Goal: Task Accomplishment & Management: Manage account settings

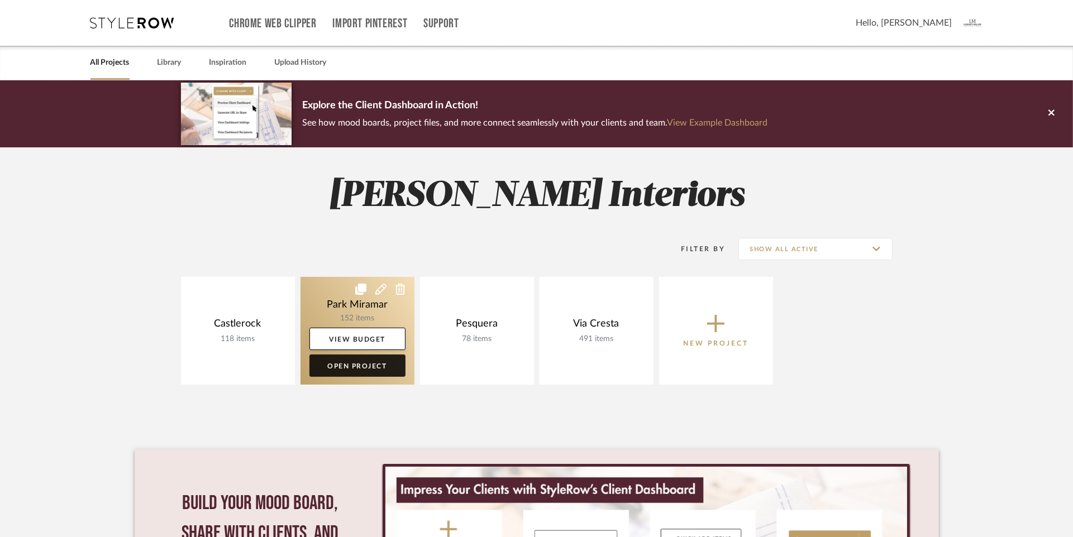
click at [358, 369] on link "Open Project" at bounding box center [357, 366] width 96 height 22
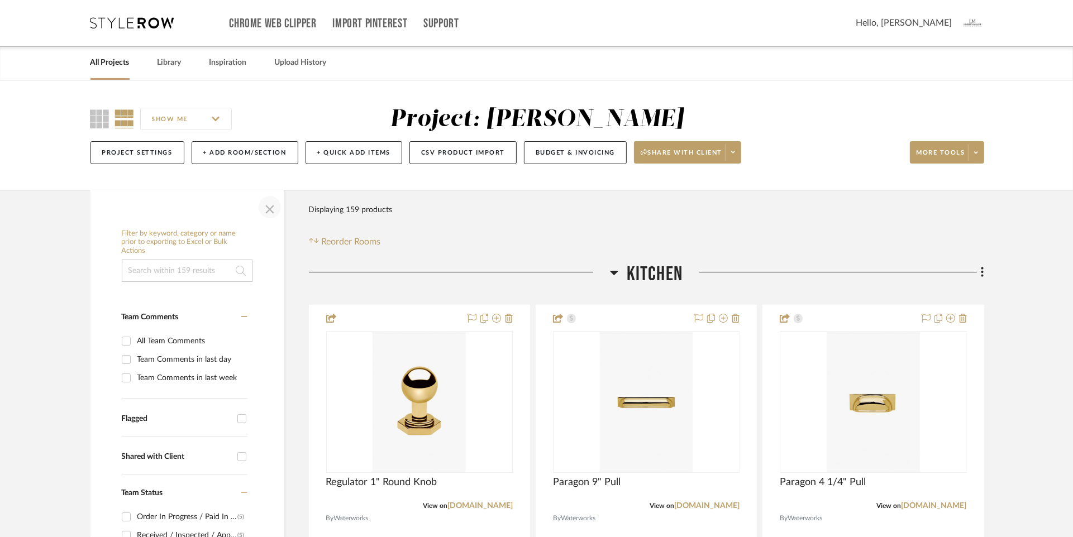
click at [269, 209] on span "button" at bounding box center [269, 207] width 27 height 27
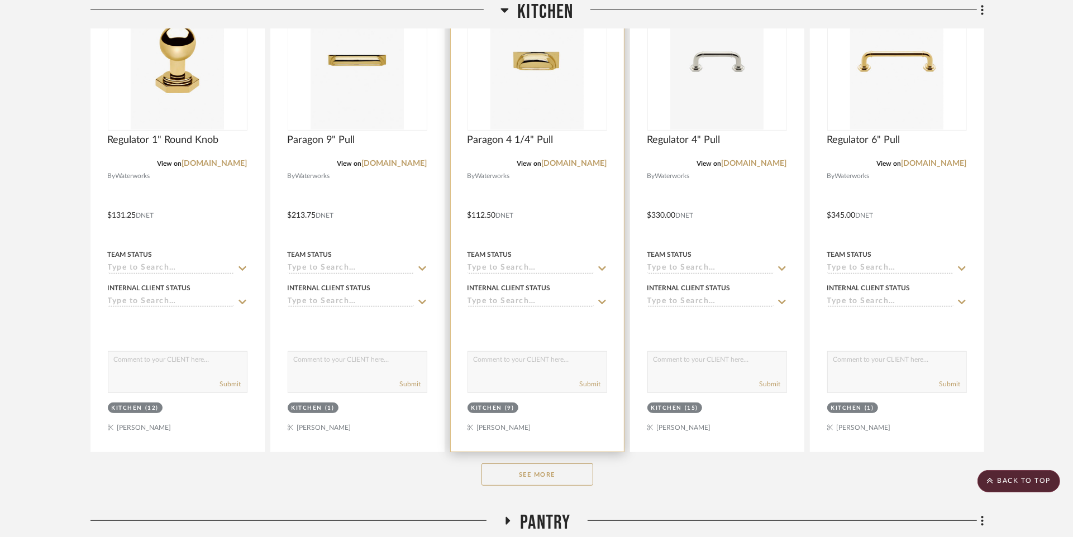
scroll to position [346, 0]
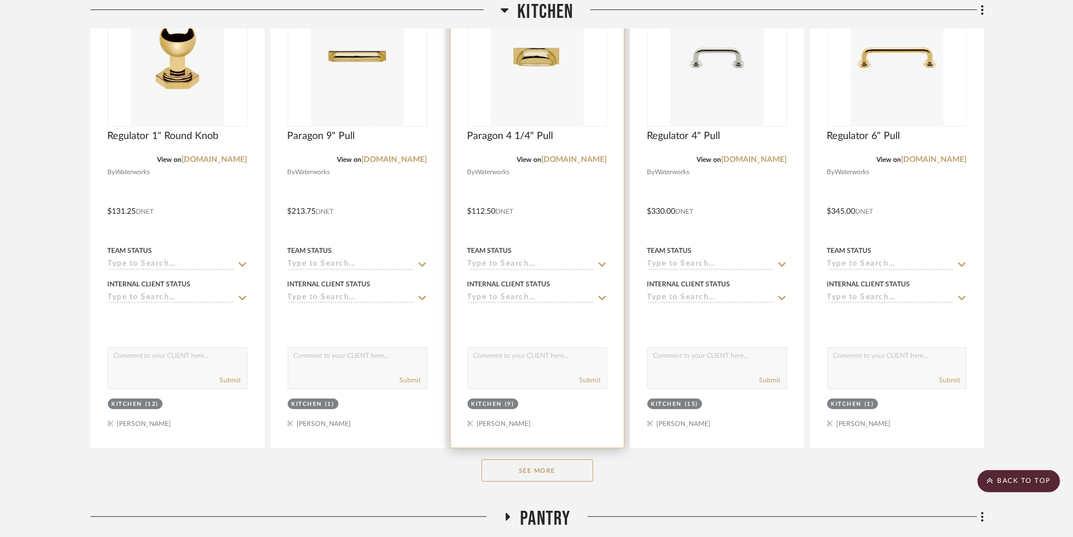
click at [532, 471] on button "See More" at bounding box center [538, 471] width 112 height 22
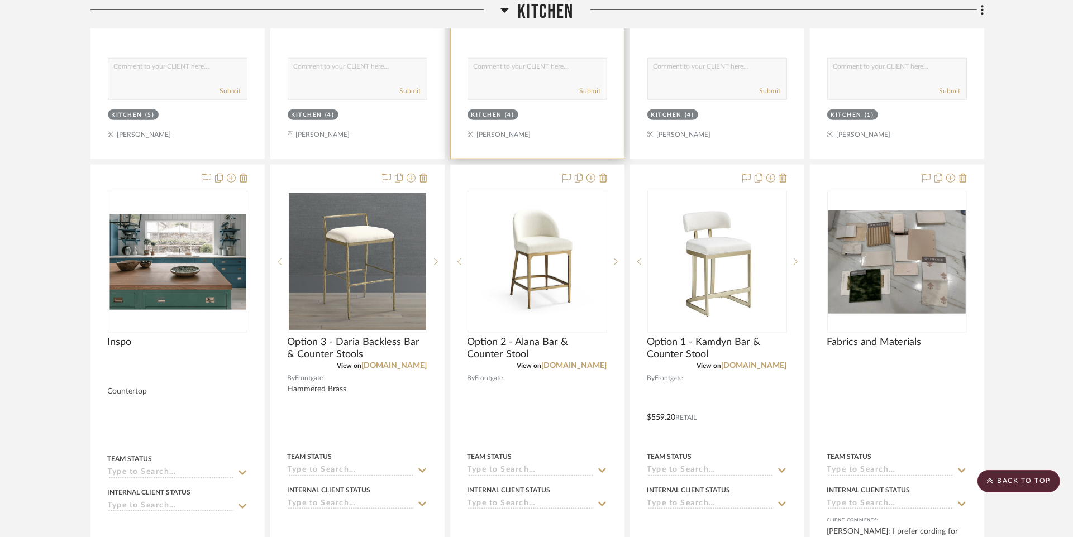
scroll to position [1092, 0]
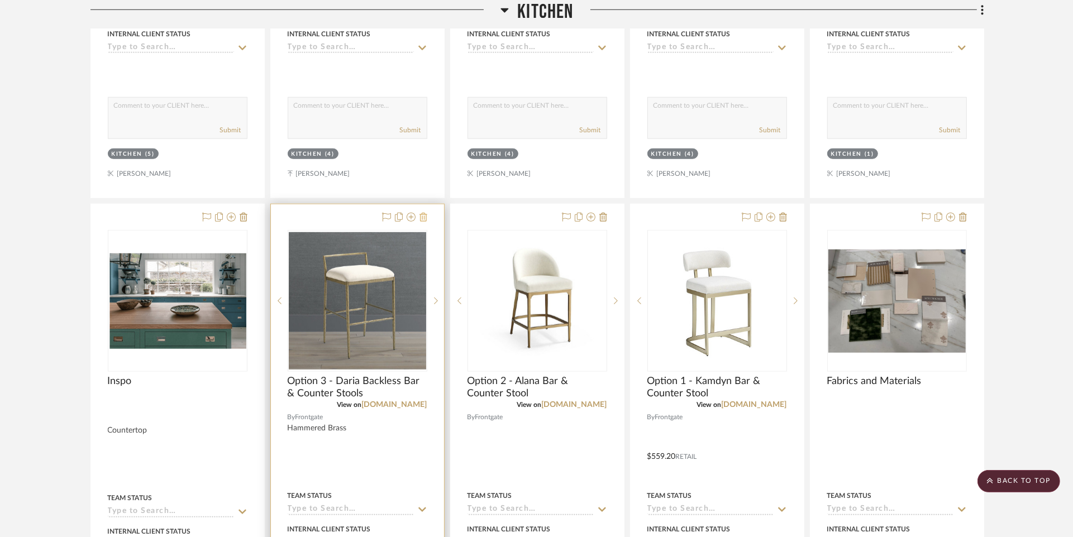
click at [426, 213] on icon at bounding box center [424, 217] width 8 height 9
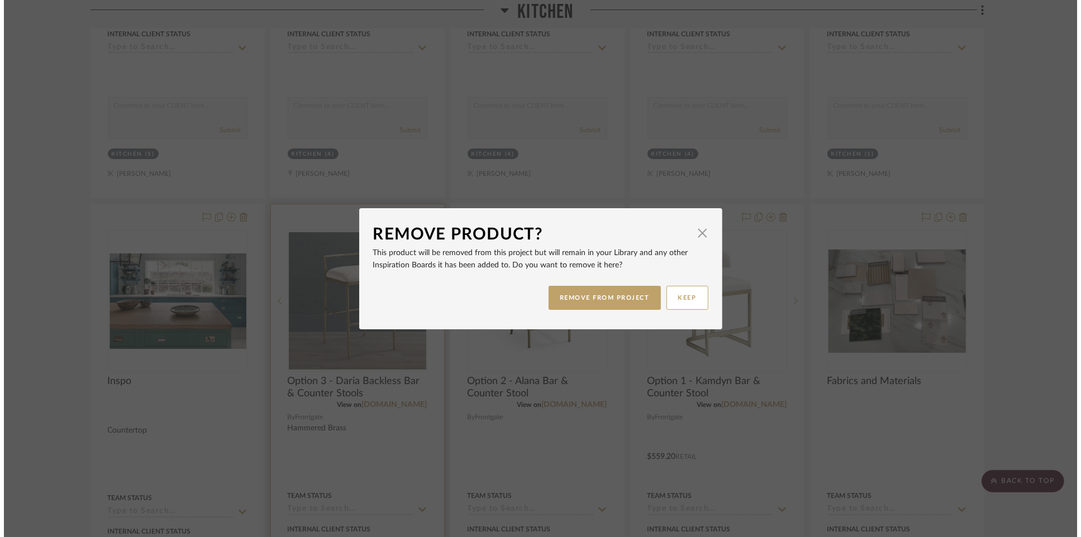
scroll to position [0, 0]
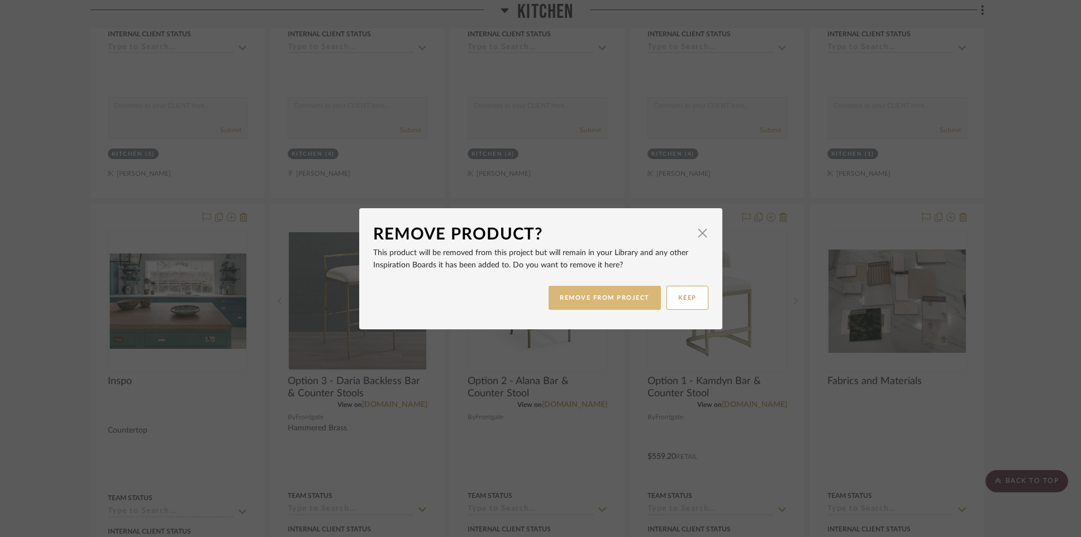
click at [625, 294] on button "REMOVE FROM PROJECT" at bounding box center [605, 298] width 112 height 24
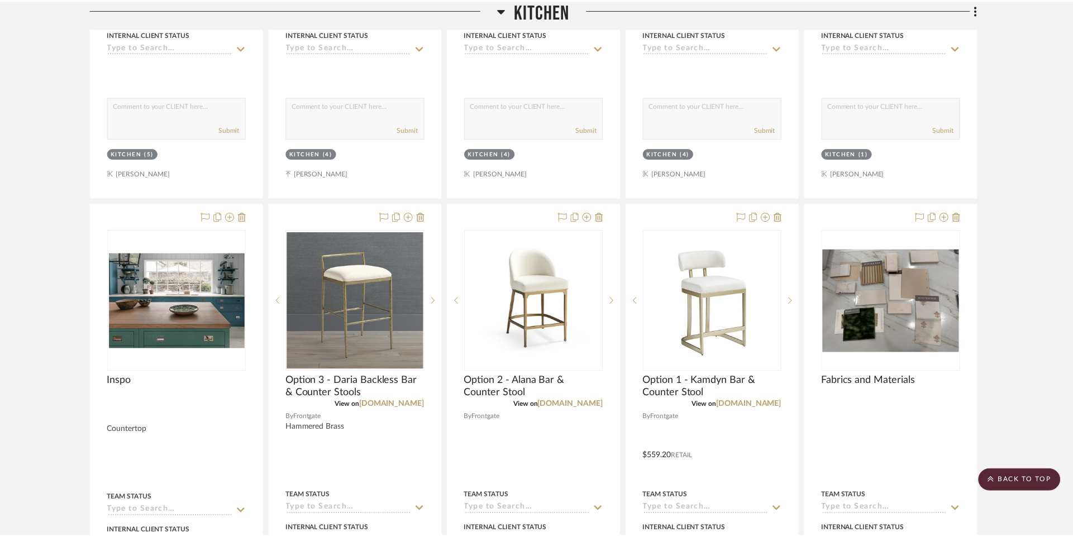
scroll to position [1092, 0]
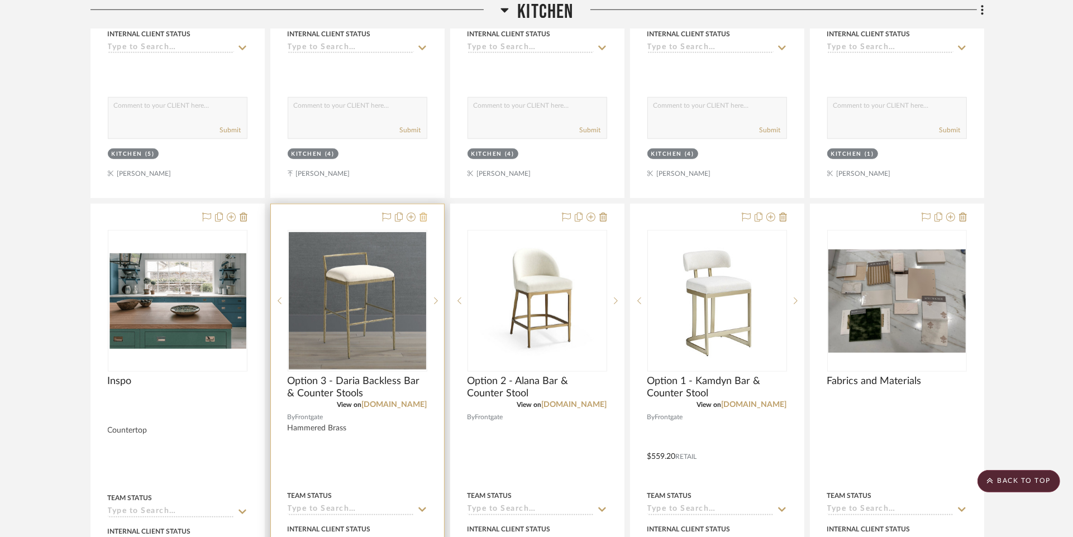
click at [422, 215] on icon at bounding box center [424, 217] width 8 height 9
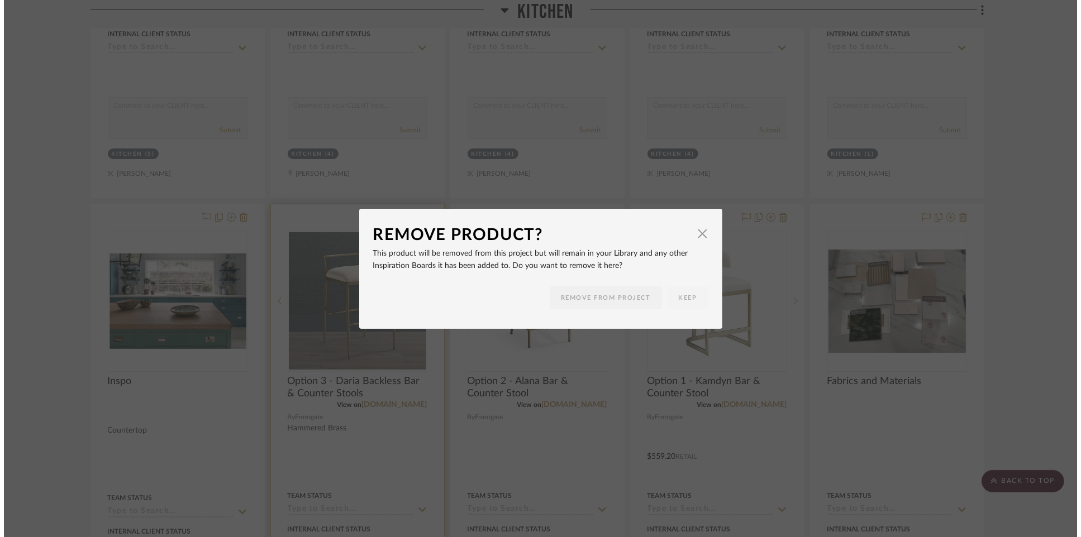
scroll to position [0, 0]
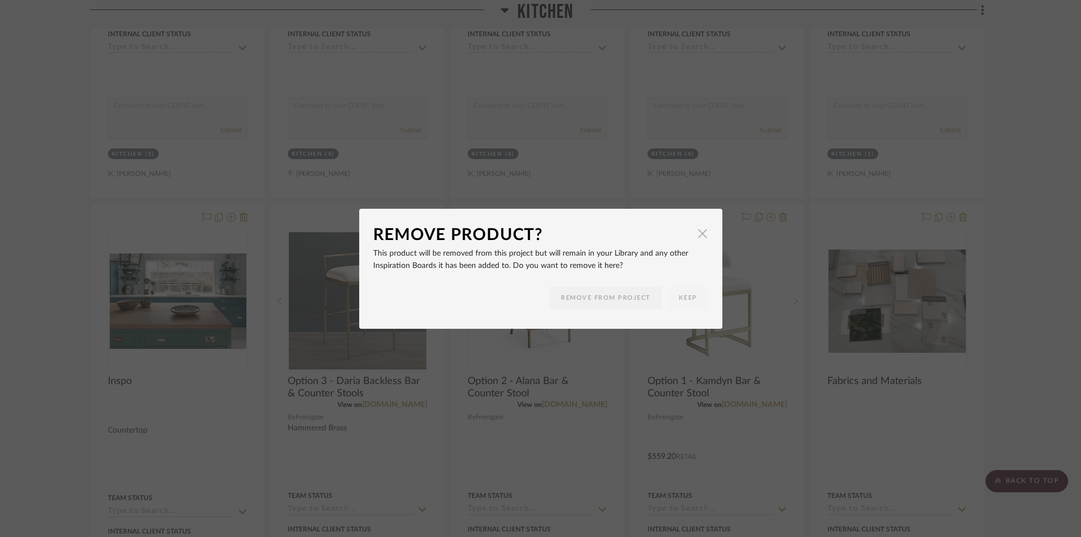
click at [701, 235] on span "button" at bounding box center [703, 234] width 22 height 22
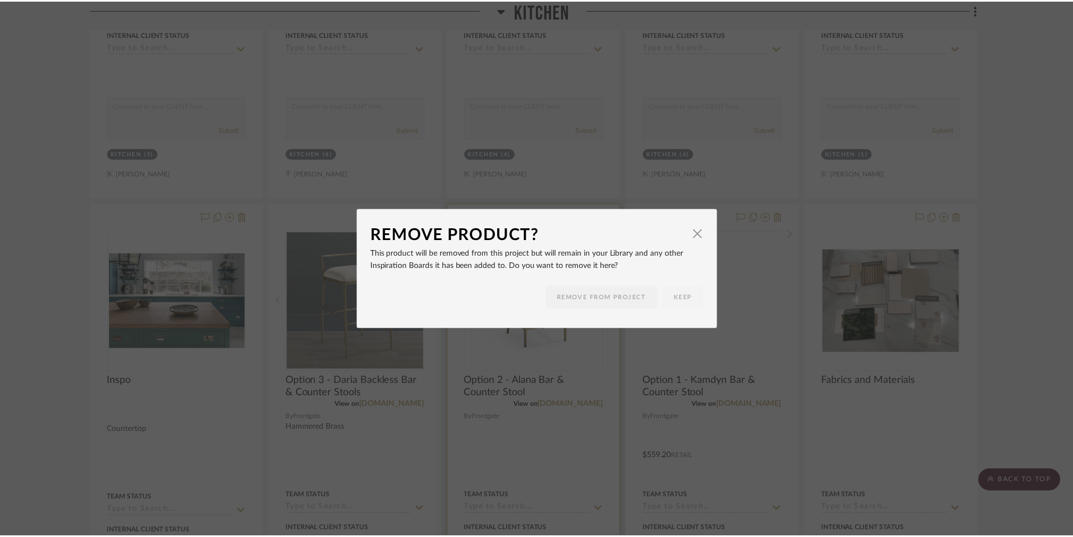
scroll to position [1092, 0]
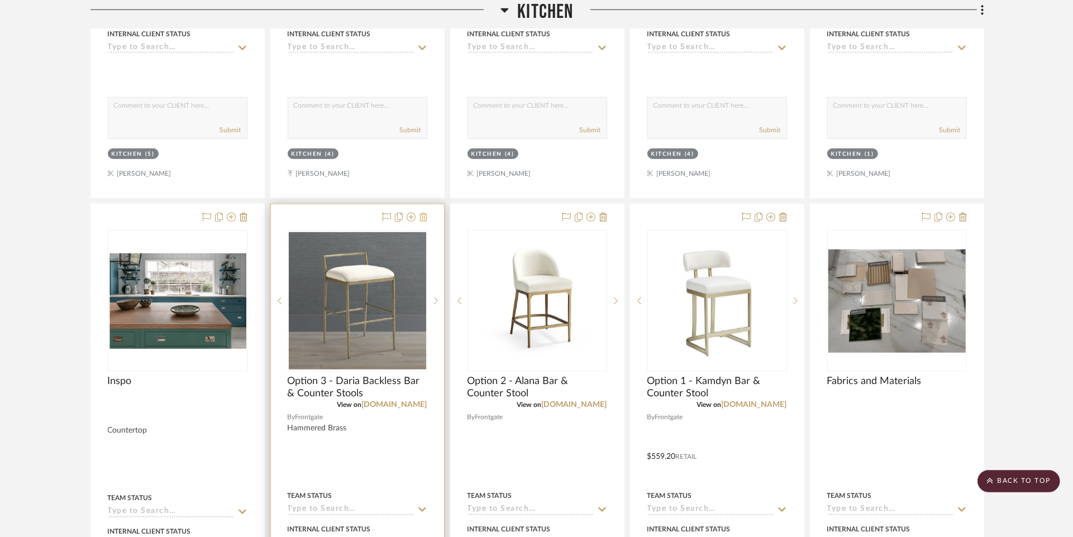
click at [422, 217] on icon at bounding box center [424, 217] width 8 height 9
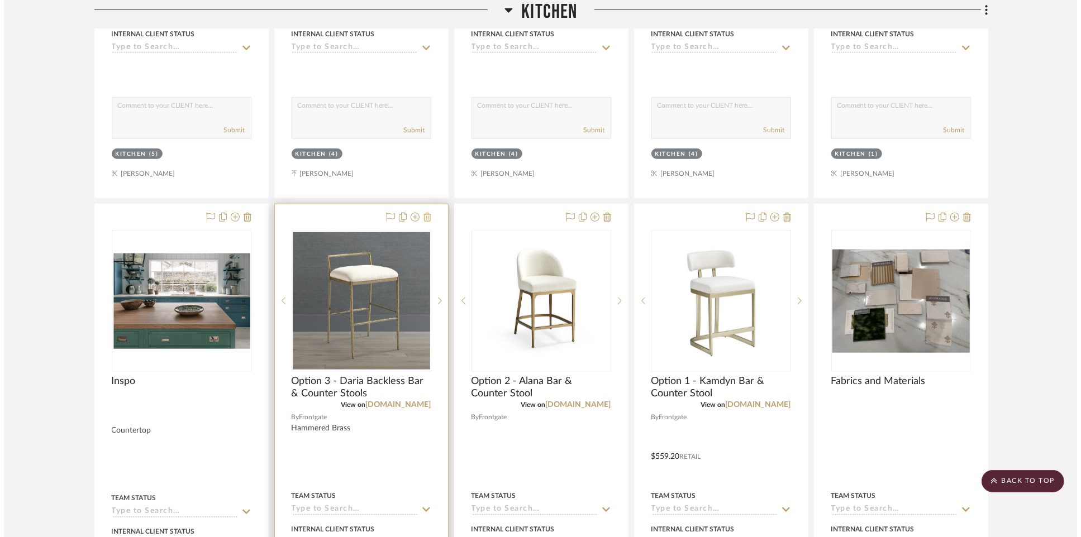
scroll to position [0, 0]
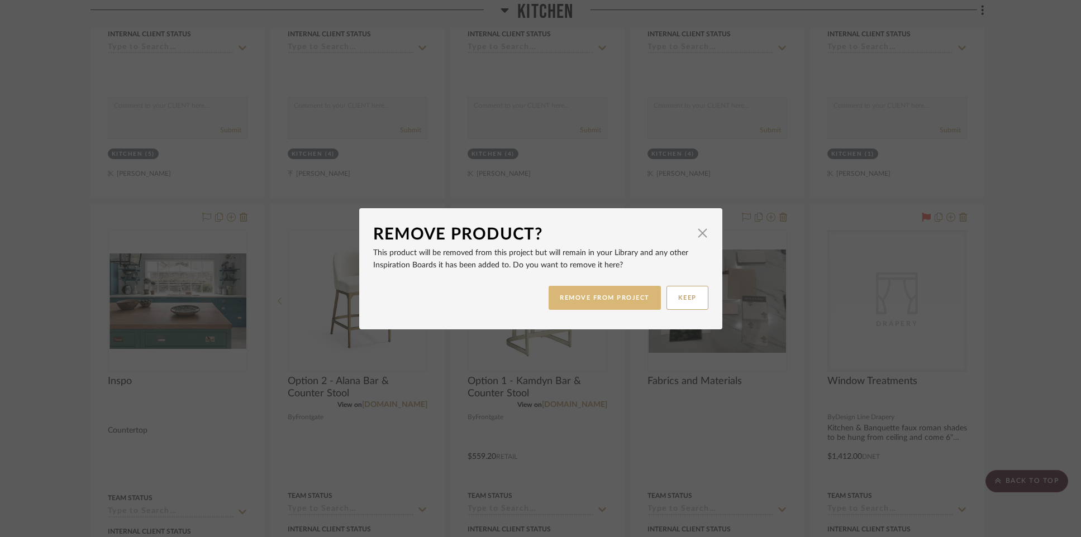
click at [570, 302] on button "REMOVE FROM PROJECT" at bounding box center [605, 298] width 112 height 24
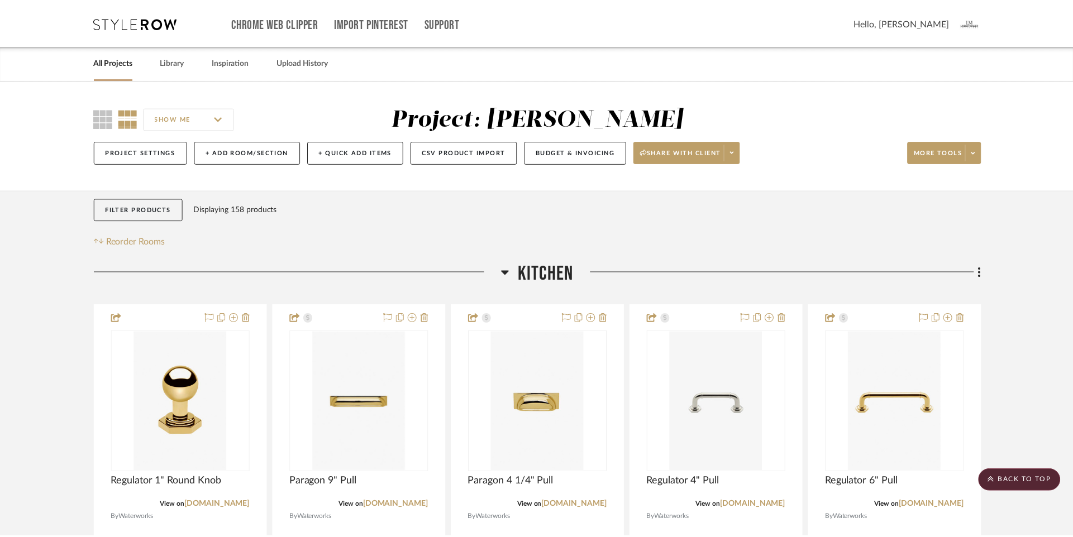
scroll to position [1092, 0]
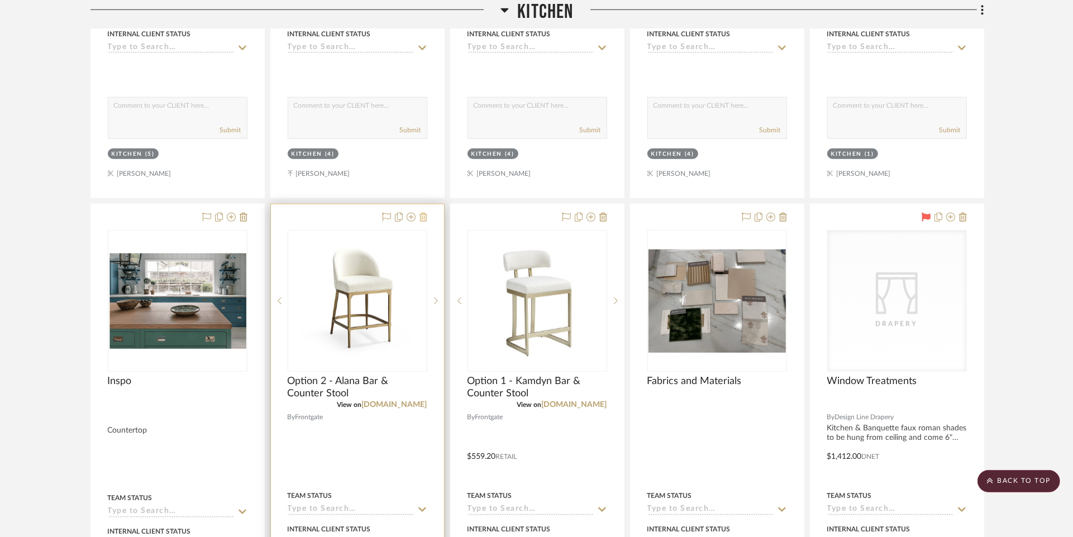
click at [426, 217] on icon at bounding box center [424, 217] width 8 height 9
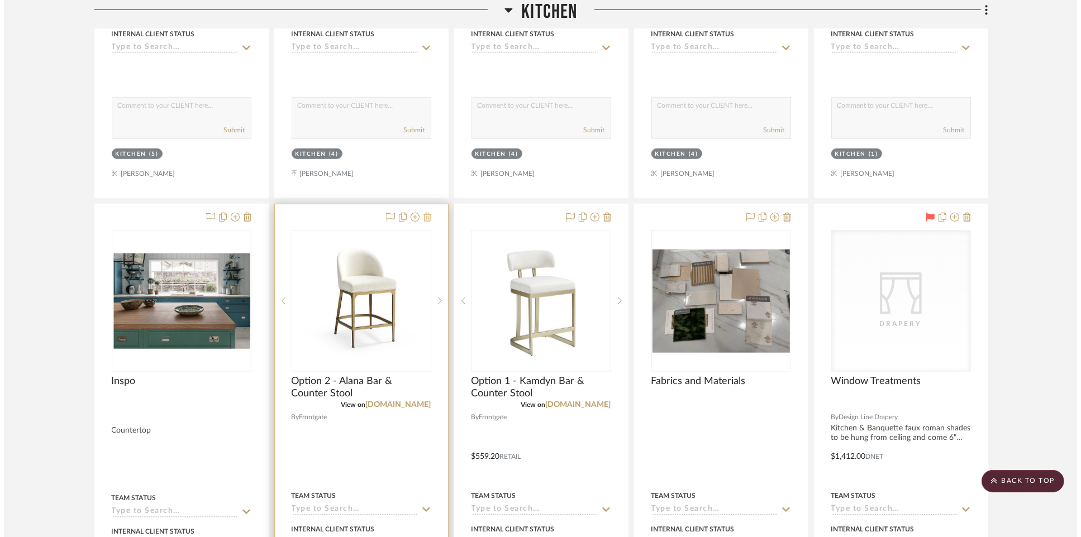
scroll to position [0, 0]
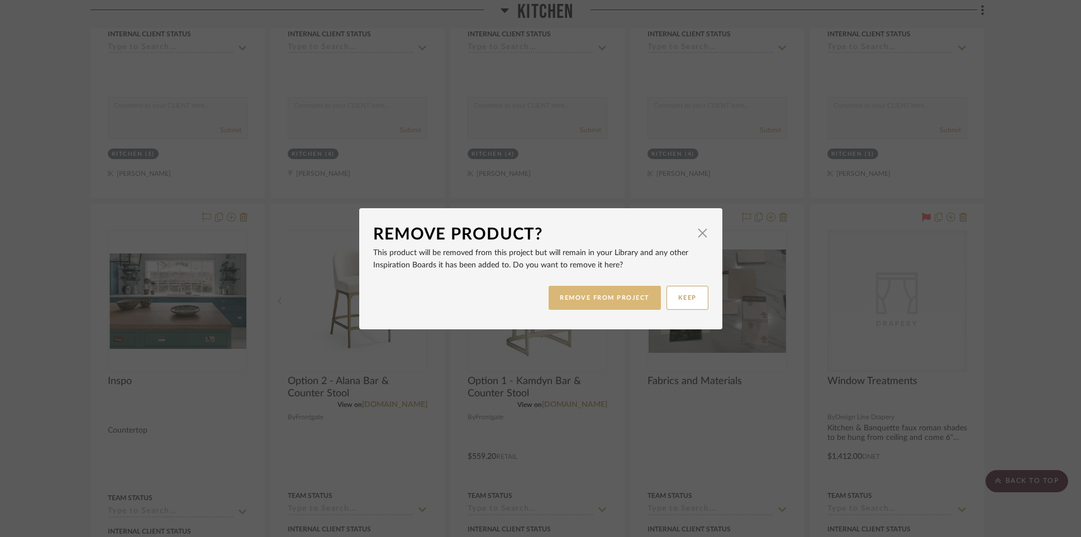
click at [568, 303] on button "REMOVE FROM PROJECT" at bounding box center [605, 298] width 112 height 24
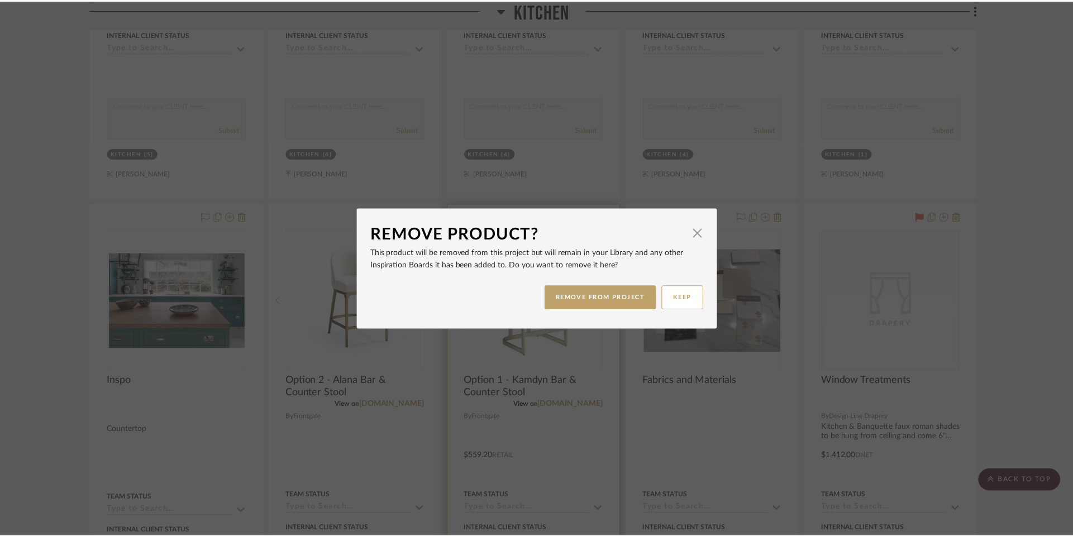
scroll to position [1092, 0]
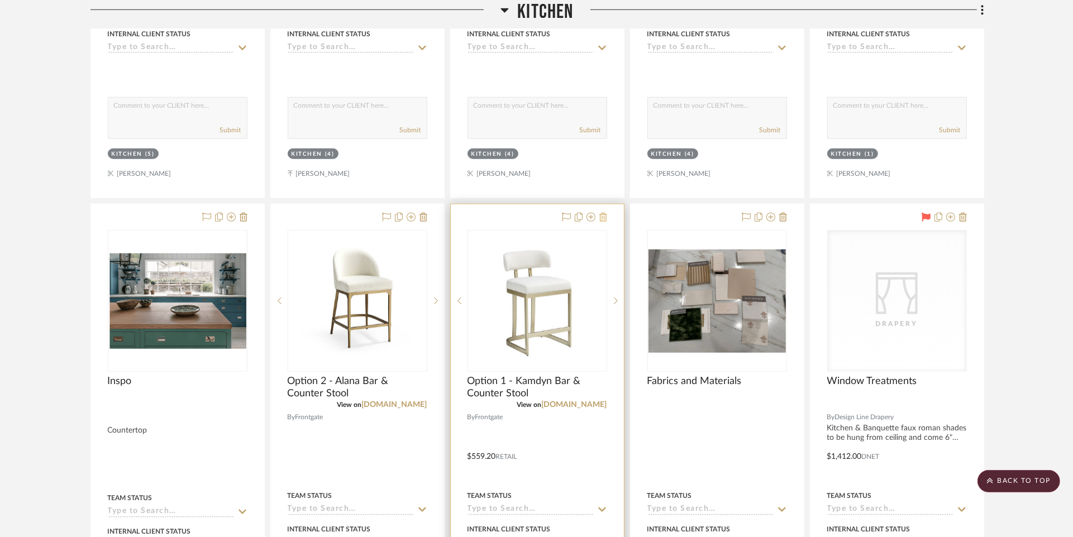
click at [601, 214] on icon at bounding box center [603, 217] width 8 height 9
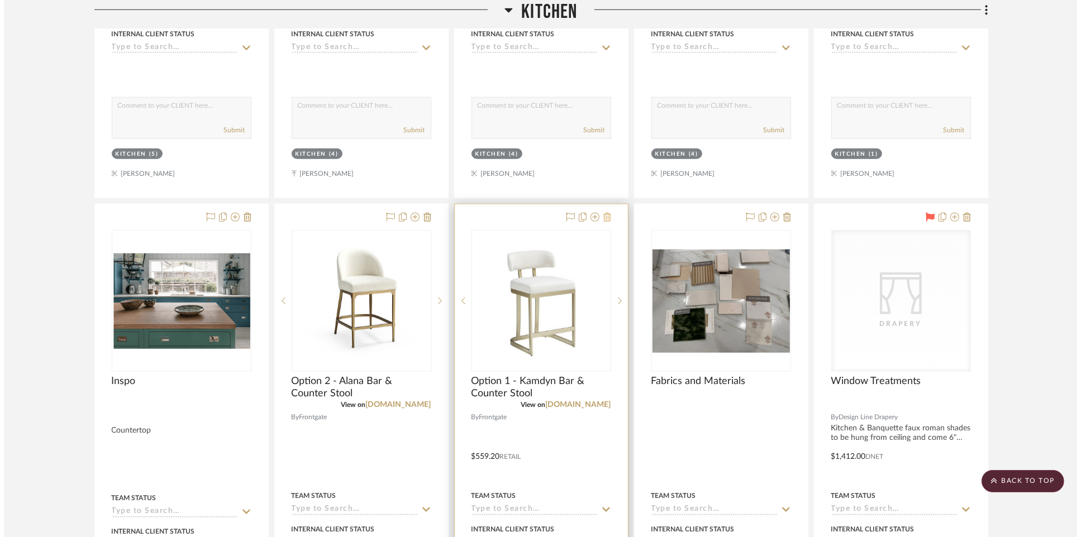
scroll to position [0, 0]
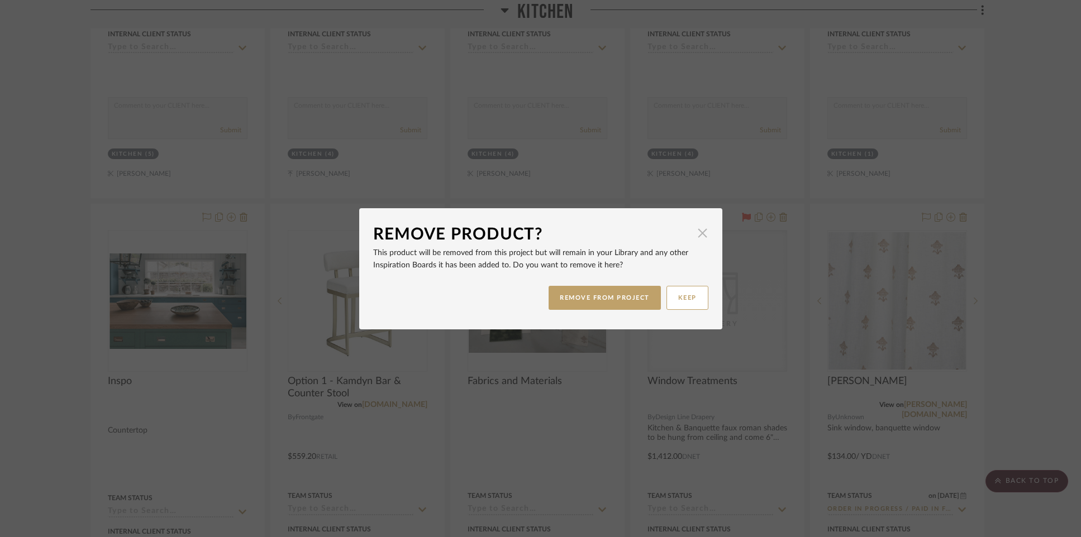
click at [700, 232] on span "button" at bounding box center [703, 233] width 22 height 22
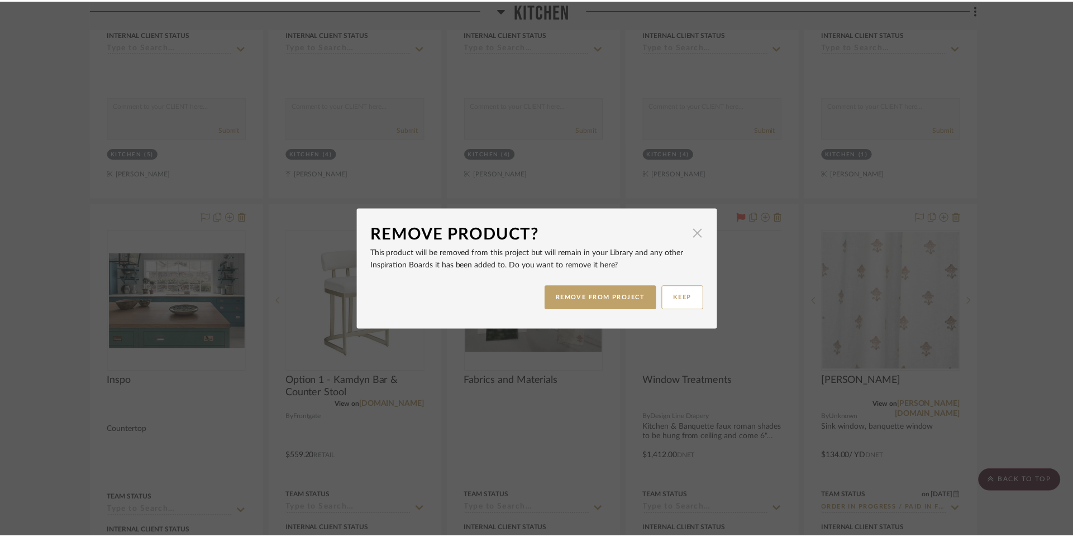
scroll to position [1092, 0]
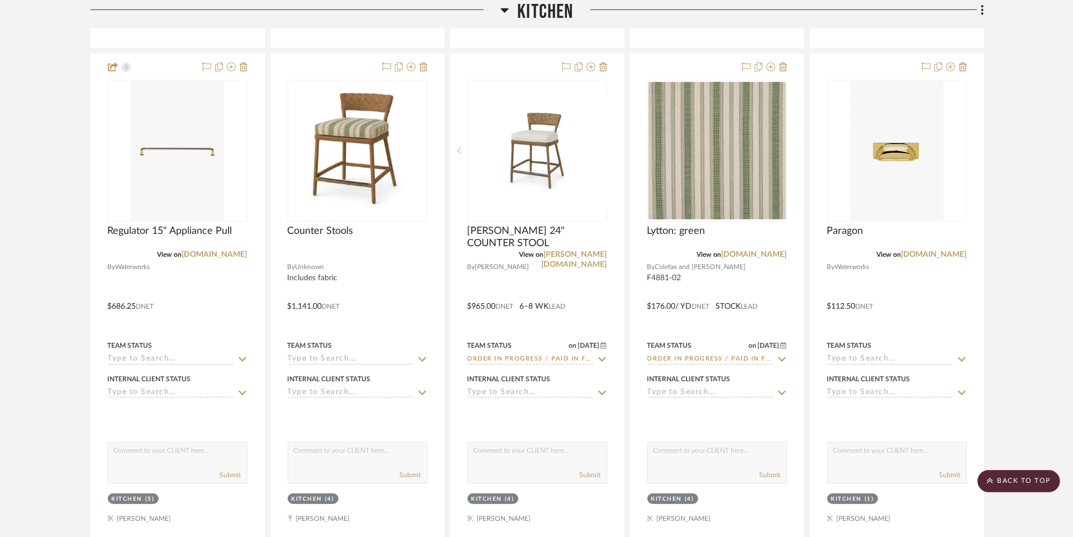
click at [506, 13] on icon at bounding box center [505, 9] width 8 height 13
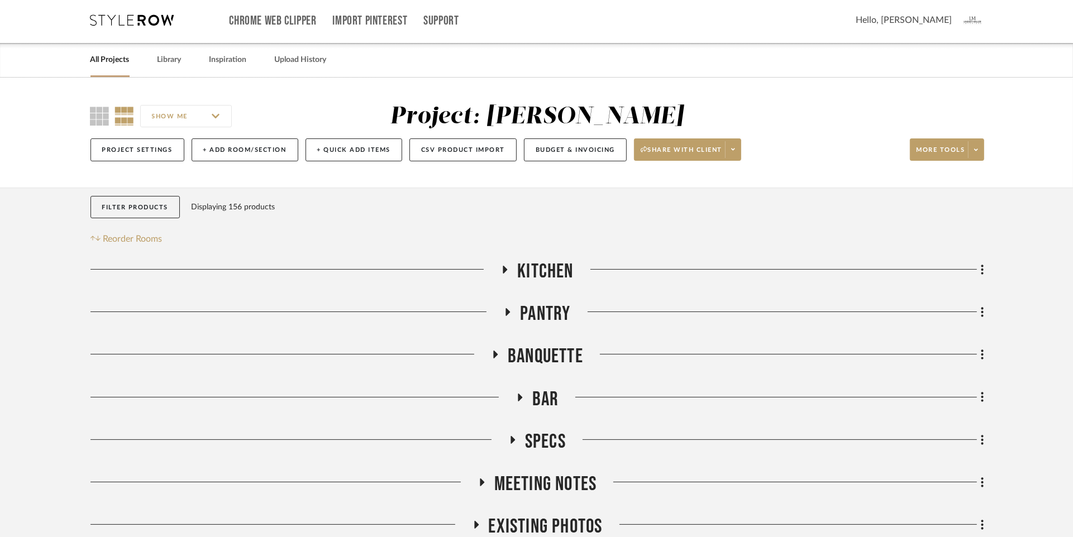
scroll to position [0, 0]
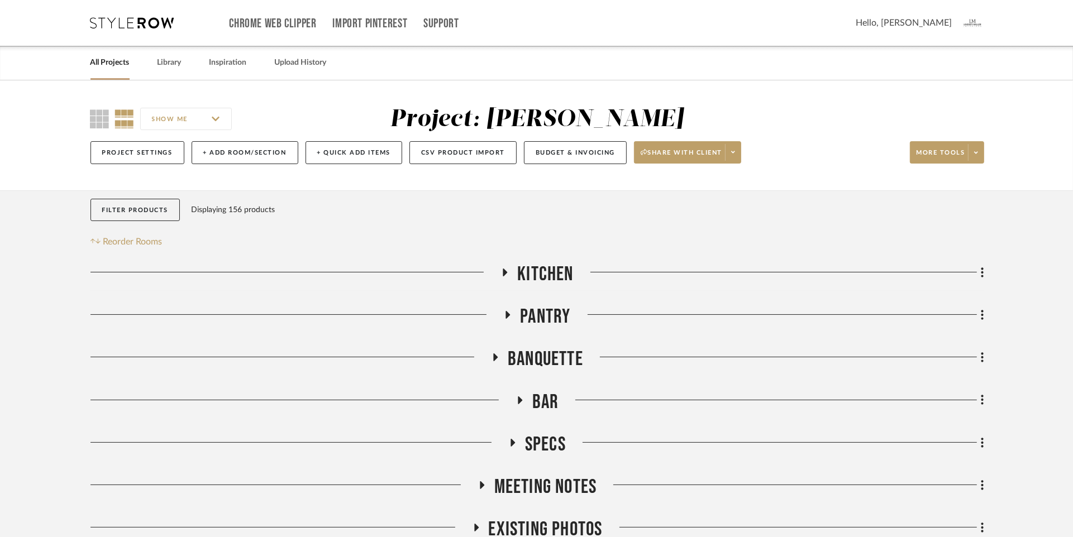
click at [497, 359] on icon at bounding box center [495, 358] width 13 height 8
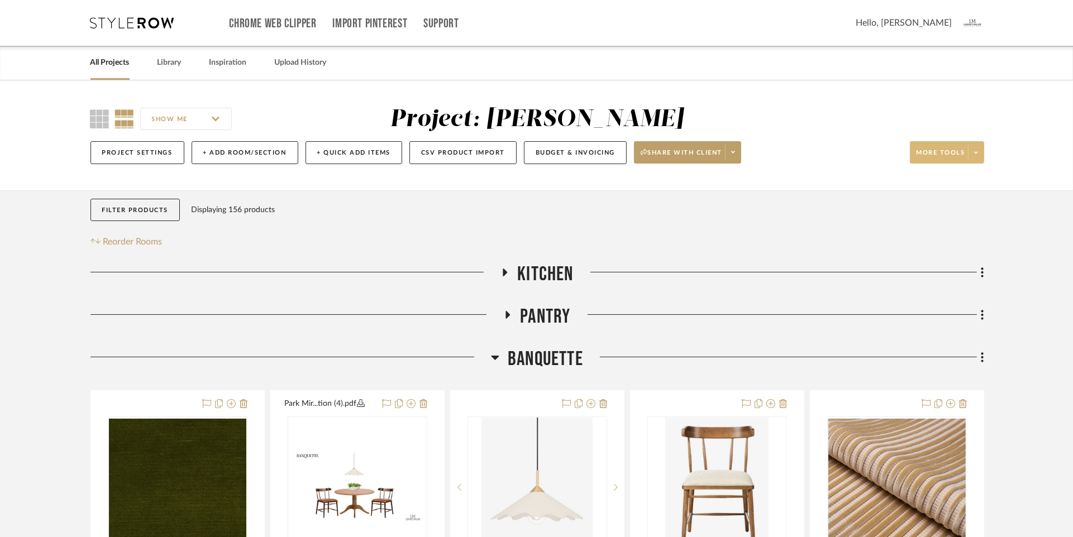
click at [975, 150] on fa-icon at bounding box center [976, 153] width 4 height 6
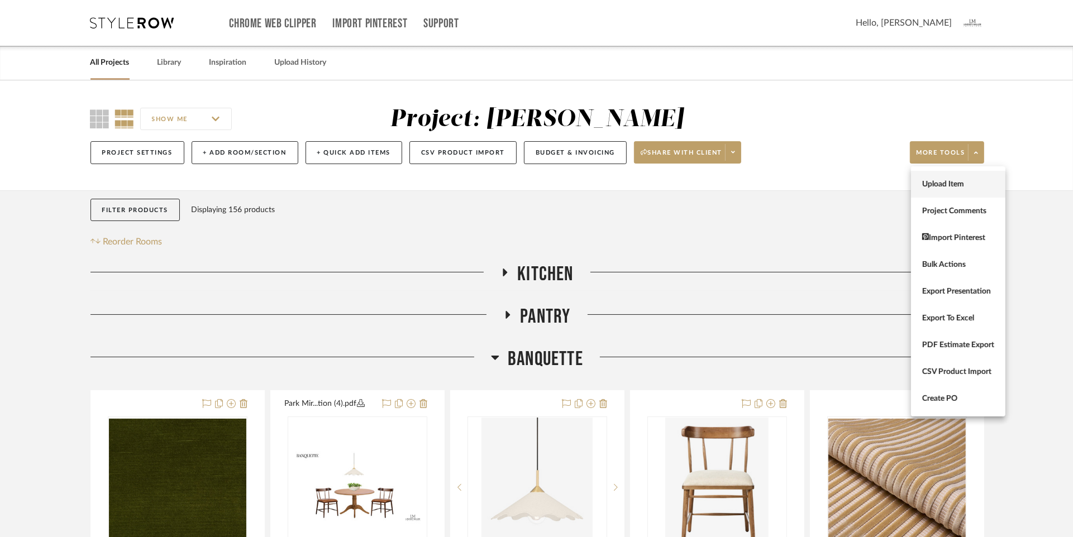
click at [935, 186] on span "Upload Item" at bounding box center [958, 184] width 72 height 9
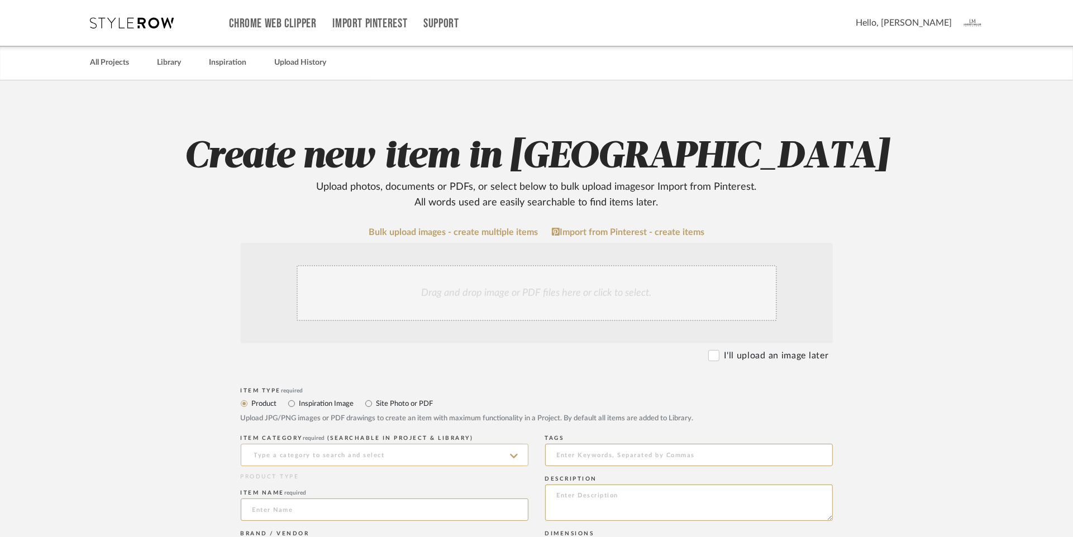
click at [318, 455] on input at bounding box center [385, 455] width 288 height 22
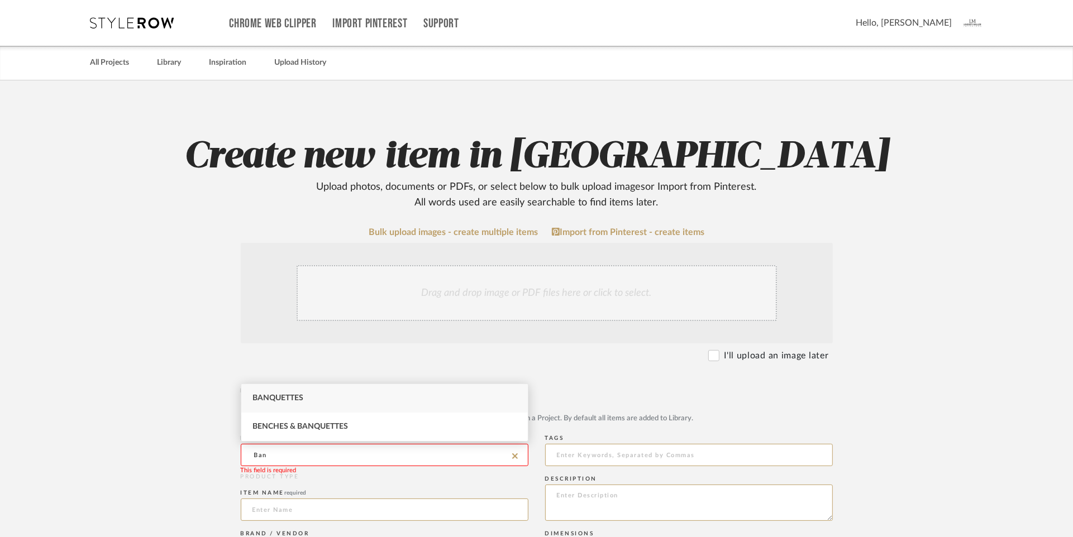
click at [277, 400] on span "Banquettes" at bounding box center [277, 398] width 51 height 8
type input "Banquettes"
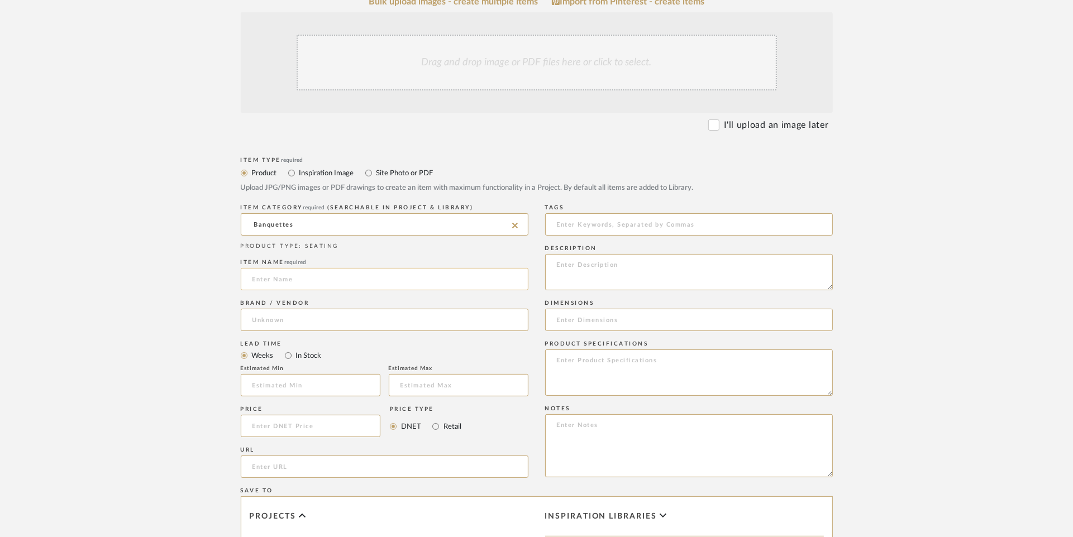
scroll to position [240, 0]
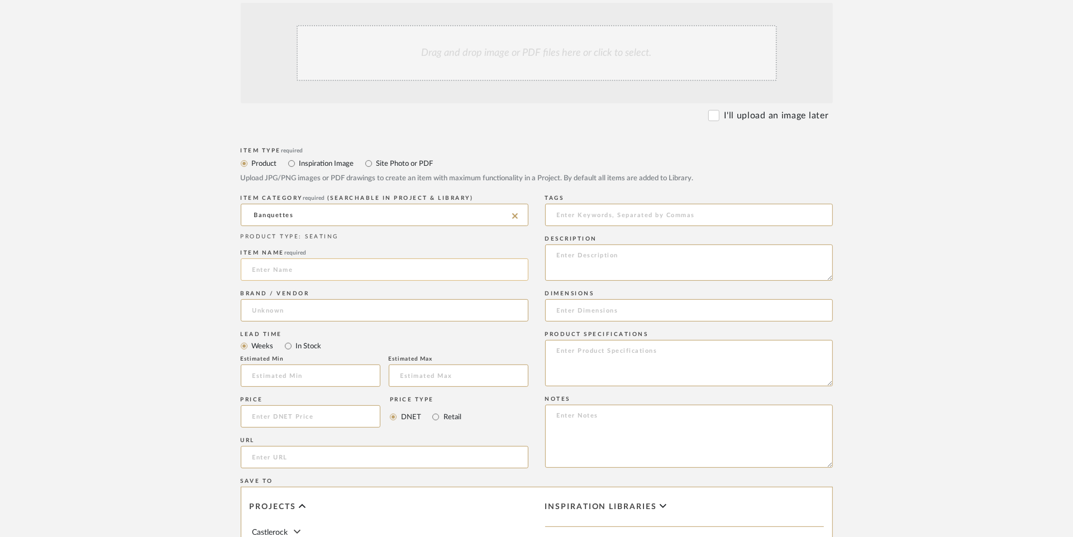
click at [318, 269] on input at bounding box center [385, 270] width 288 height 22
type input "Custom Banquette"
click at [282, 309] on input at bounding box center [385, 310] width 288 height 22
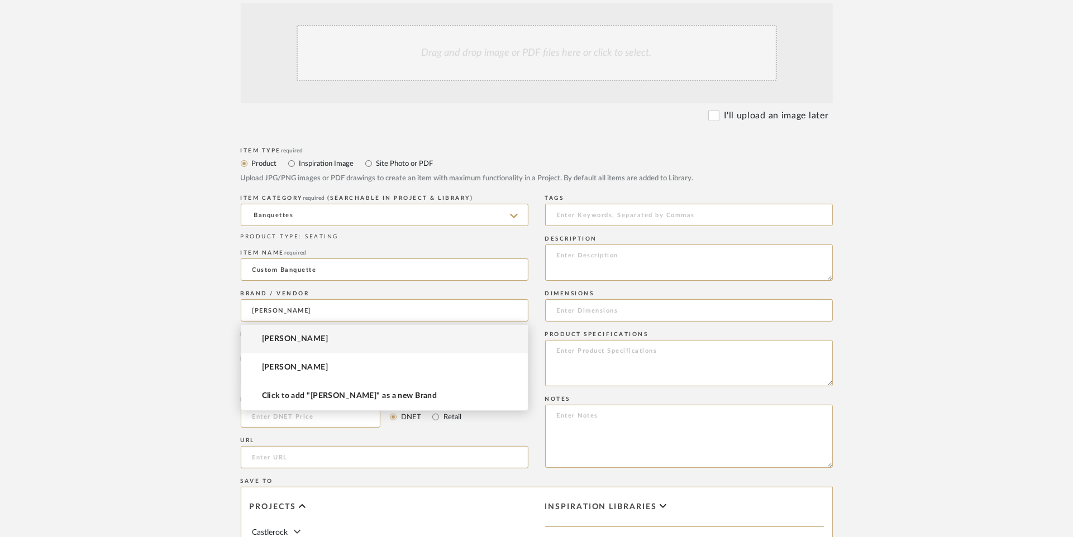
click at [283, 340] on span "[PERSON_NAME]" at bounding box center [295, 339] width 66 height 9
type input "[PERSON_NAME]"
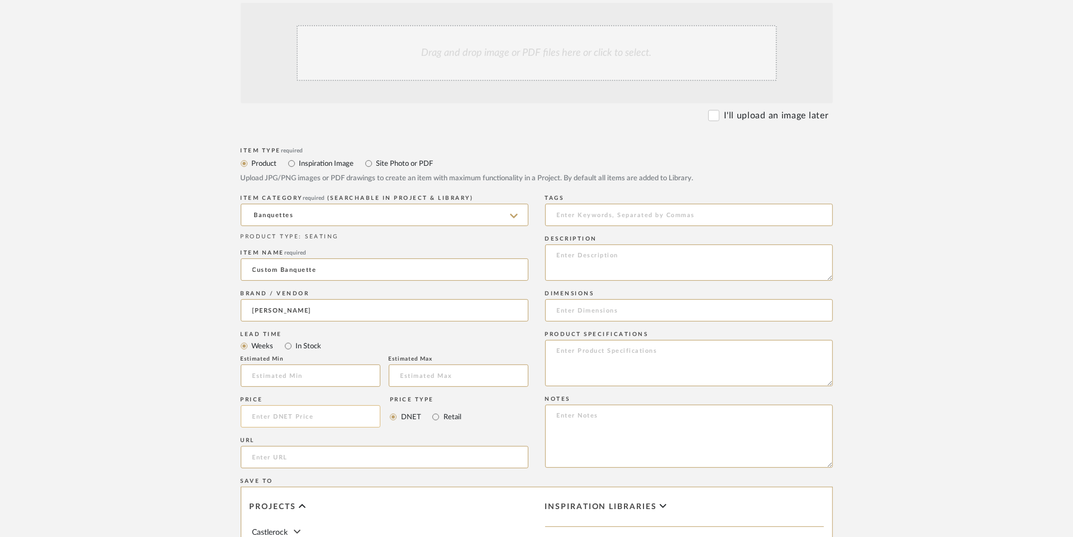
click at [336, 414] on input at bounding box center [311, 417] width 140 height 22
click at [512, 423] on div "Price $3,100.00 Price Type DNET Retail" at bounding box center [385, 414] width 288 height 41
click at [267, 419] on input "3100.00" at bounding box center [311, 417] width 140 height 22
click at [261, 418] on input "3100.00" at bounding box center [311, 417] width 140 height 22
click at [536, 411] on div "Item Type required Product Inspiration Image Site Photo or PDF Upload JPG/PNG i…" at bounding box center [537, 471] width 592 height 652
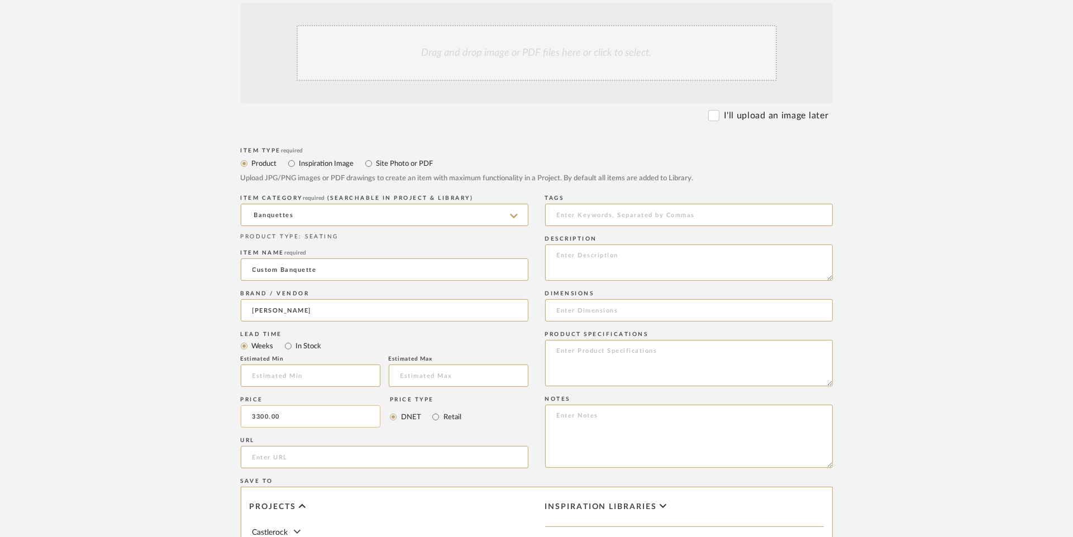
click at [268, 417] on input "3300.00" at bounding box center [311, 417] width 140 height 22
type input "$3,250.00"
click at [533, 429] on div "Item Type required Product Inspiration Image Site Photo or PDF Upload JPG/PNG i…" at bounding box center [537, 471] width 592 height 652
click at [581, 417] on textarea at bounding box center [689, 436] width 288 height 63
click at [534, 427] on div "Item Type required Product Inspiration Image Site Photo or PDF Upload JPG/PNG i…" at bounding box center [537, 471] width 592 height 652
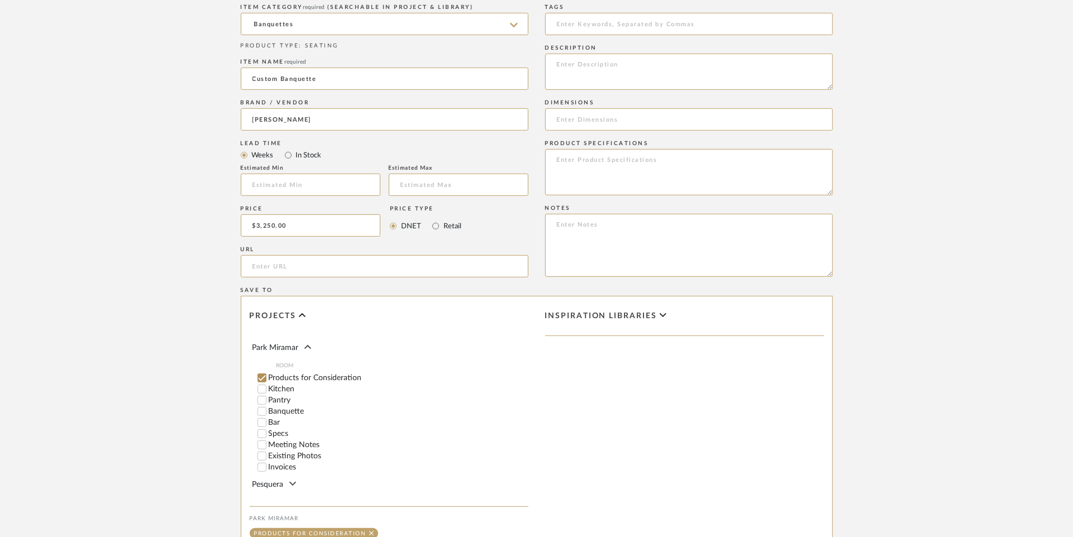
scroll to position [9, 0]
click at [265, 412] on input "Banquette" at bounding box center [261, 413] width 11 height 11
checkbox input "false"
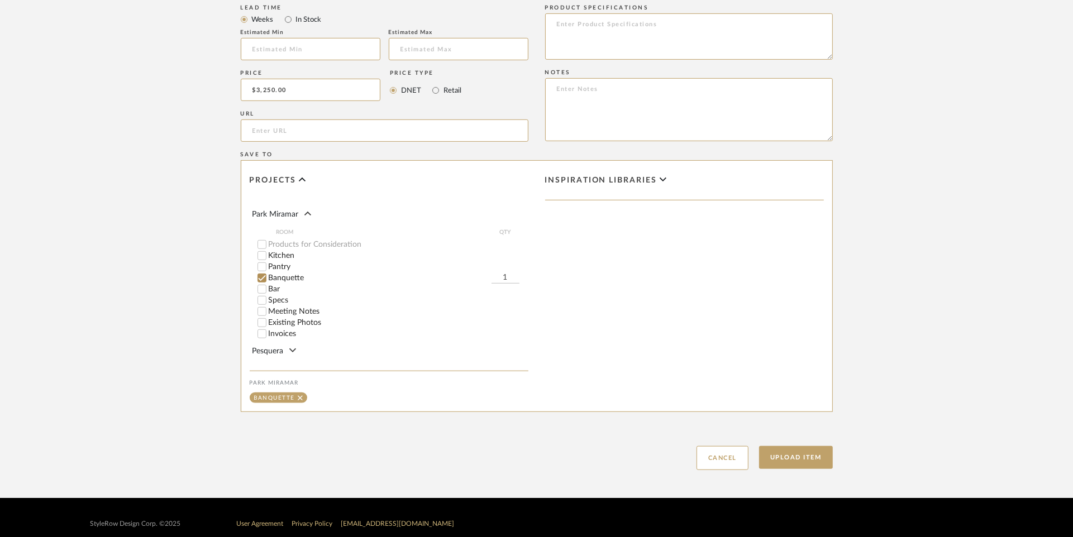
scroll to position [578, 0]
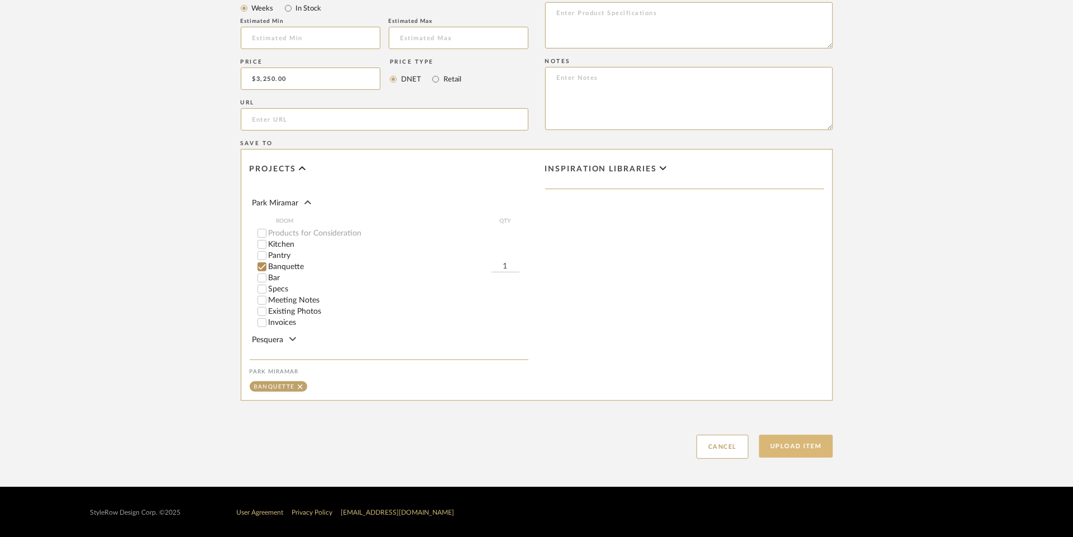
click at [792, 439] on button "Upload Item" at bounding box center [796, 446] width 74 height 23
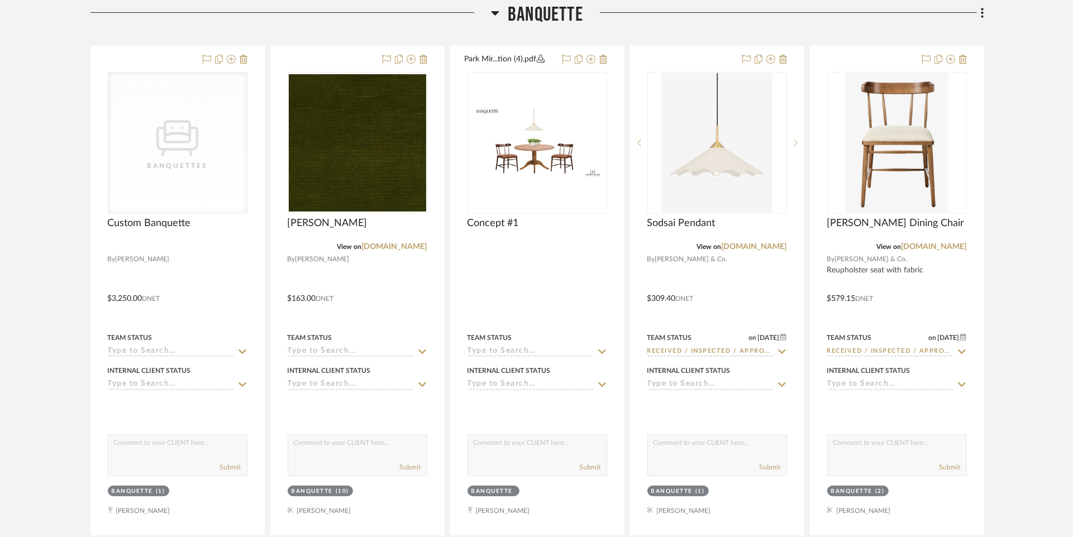
scroll to position [347, 0]
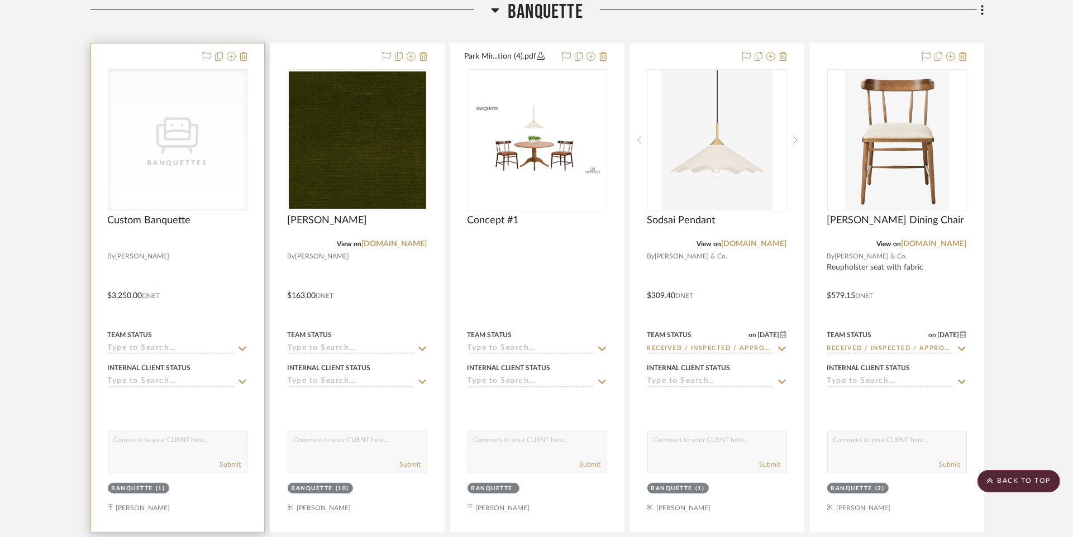
click at [193, 158] on div "Banquettes" at bounding box center [178, 163] width 112 height 11
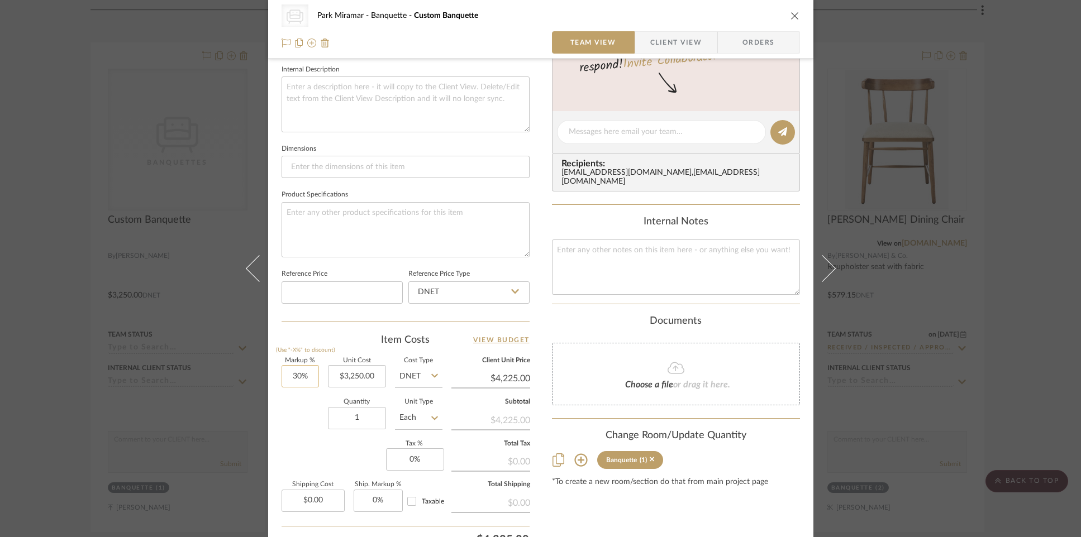
scroll to position [401, 0]
click at [298, 376] on input "30" at bounding box center [300, 376] width 37 height 22
type input "20%"
click at [531, 327] on div "CategoryIconSeating Created with Sketch. Banquettes Park Miramar Banquette Cust…" at bounding box center [540, 123] width 545 height 1030
type input "$3,900.00"
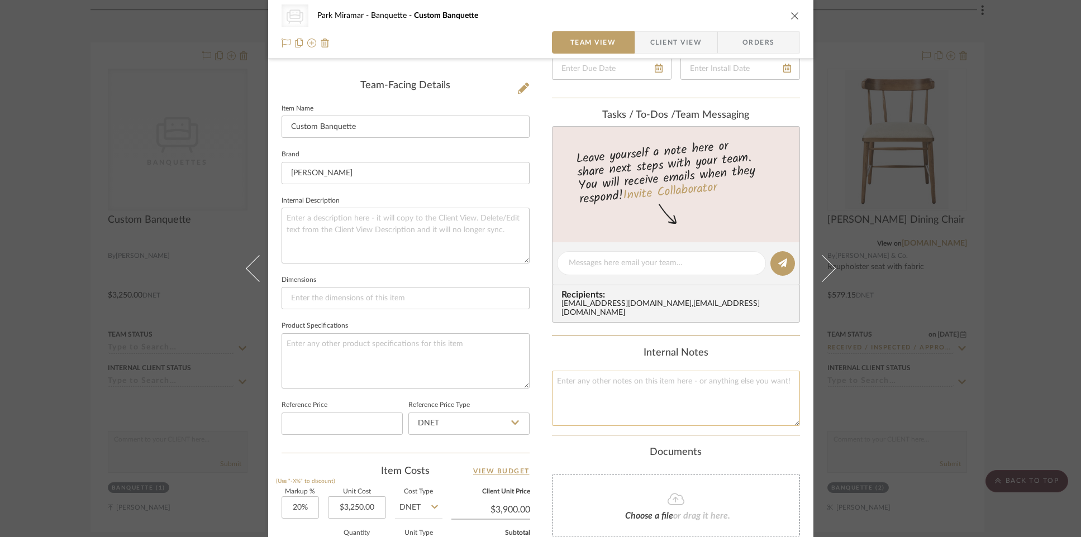
scroll to position [262, 0]
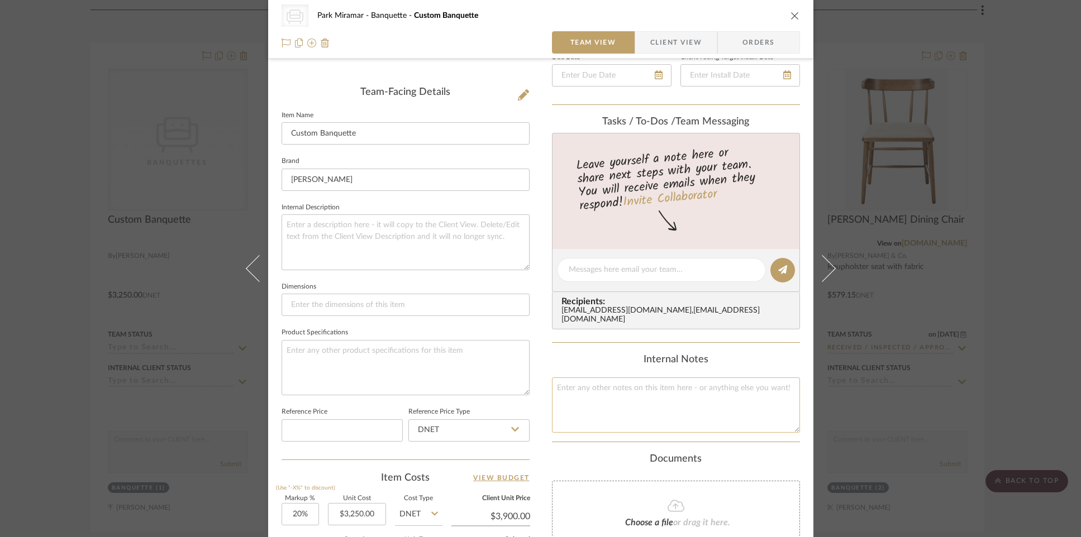
click at [608, 387] on textarea at bounding box center [676, 405] width 248 height 55
type textarea "3100 banquette fabrication 150 installation"
click at [538, 380] on div "CategoryIconSeating Created with Sketch. Banquettes Park Miramar Banquette Cust…" at bounding box center [540, 261] width 545 height 1030
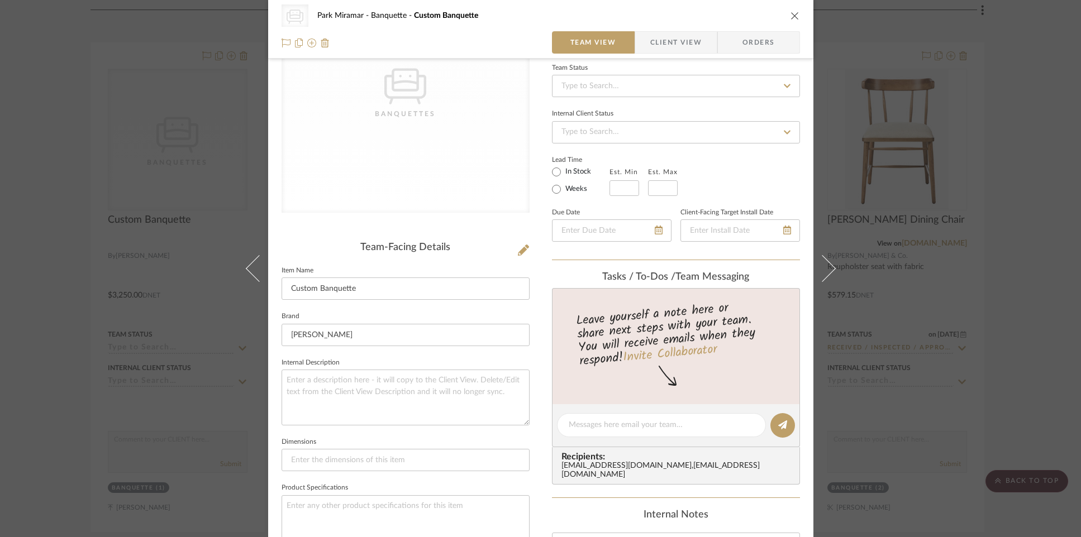
scroll to position [0, 0]
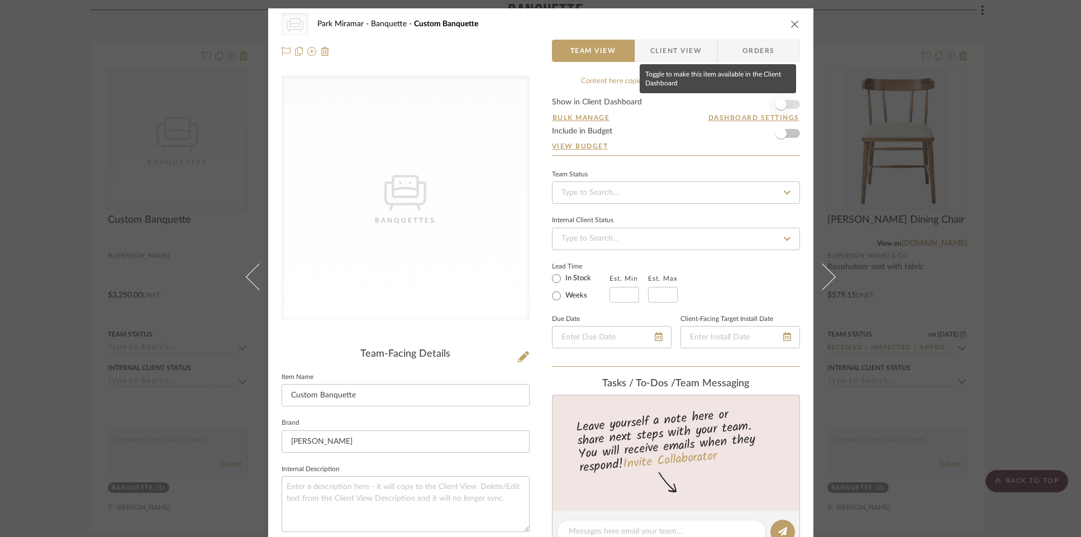
click at [780, 103] on span "button" at bounding box center [780, 104] width 11 height 11
click at [776, 103] on form "Show in Client Dashboard Bulk Manage Dashboard Settings Include in Budget View …" at bounding box center [676, 126] width 248 height 57
click at [789, 104] on span "button" at bounding box center [794, 104] width 11 height 11
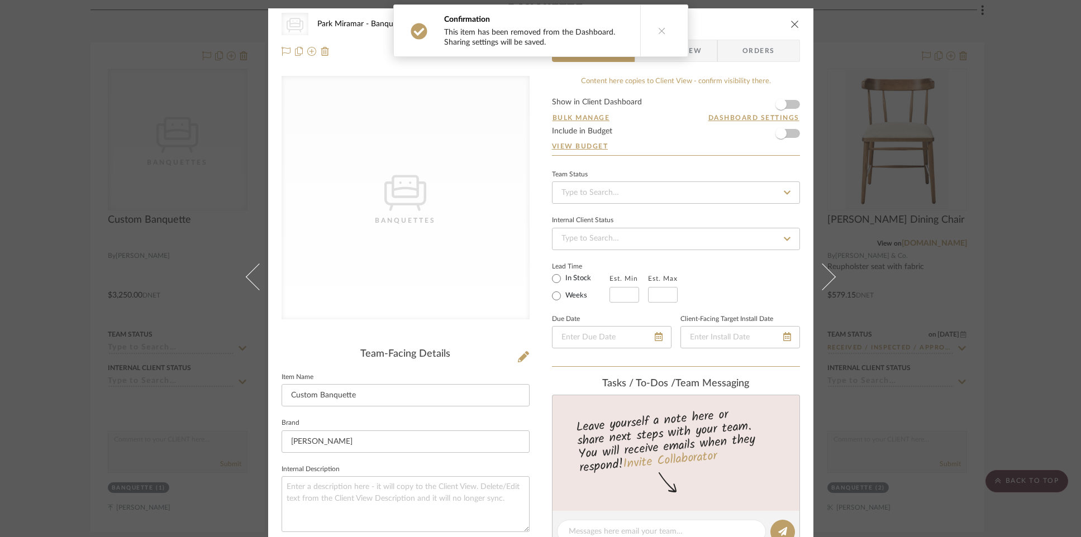
click at [790, 23] on icon "close" at bounding box center [794, 24] width 9 height 9
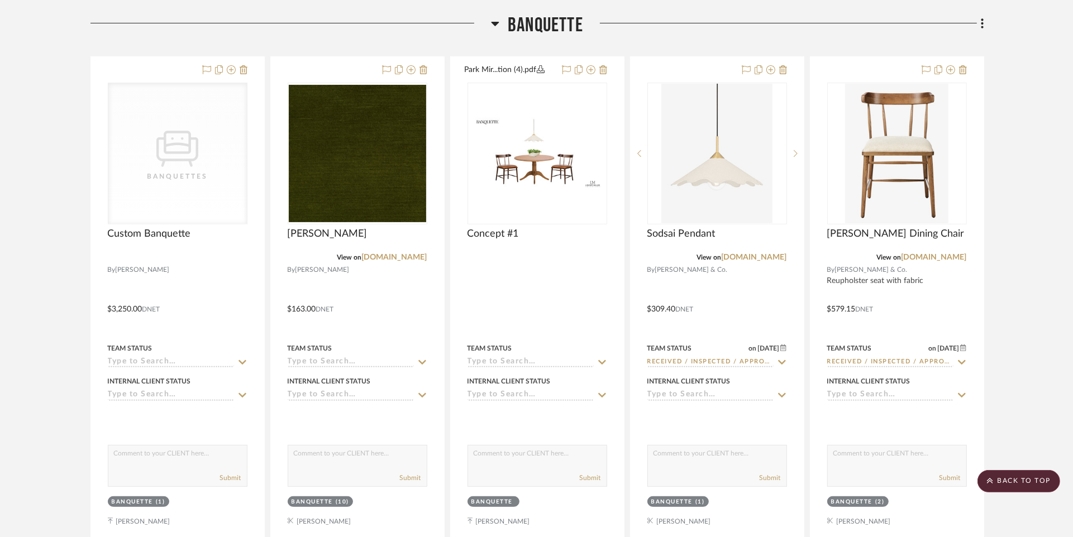
scroll to position [333, 0]
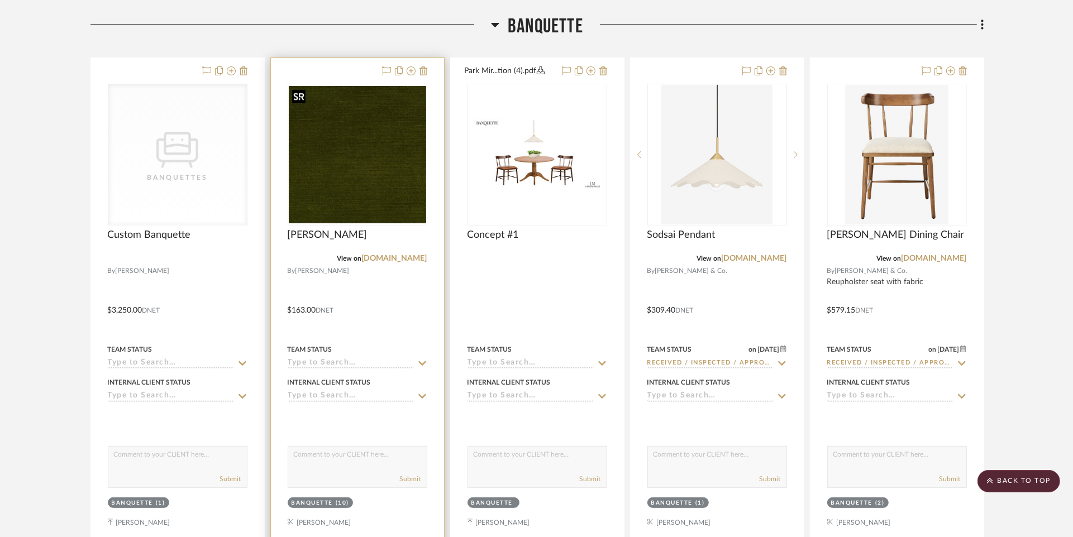
click at [348, 149] on img "0" at bounding box center [357, 154] width 137 height 137
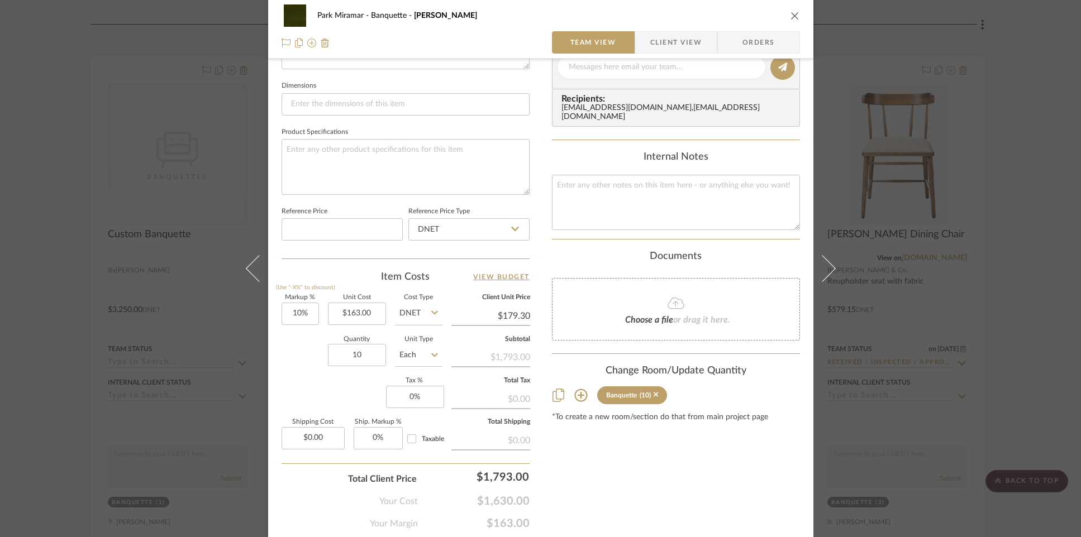
scroll to position [465, 0]
click at [292, 314] on input "10" at bounding box center [300, 313] width 37 height 22
type input "20%"
click at [536, 368] on div "Park Miramar Banquette GEMMA VELVET - [PERSON_NAME] Team View Client View Order…" at bounding box center [540, 59] width 545 height 1032
type input "$195.60"
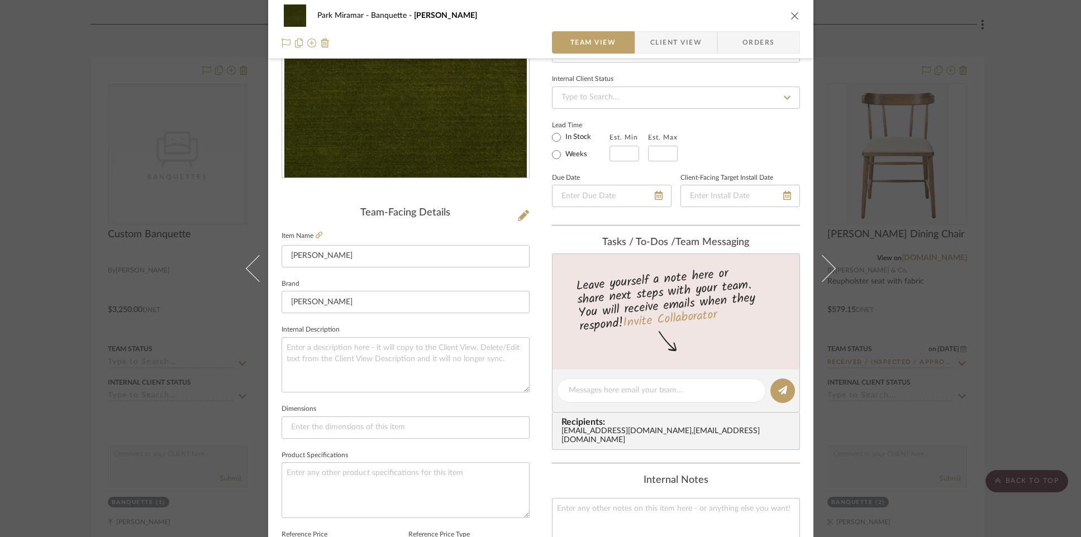
scroll to position [0, 0]
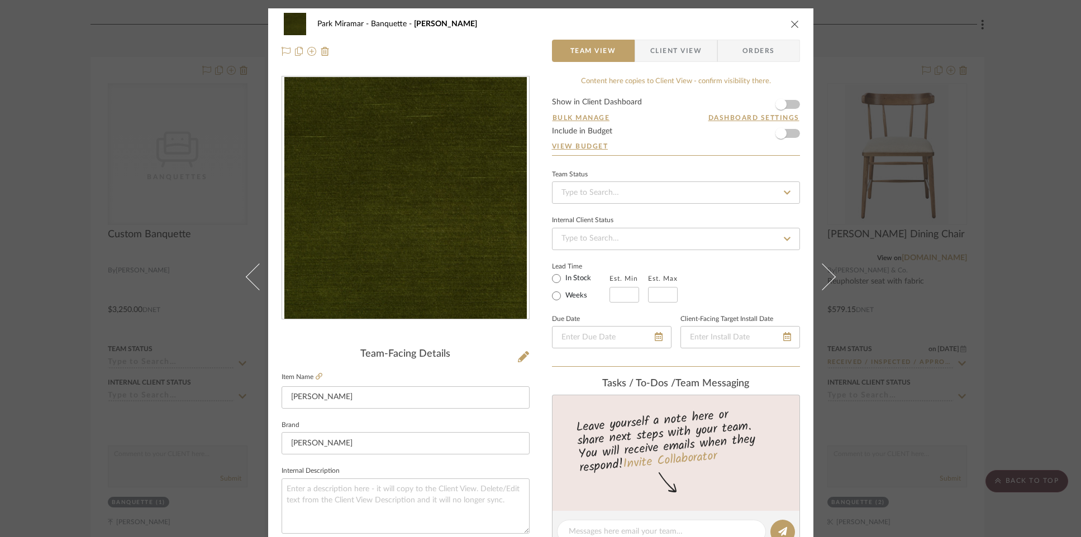
click at [792, 22] on icon "close" at bounding box center [794, 24] width 9 height 9
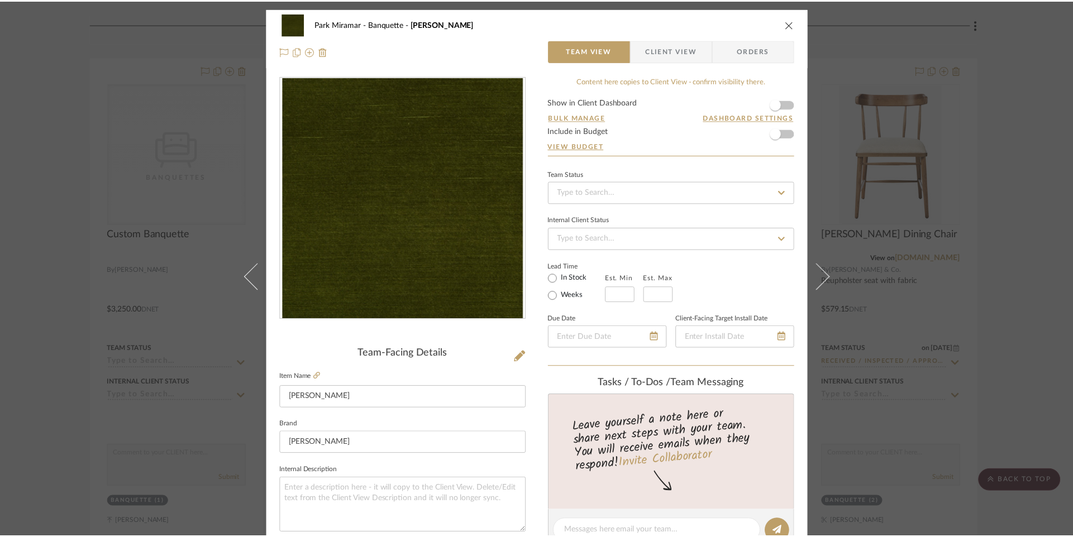
scroll to position [333, 0]
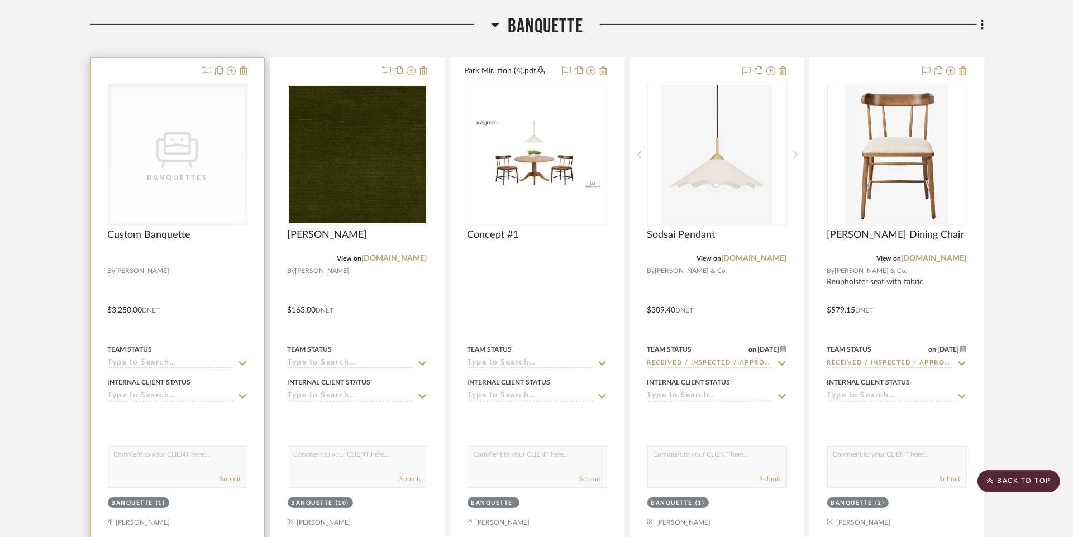
click at [168, 156] on icon "CategoryIconSeating Created with Sketch." at bounding box center [177, 147] width 42 height 42
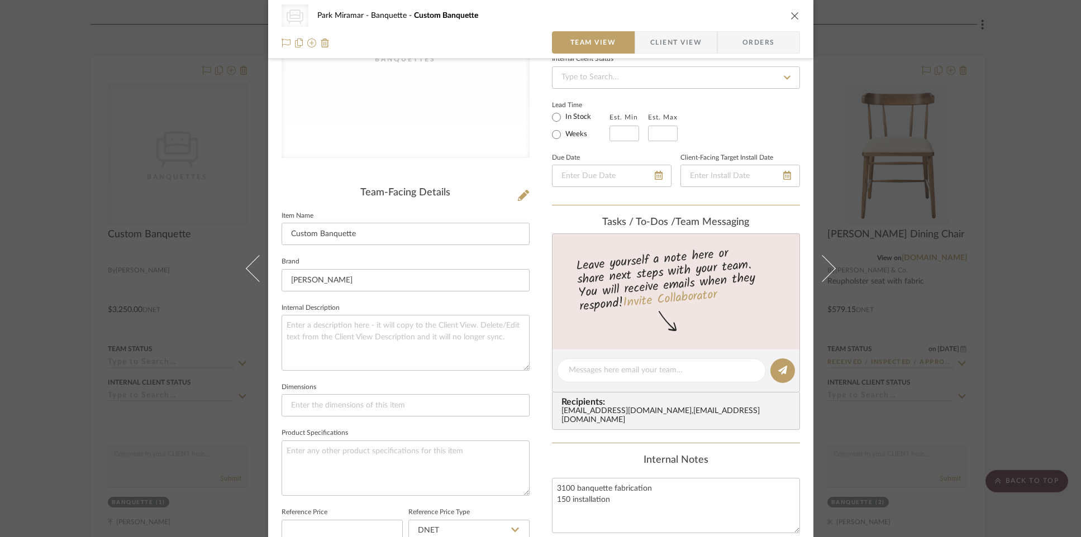
scroll to position [0, 0]
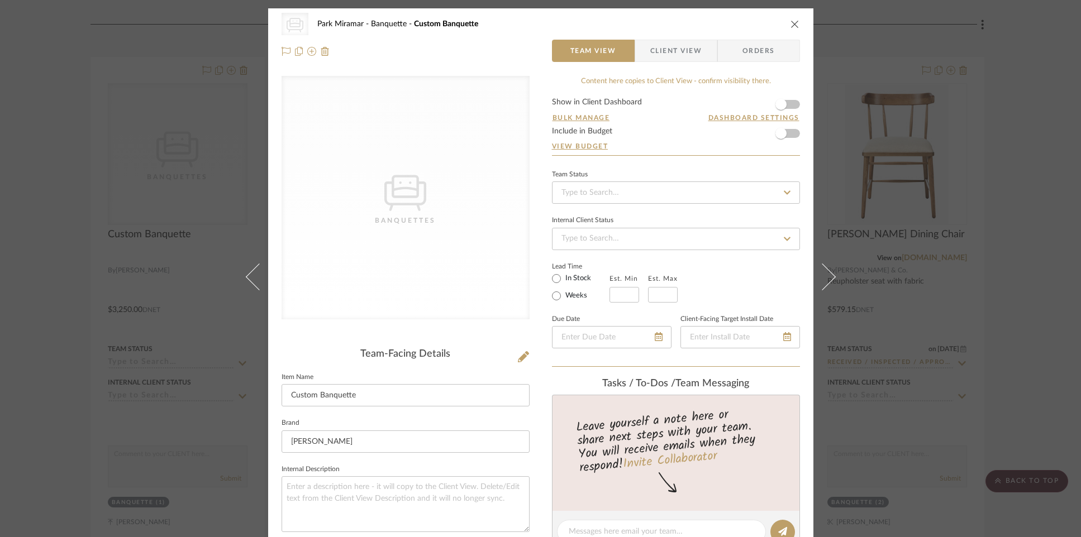
click at [790, 23] on icon "close" at bounding box center [794, 24] width 9 height 9
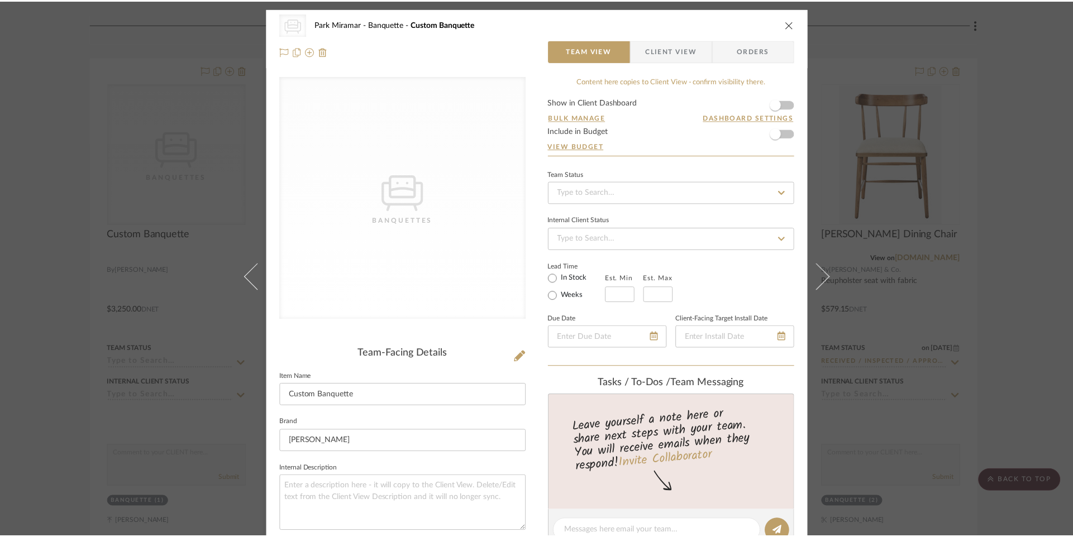
scroll to position [333, 0]
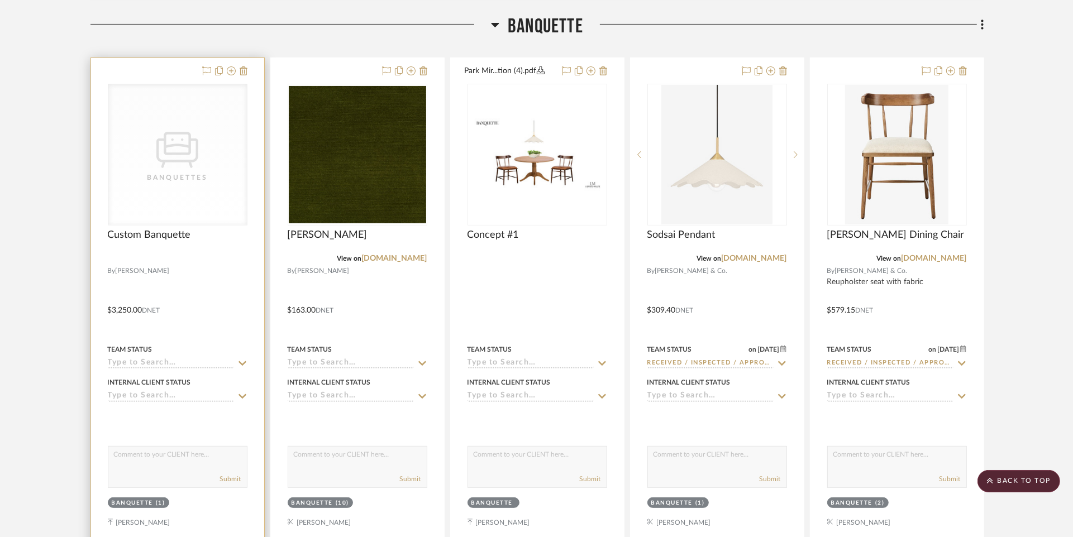
click at [156, 170] on div "CategoryIconSeating Created with Sketch. Banquettes" at bounding box center [177, 154] width 139 height 141
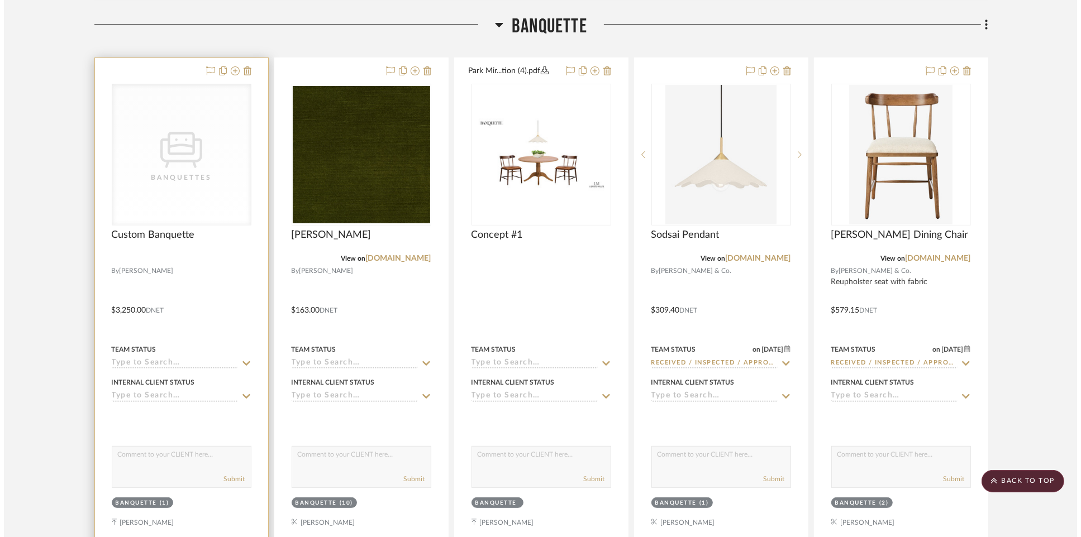
scroll to position [0, 0]
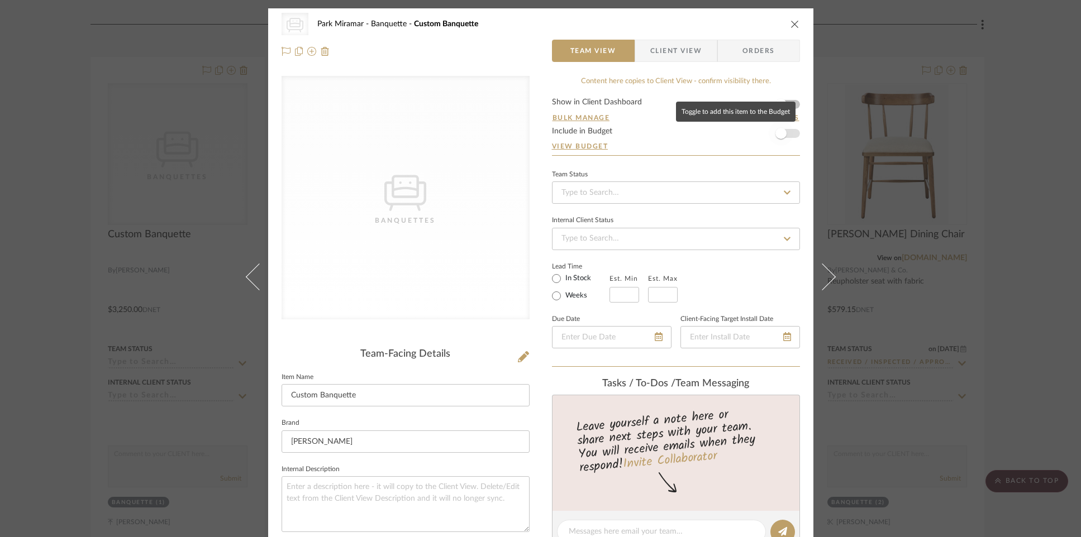
click at [783, 134] on span "button" at bounding box center [781, 133] width 25 height 25
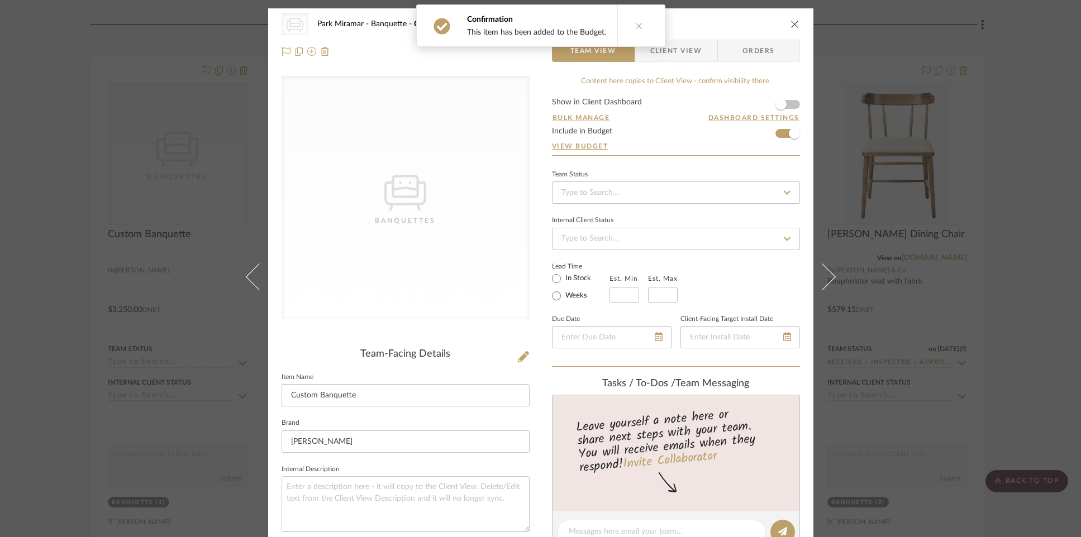
click at [790, 22] on icon "close" at bounding box center [794, 24] width 9 height 9
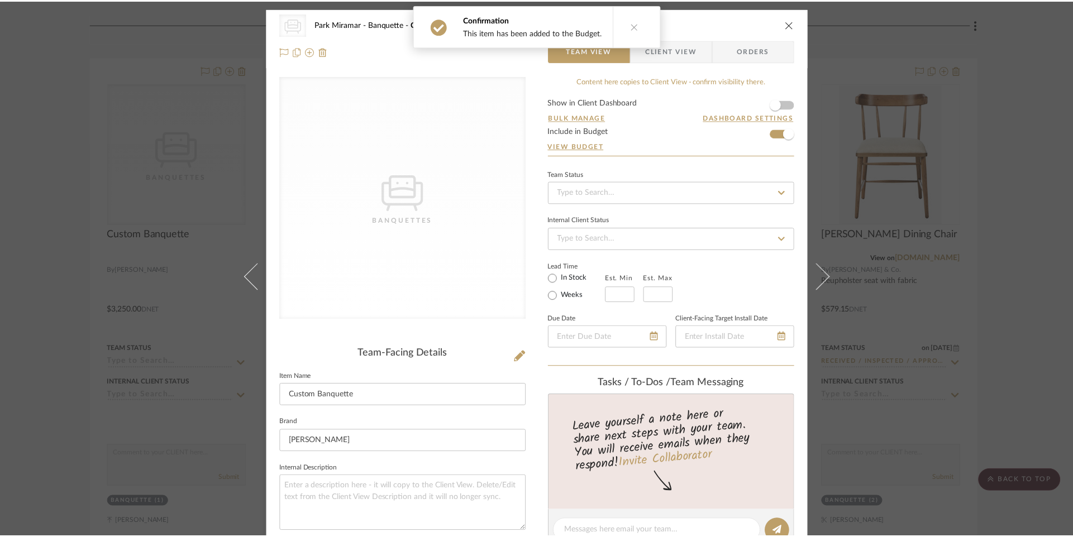
scroll to position [333, 0]
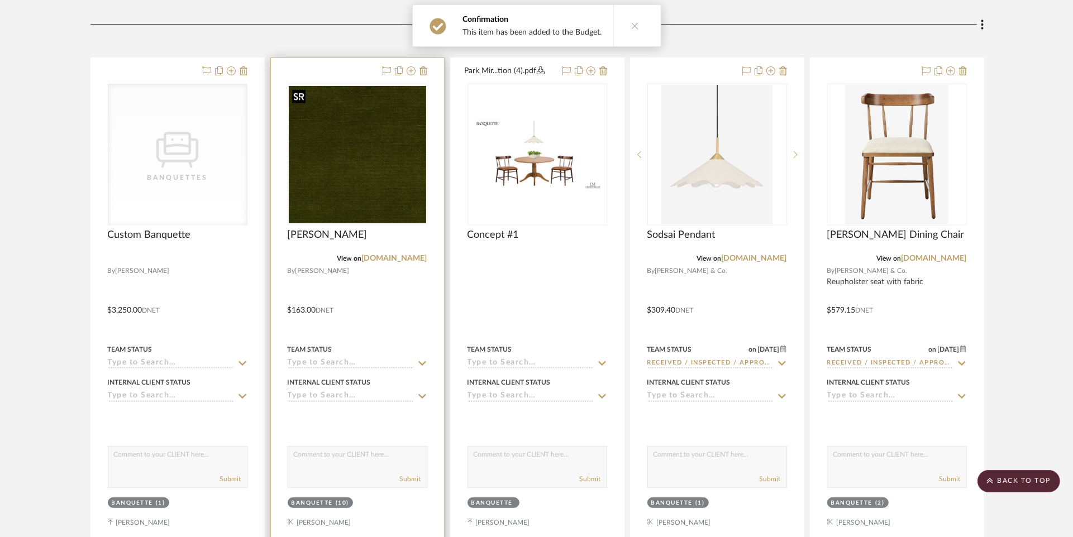
click at [412, 173] on img "0" at bounding box center [357, 154] width 137 height 137
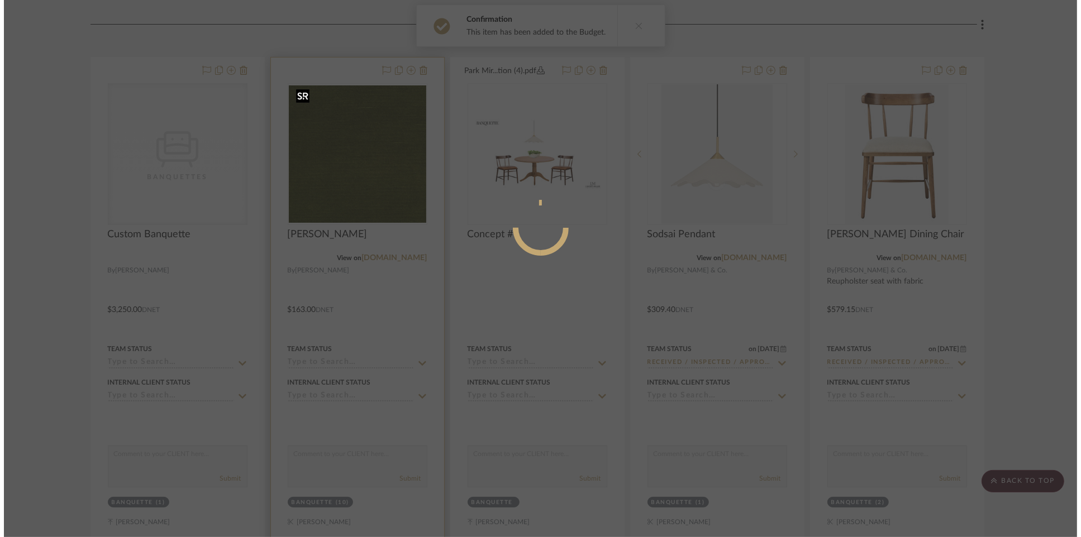
scroll to position [0, 0]
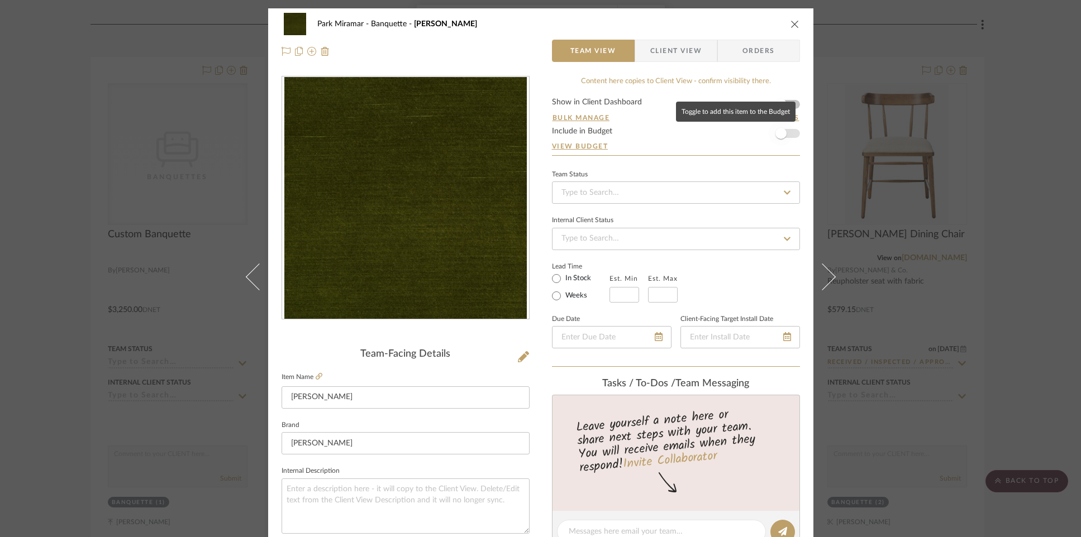
click at [780, 134] on span "button" at bounding box center [780, 133] width 11 height 11
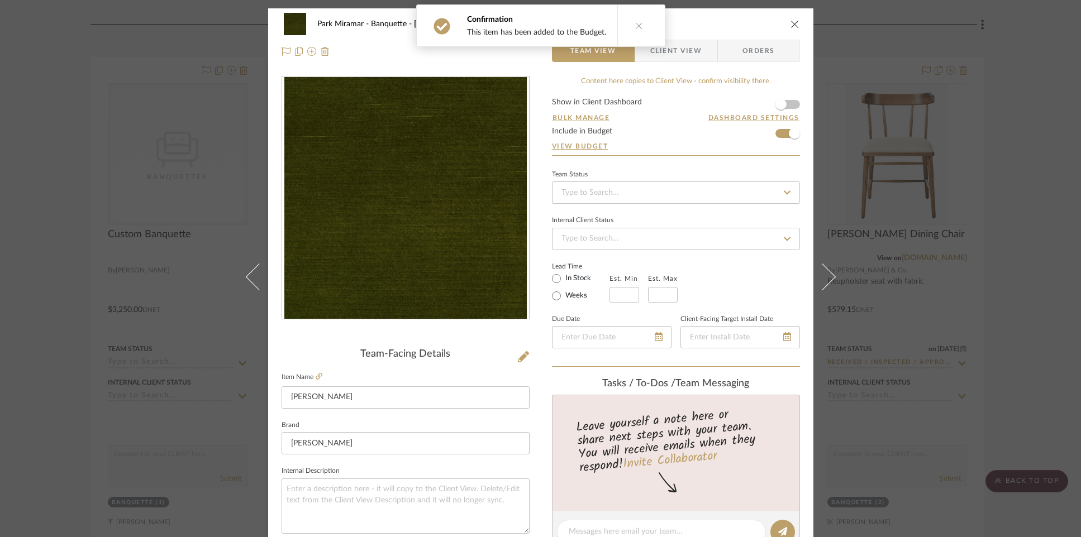
click at [790, 25] on icon "close" at bounding box center [794, 24] width 9 height 9
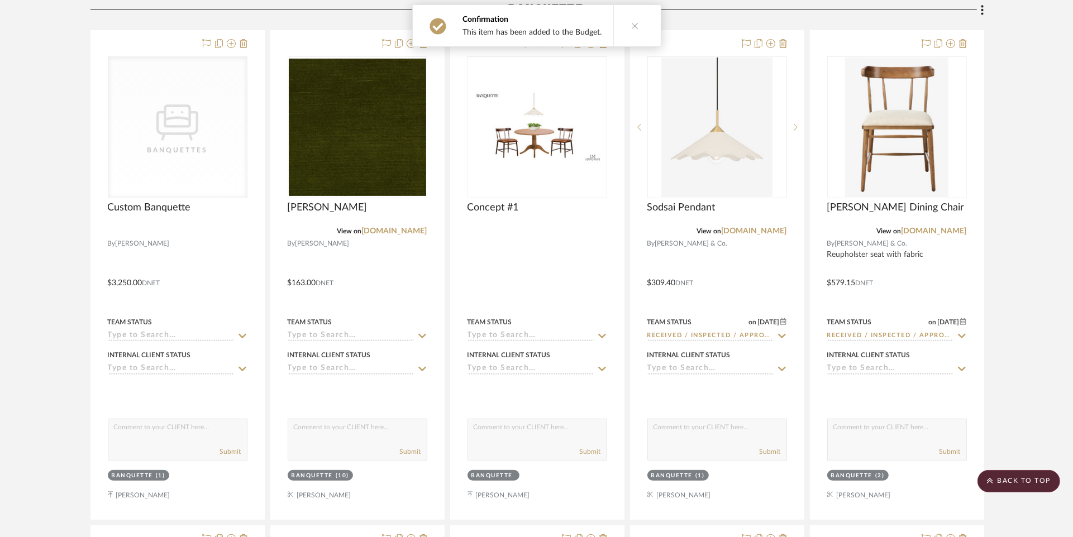
scroll to position [363, 0]
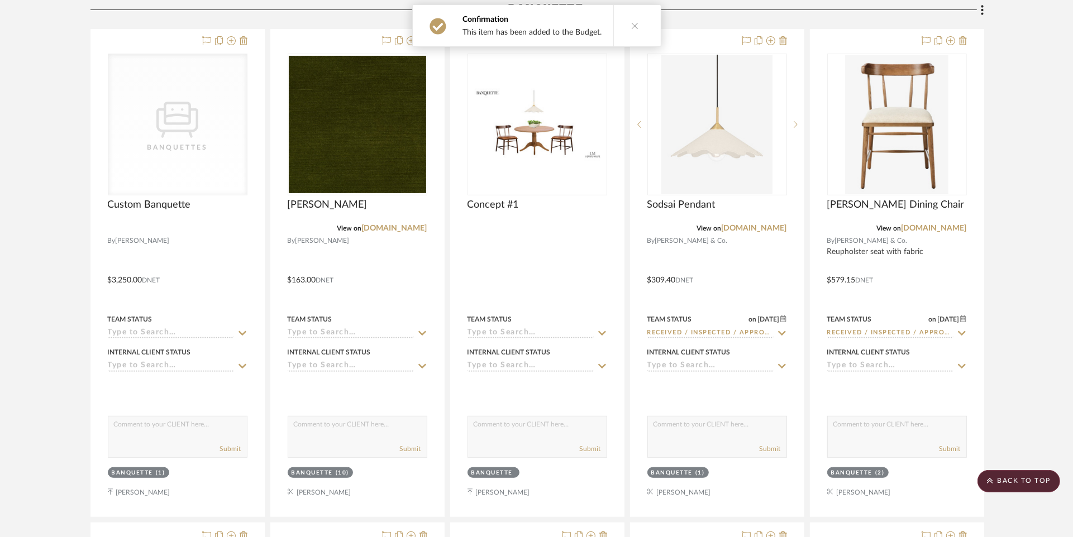
click at [631, 27] on icon at bounding box center [635, 26] width 8 height 8
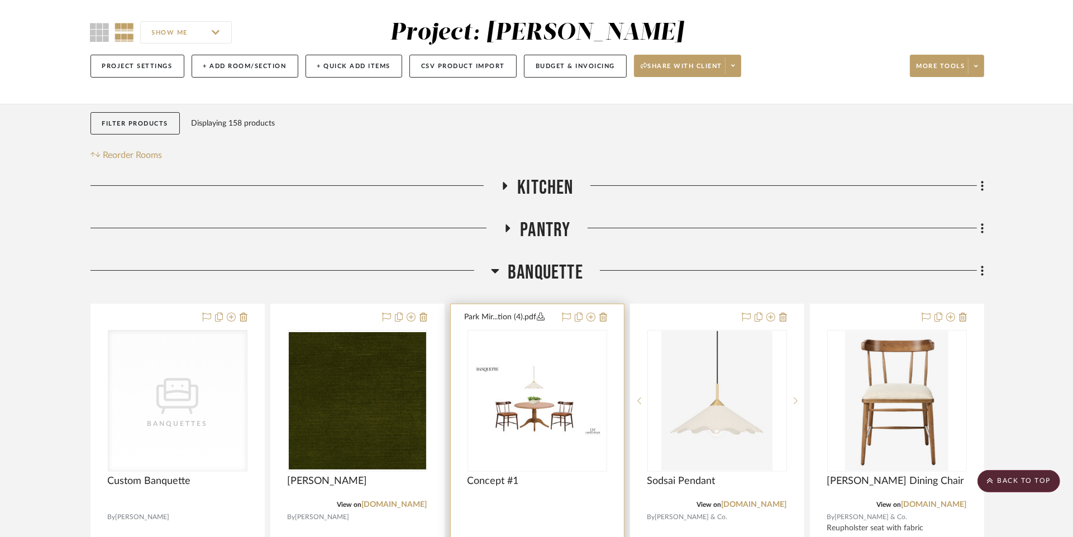
scroll to position [0, 0]
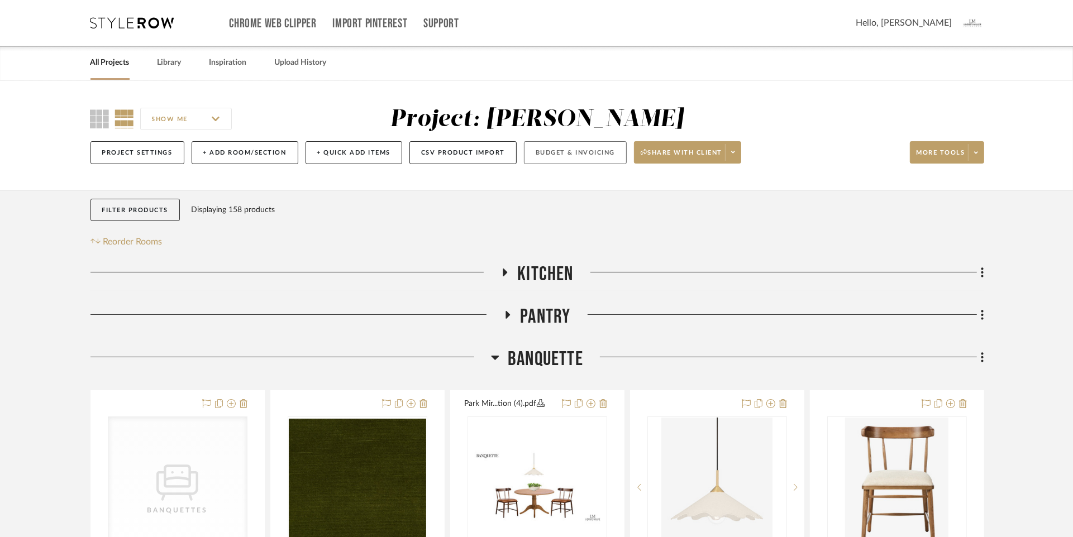
click at [561, 153] on button "Budget & Invoicing" at bounding box center [575, 152] width 103 height 23
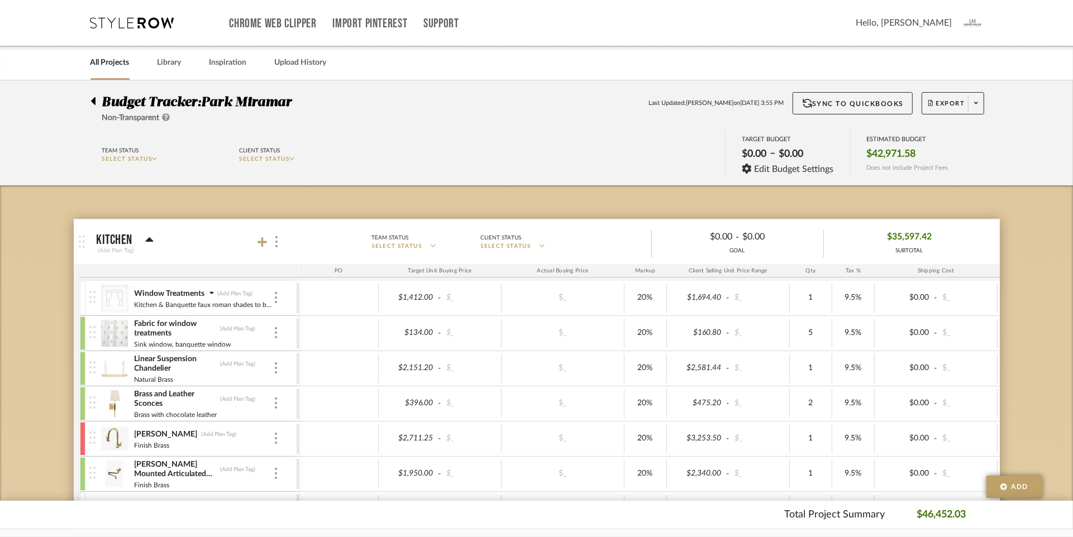
click at [98, 100] on div at bounding box center [96, 98] width 12 height 13
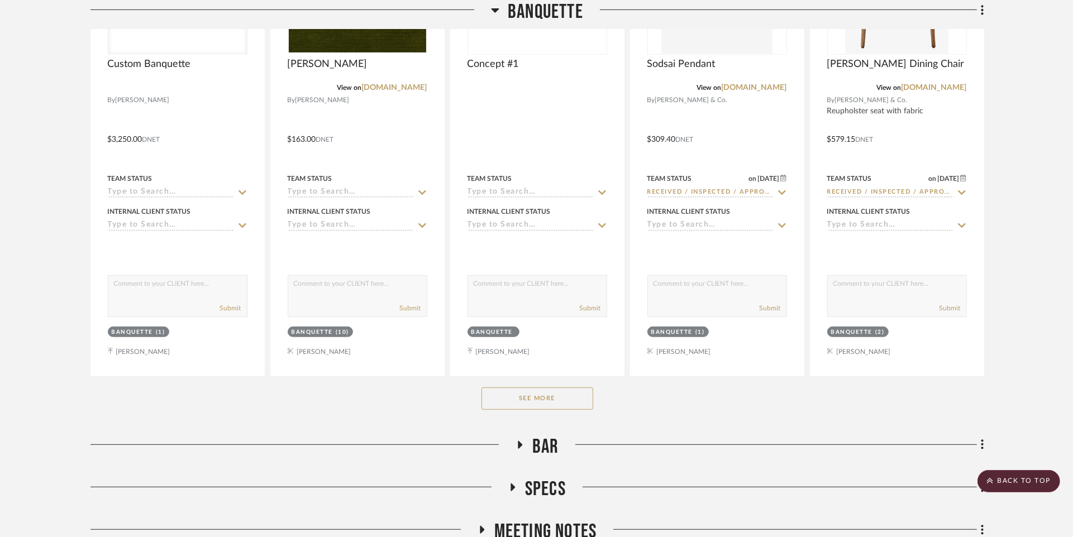
scroll to position [514, 0]
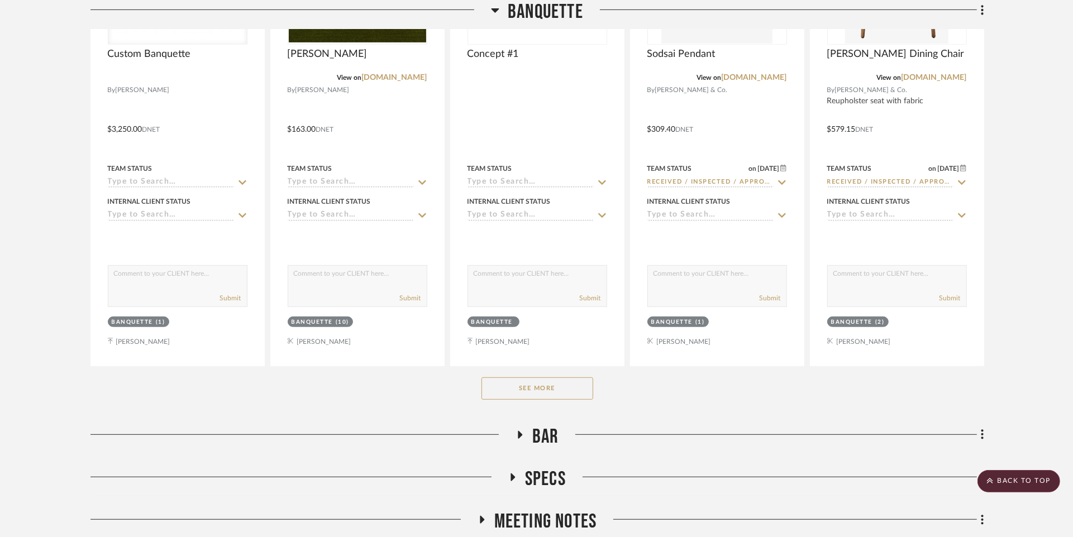
click at [542, 387] on button "See More" at bounding box center [538, 389] width 112 height 22
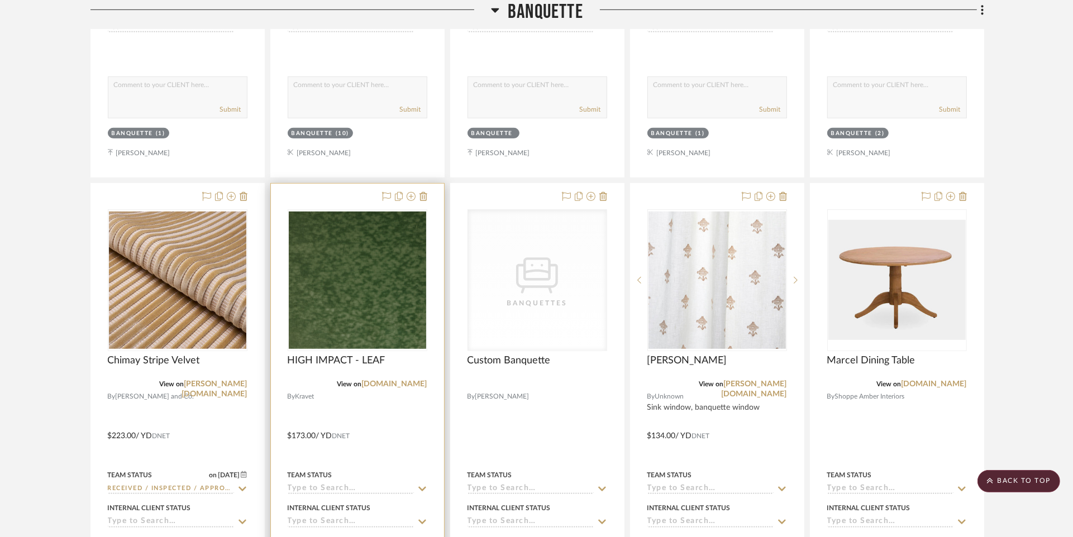
scroll to position [727, 0]
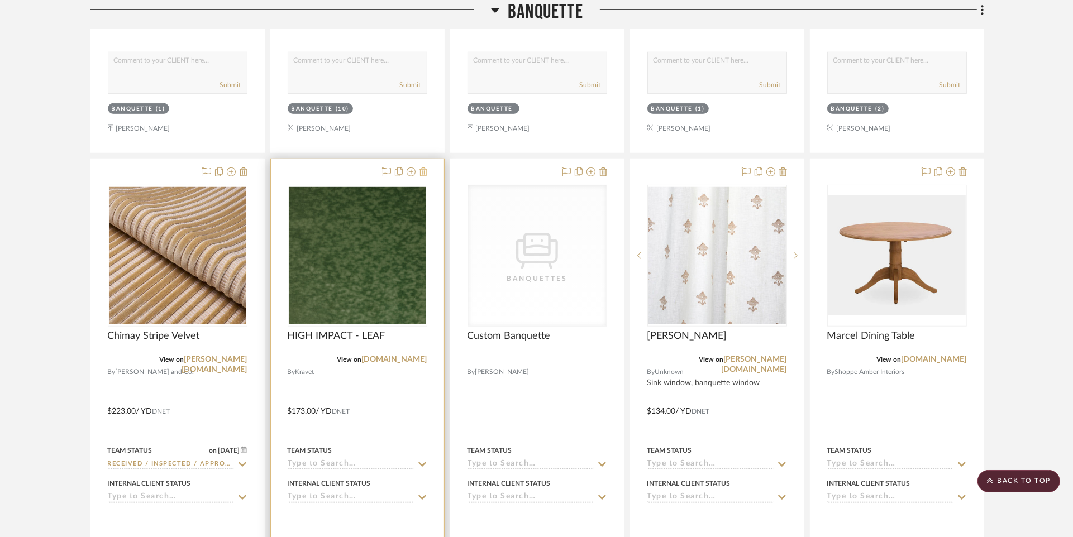
click at [422, 170] on icon at bounding box center [424, 172] width 8 height 9
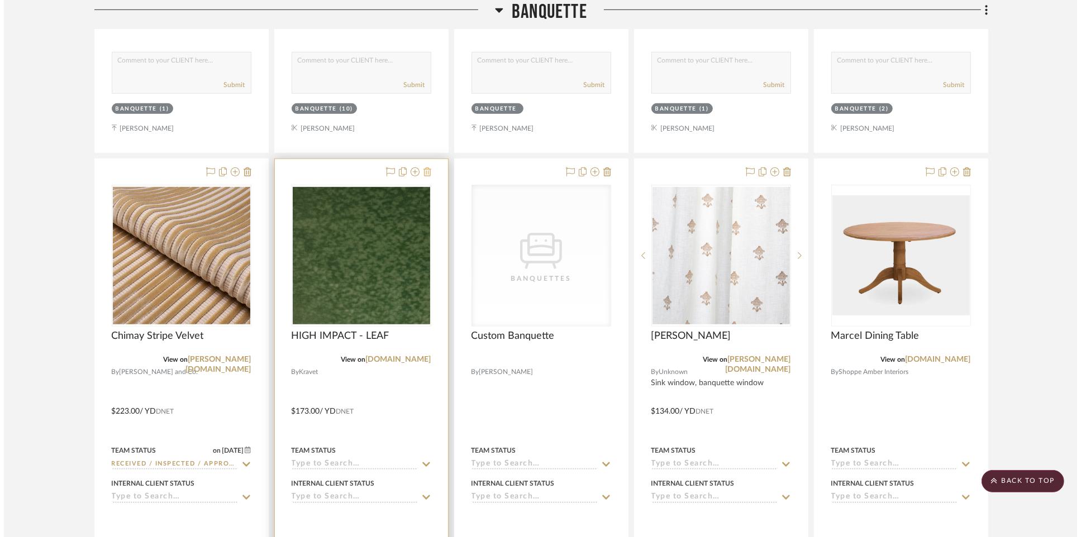
scroll to position [0, 0]
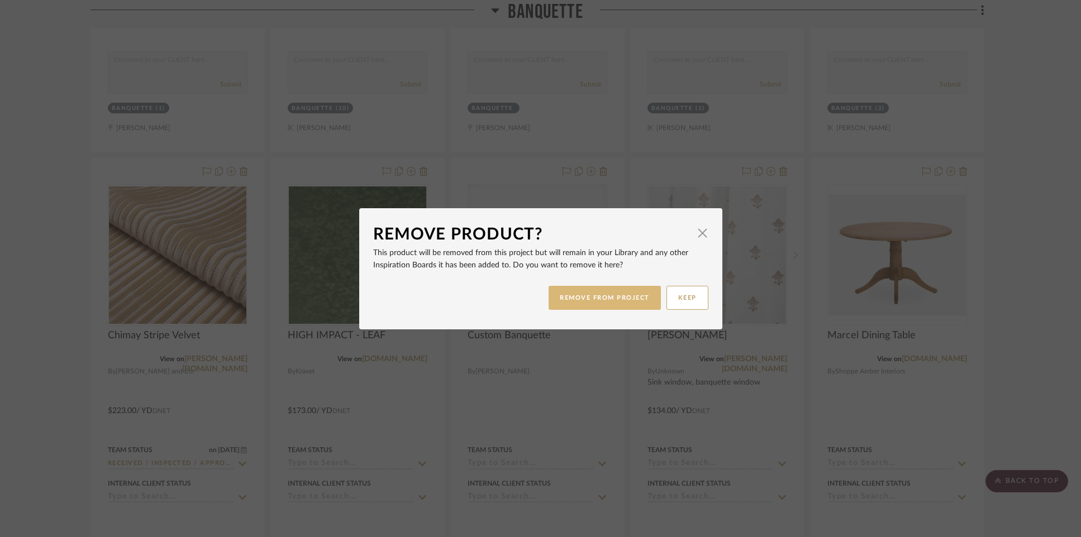
click at [594, 296] on button "REMOVE FROM PROJECT" at bounding box center [605, 298] width 112 height 24
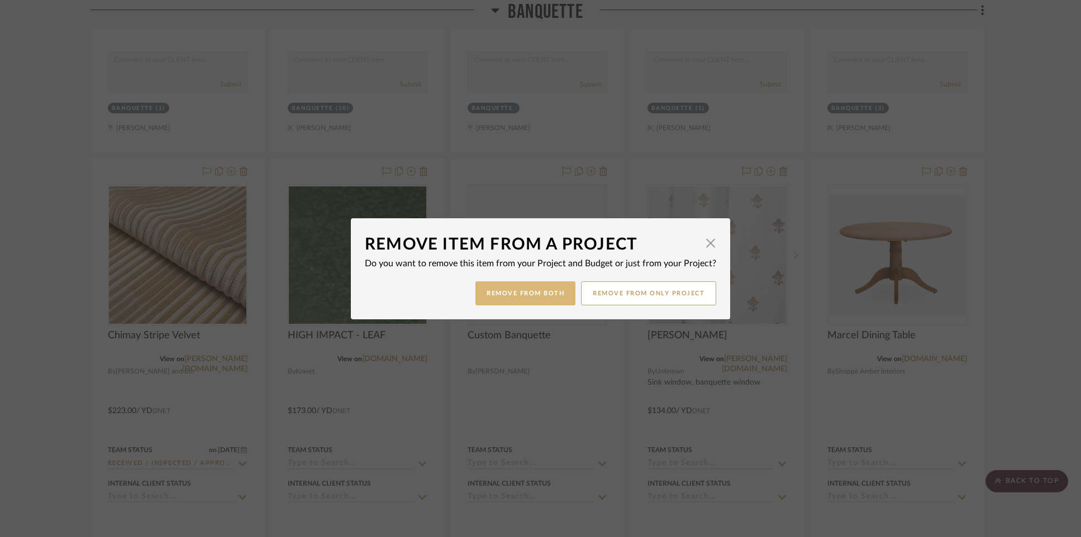
click at [541, 292] on button "Remove from Both" at bounding box center [525, 294] width 100 height 24
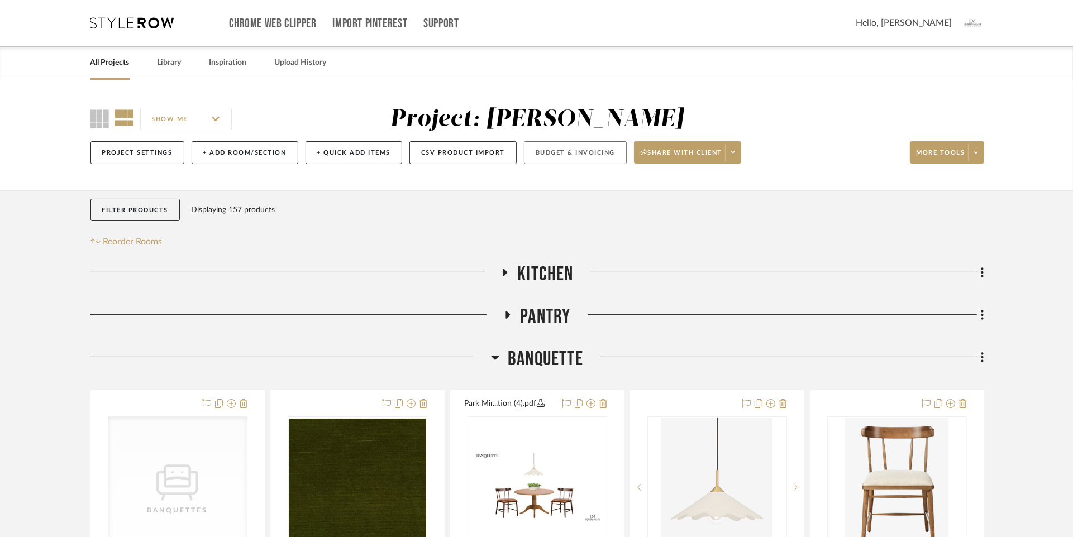
click at [590, 154] on button "Budget & Invoicing" at bounding box center [575, 152] width 103 height 23
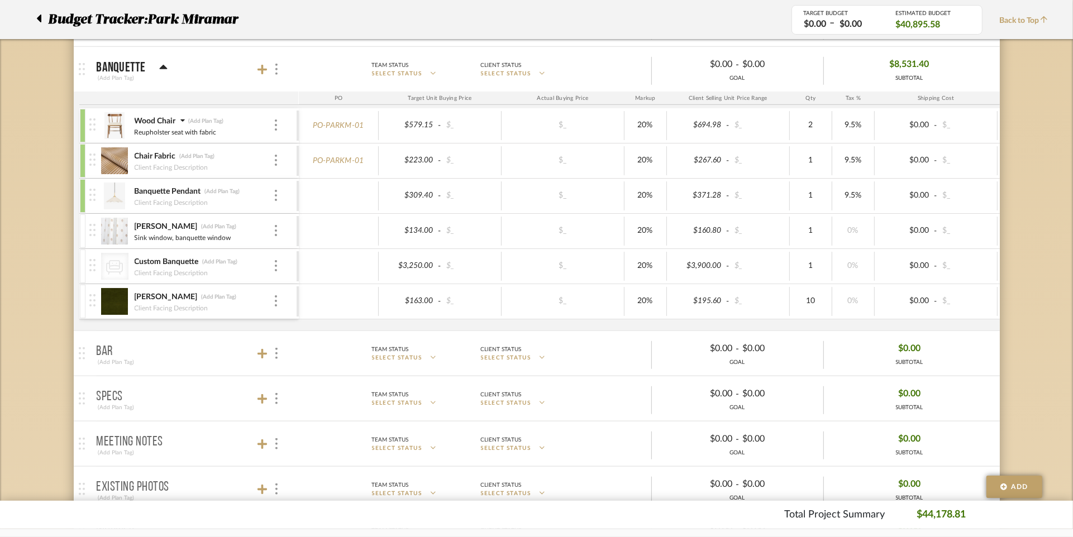
scroll to position [834, 0]
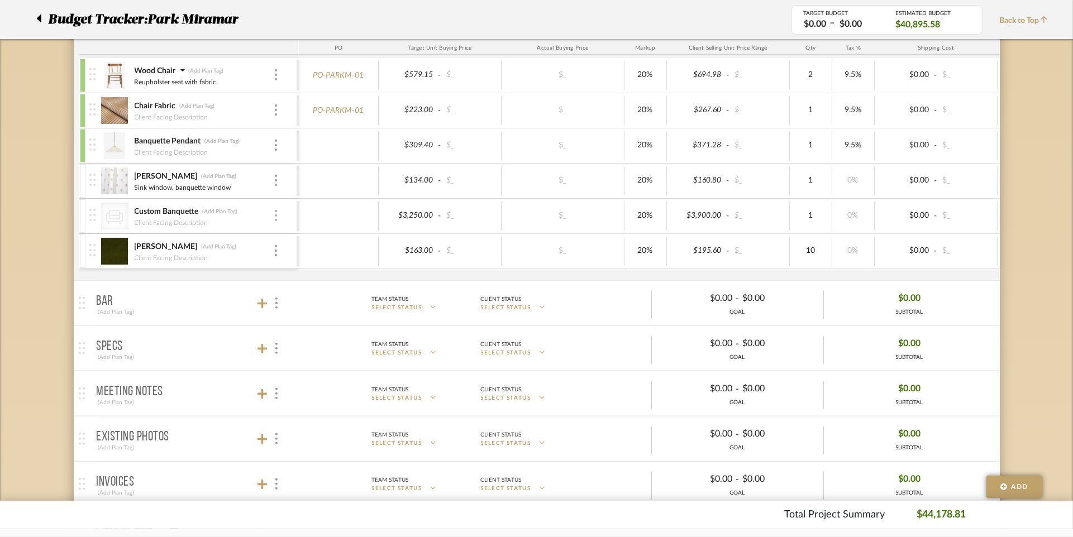
click at [275, 210] on img at bounding box center [276, 215] width 2 height 11
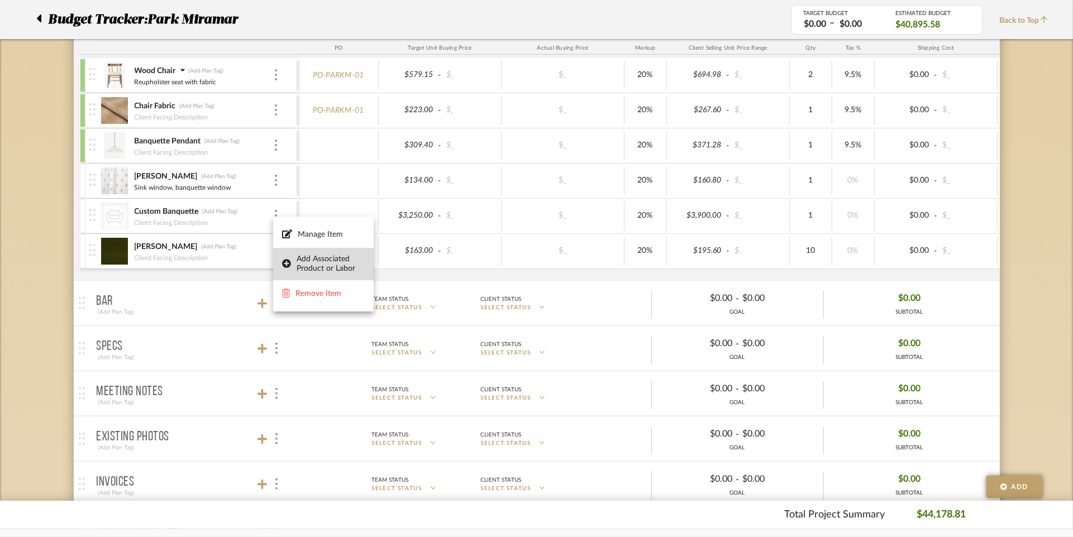
click at [298, 263] on span "Add Associated Product or Labor" at bounding box center [331, 264] width 68 height 19
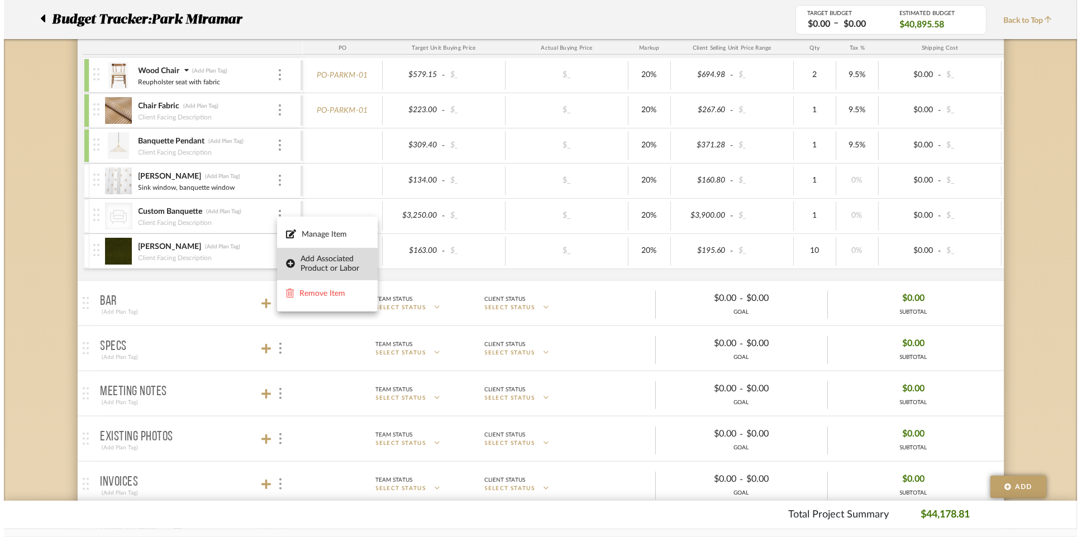
scroll to position [0, 0]
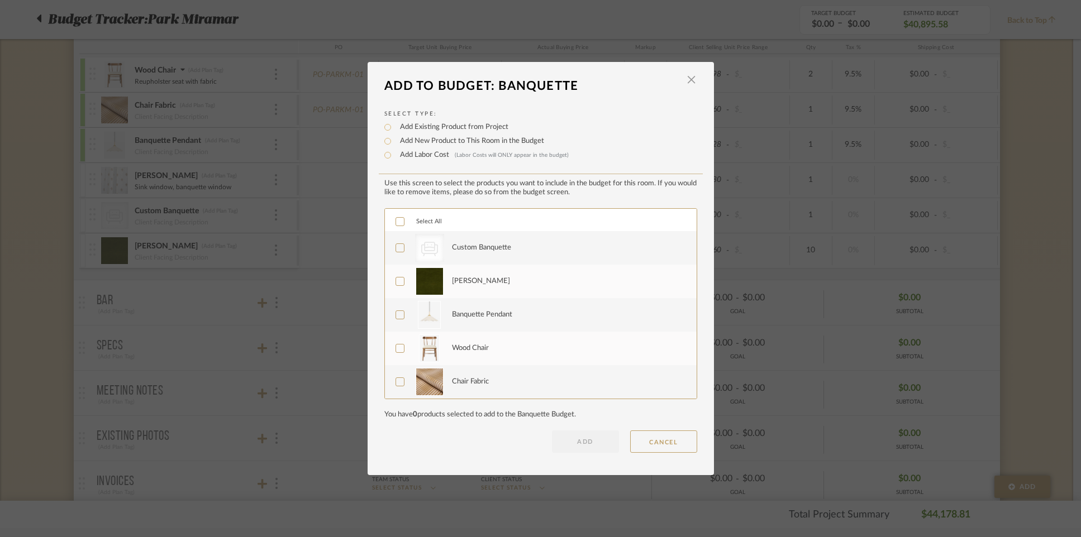
click at [396, 249] on icon at bounding box center [399, 248] width 7 height 6
click at [396, 282] on icon at bounding box center [400, 282] width 8 height 8
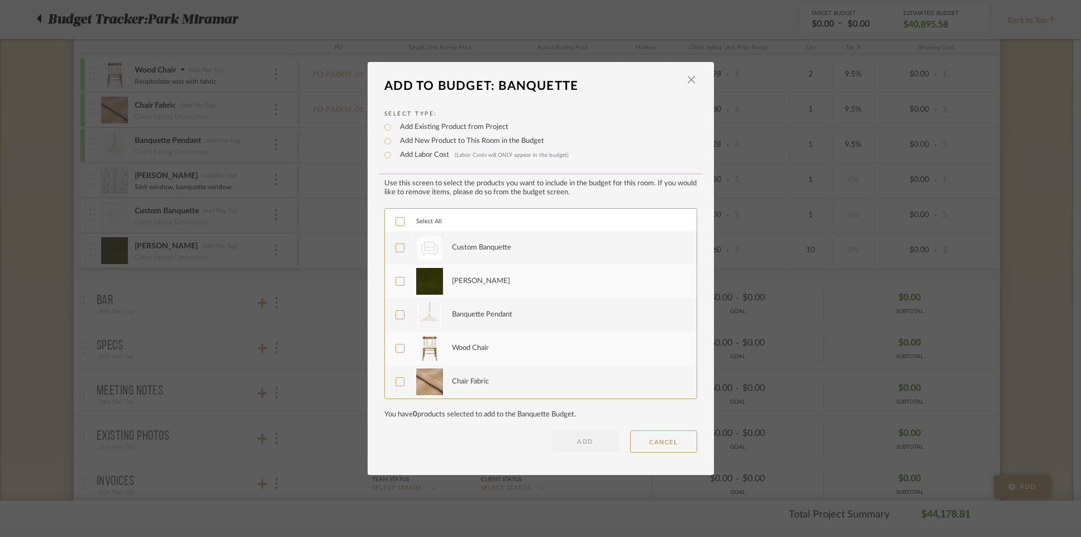
click at [583, 440] on button "ADD" at bounding box center [585, 442] width 67 height 22
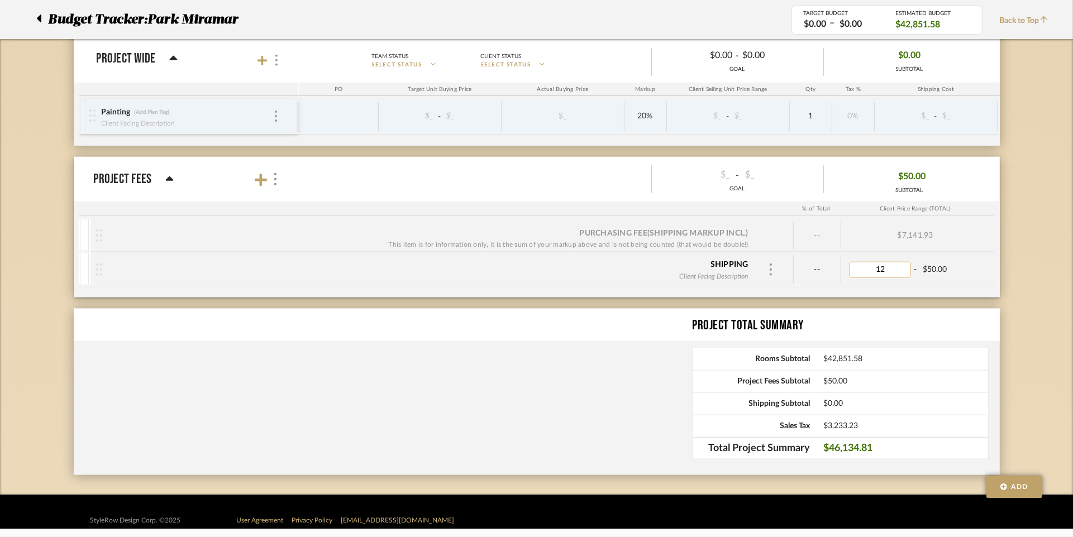
type input "123"
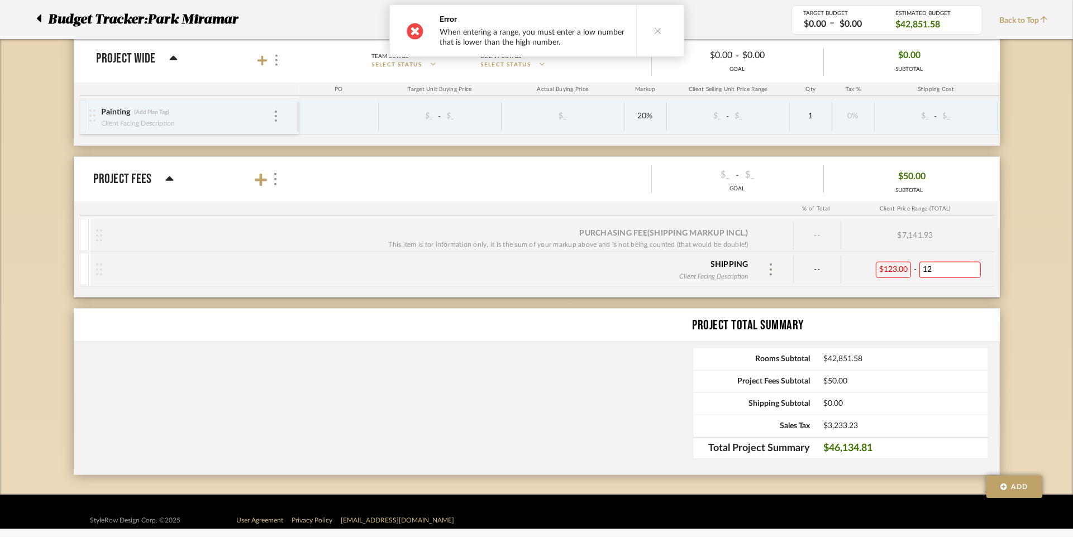
type input "123"
click at [992, 262] on div "Shipping Client Facing Description -- $123.00 - $123.00" at bounding box center [536, 269] width 915 height 34
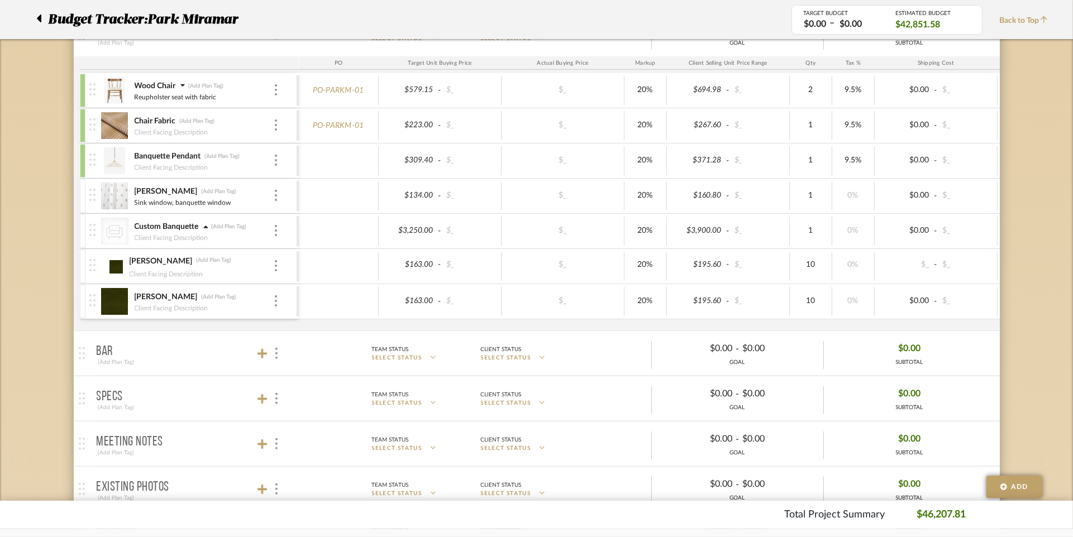
scroll to position [0, 28]
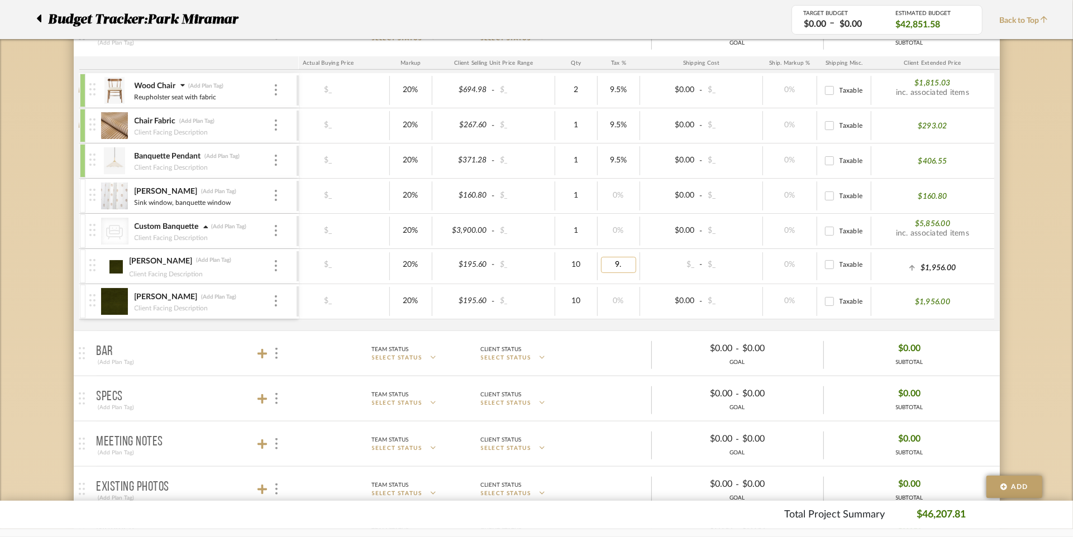
type input "9.5"
click at [654, 323] on div "Wood Chair (Add Plan Tag) Reupholster seat with fabric PO-PARKM-01 $579.15 - $_…" at bounding box center [422, 202] width 1155 height 258
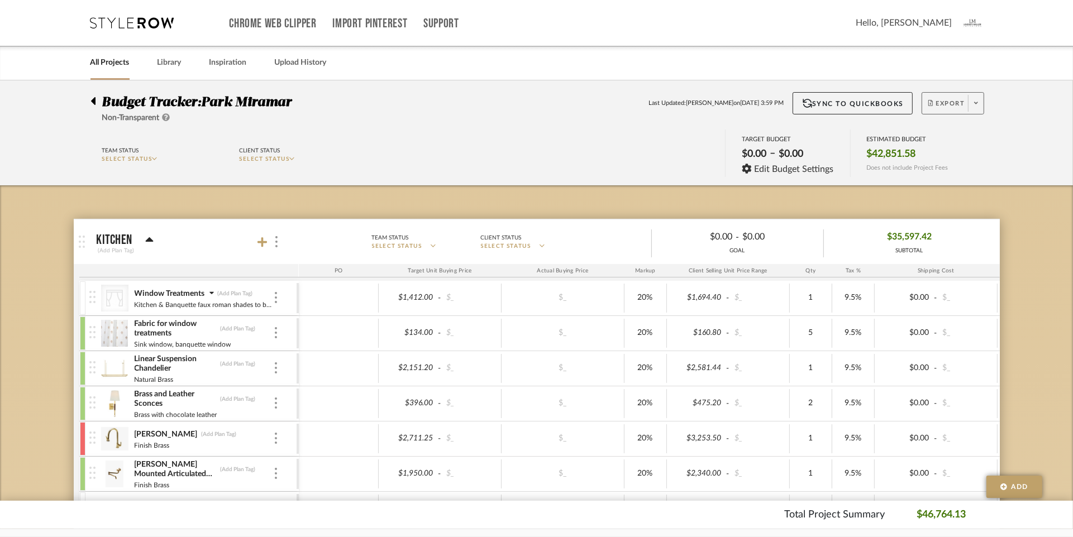
click at [980, 104] on span at bounding box center [976, 103] width 16 height 17
click at [941, 136] on span "Export PDF" at bounding box center [973, 134] width 84 height 9
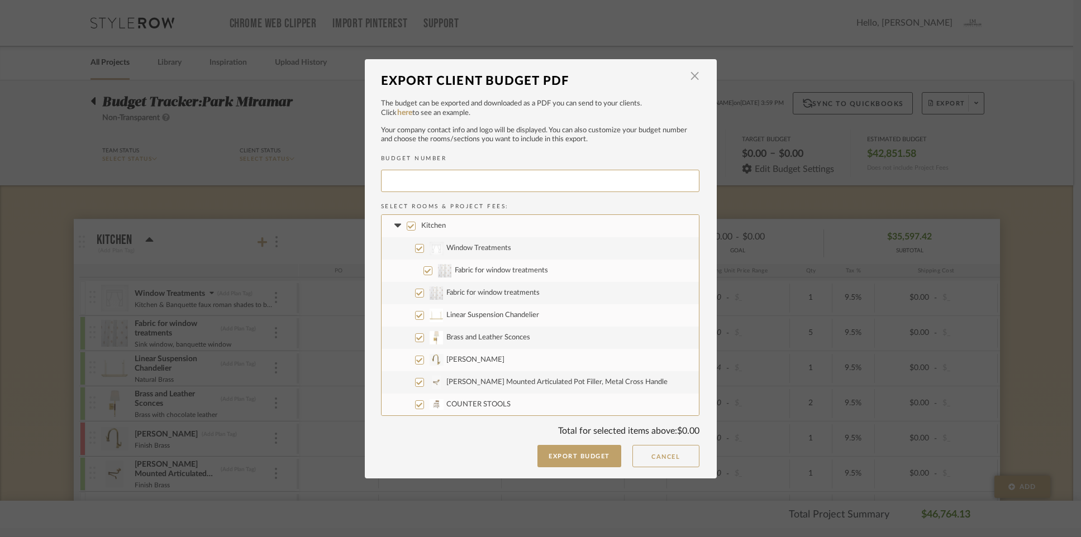
type input "PARKMI-007"
click at [407, 226] on input "Kitchen" at bounding box center [411, 226] width 9 height 9
checkbox input "false"
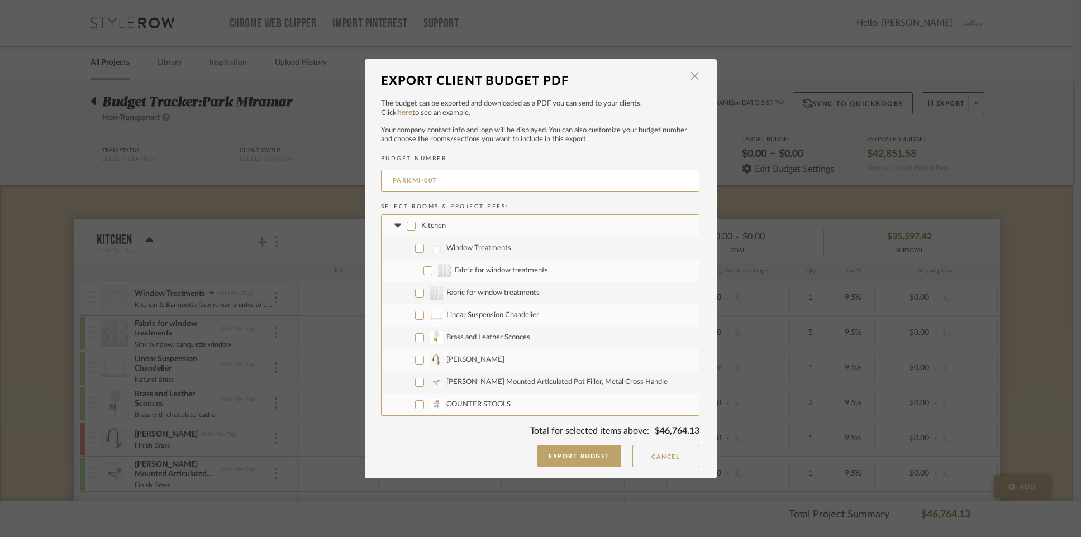
checkbox input "false"
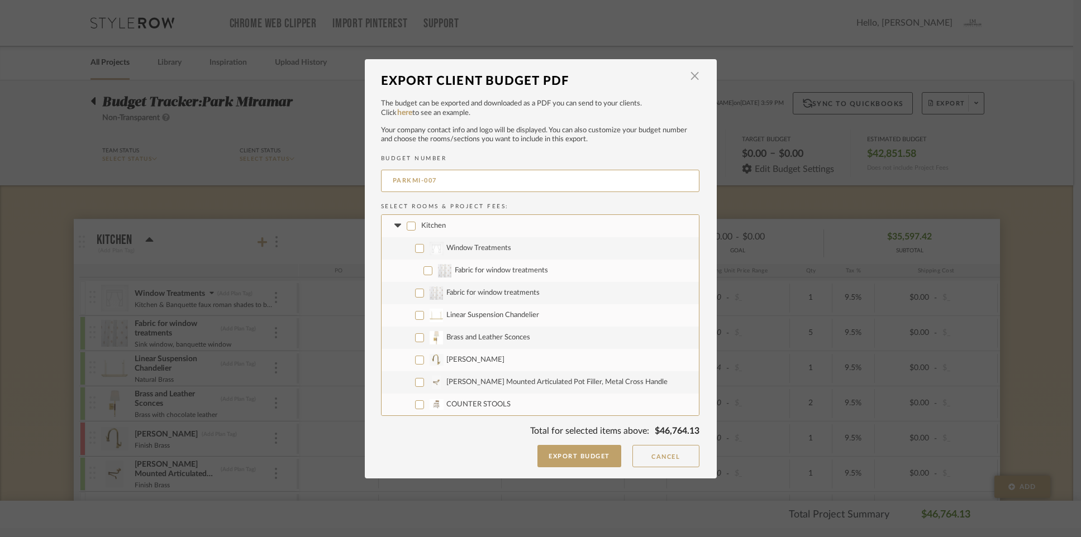
checkbox input "false"
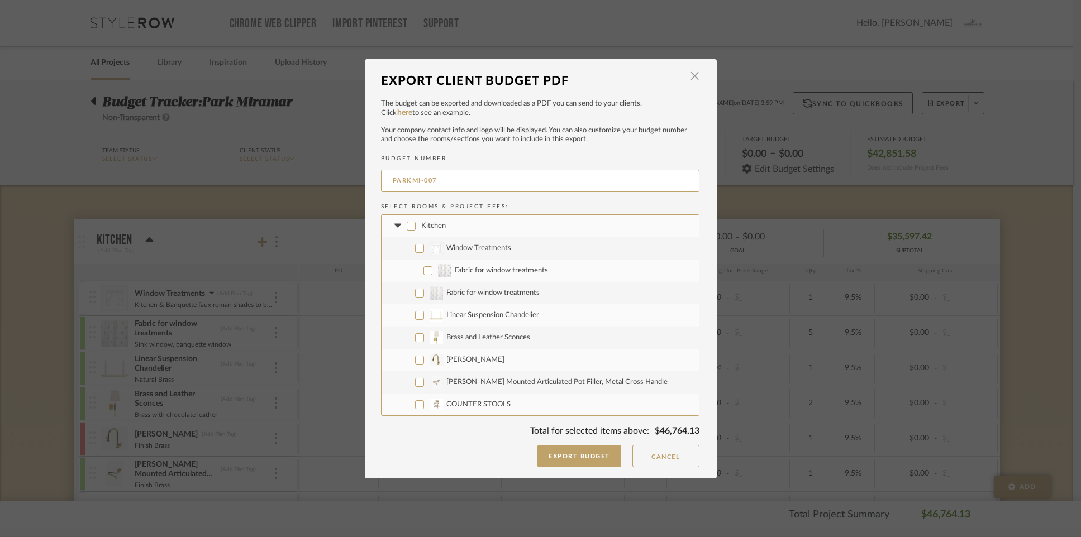
checkbox input "false"
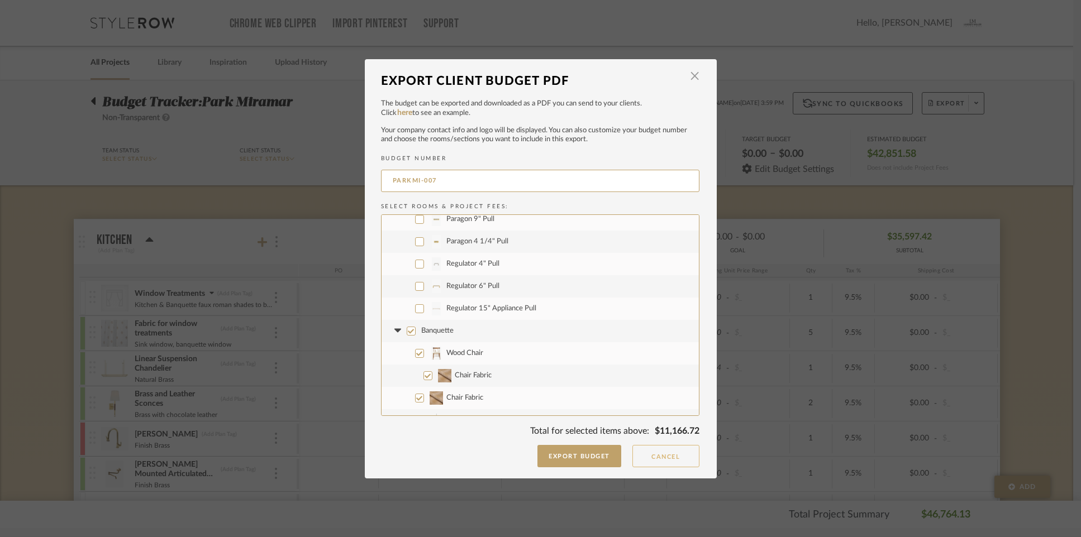
click at [675, 460] on button "Cancel" at bounding box center [665, 456] width 67 height 22
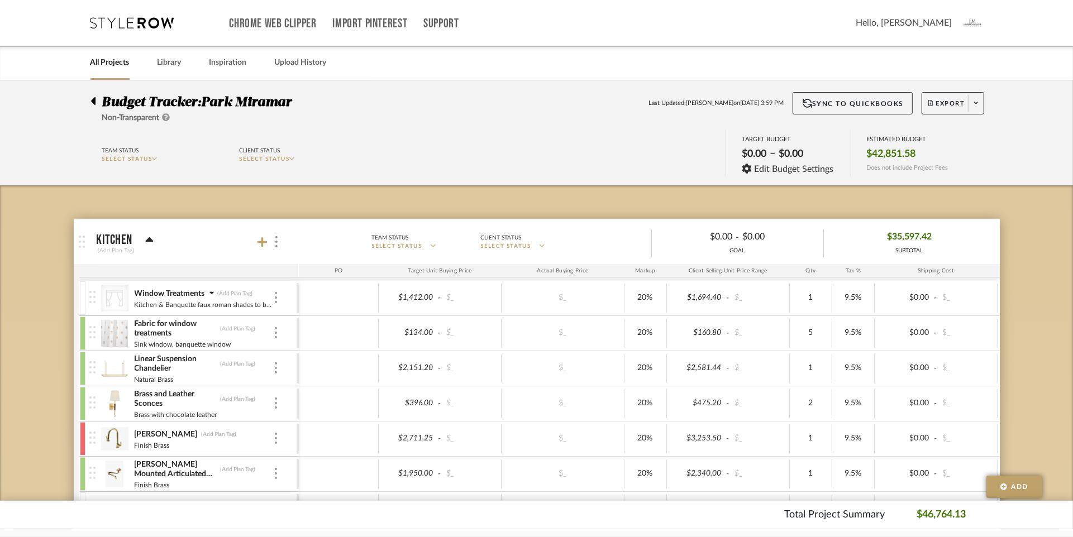
click at [93, 100] on icon at bounding box center [93, 101] width 4 height 8
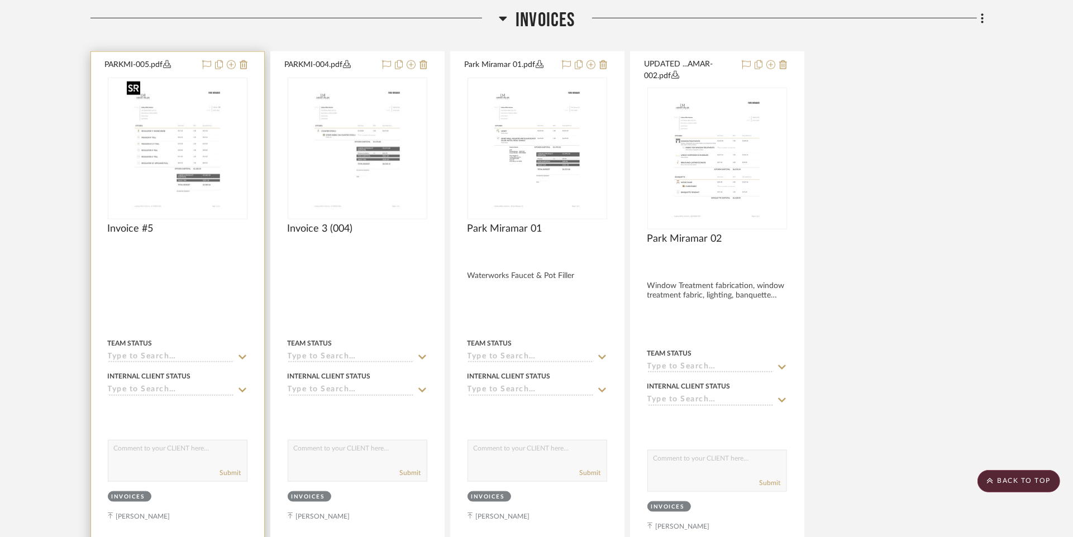
click at [158, 154] on img "0" at bounding box center [176, 149] width 109 height 140
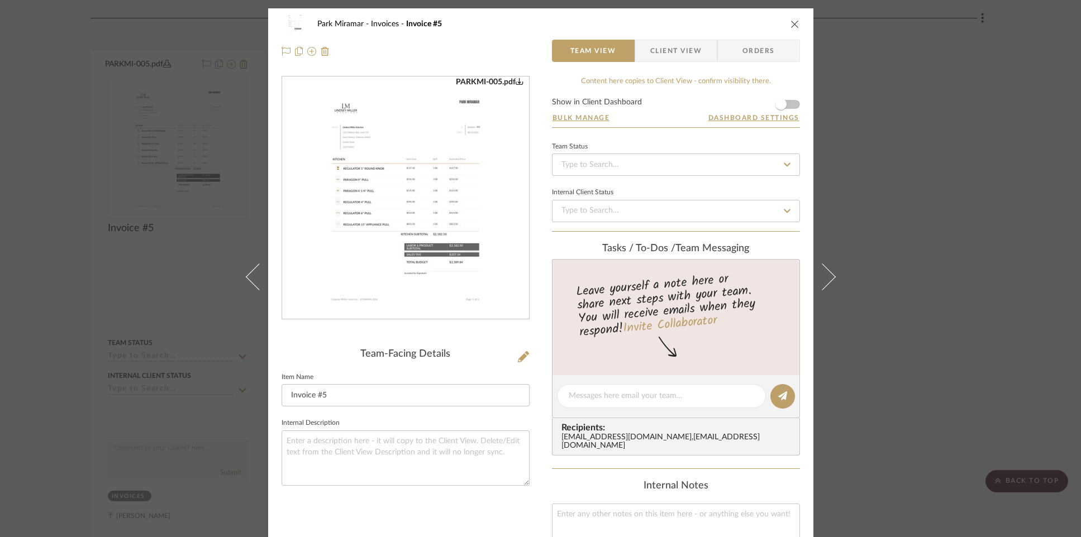
click at [488, 81] on div "PARKMI-005.pdf" at bounding box center [490, 82] width 68 height 10
click at [792, 22] on icon "close" at bounding box center [794, 24] width 9 height 9
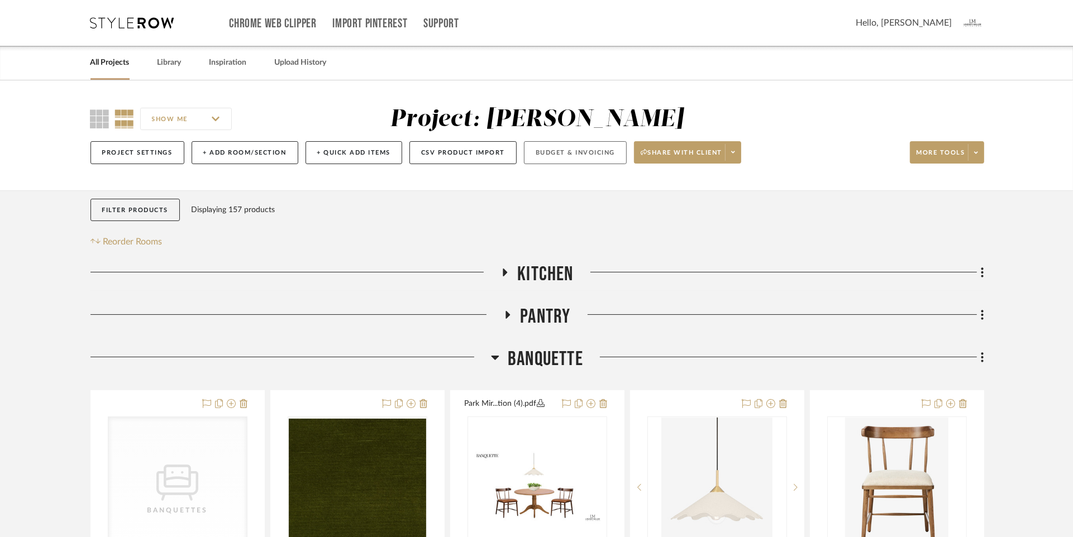
click at [582, 149] on button "Budget & Invoicing" at bounding box center [575, 152] width 103 height 23
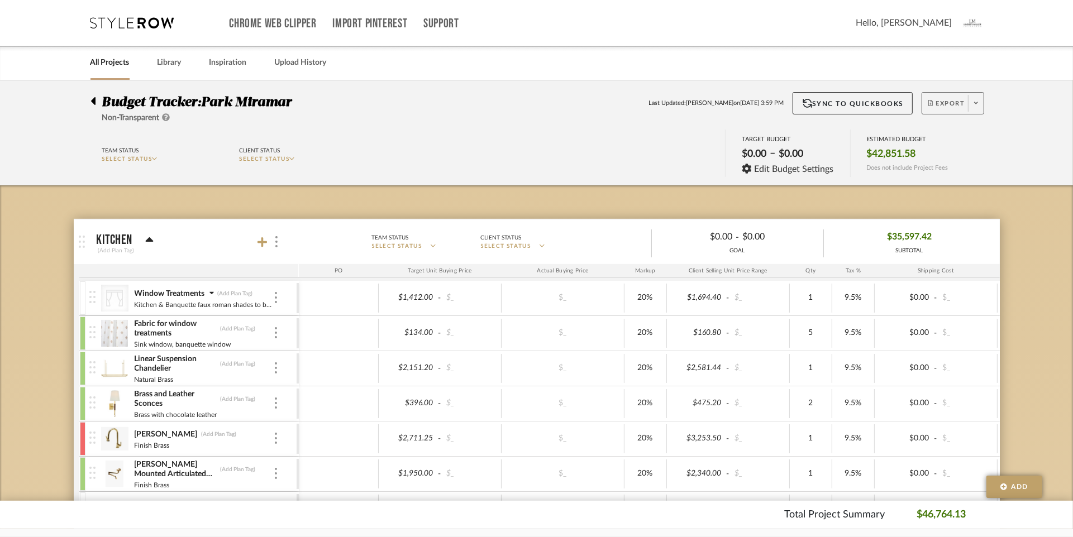
click at [979, 107] on span at bounding box center [976, 103] width 16 height 17
click at [949, 140] on button "Export PDF" at bounding box center [973, 135] width 106 height 27
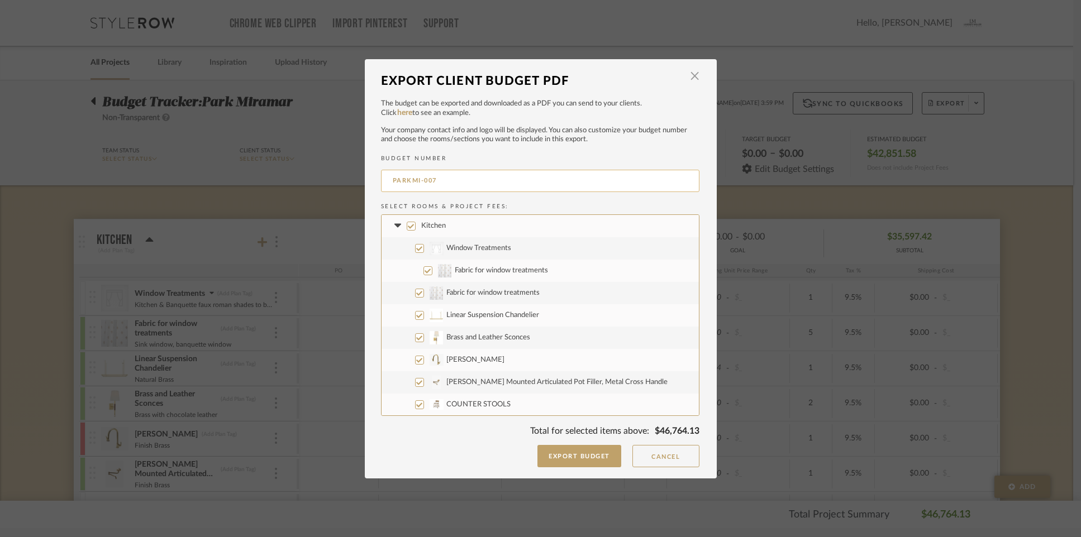
click at [433, 180] on input "PARKMI-007" at bounding box center [540, 181] width 318 height 22
type input "PARKMI-006"
click at [407, 227] on input "Kitchen" at bounding box center [411, 226] width 9 height 9
checkbox input "false"
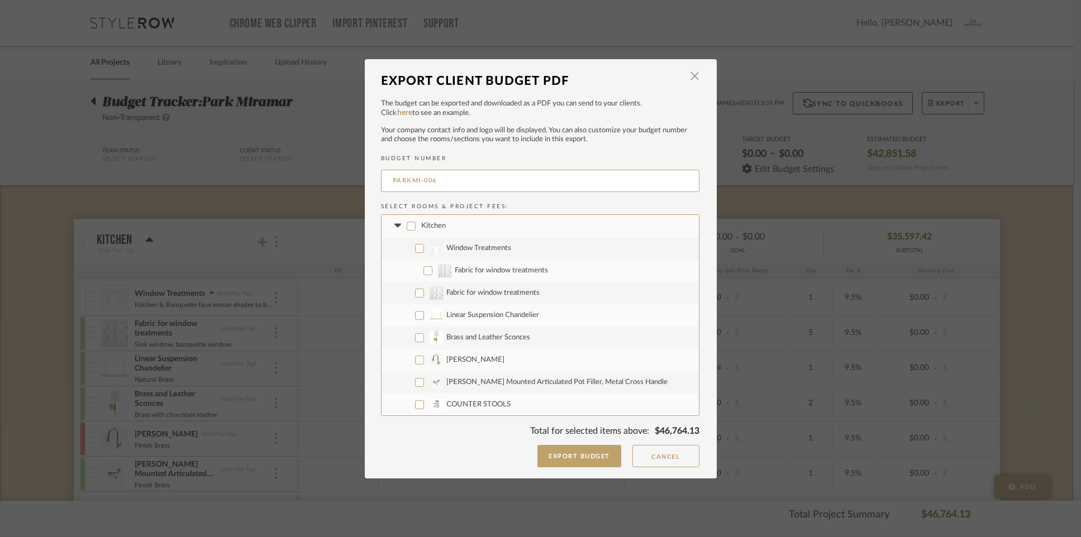
checkbox input "false"
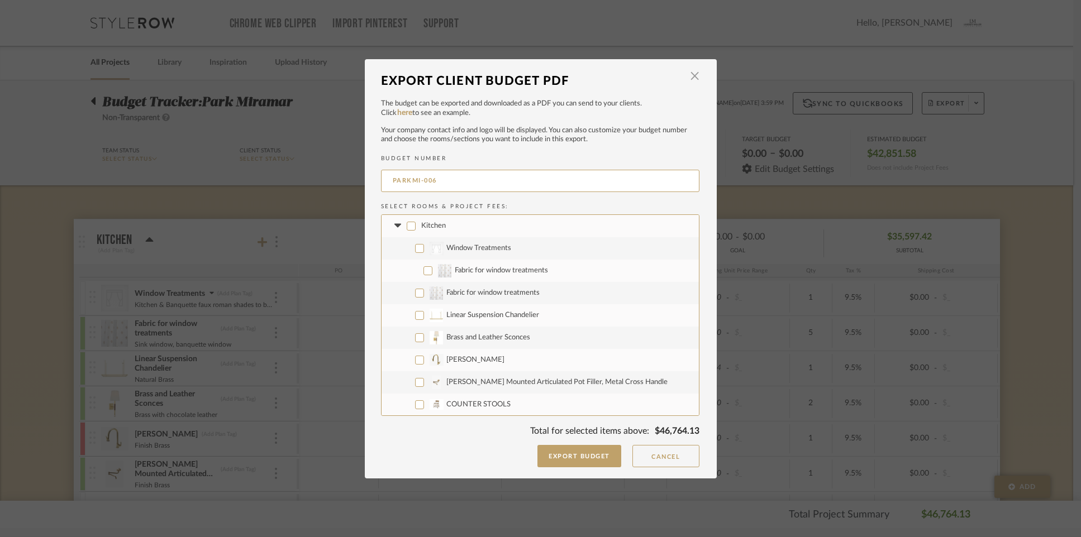
checkbox input "false"
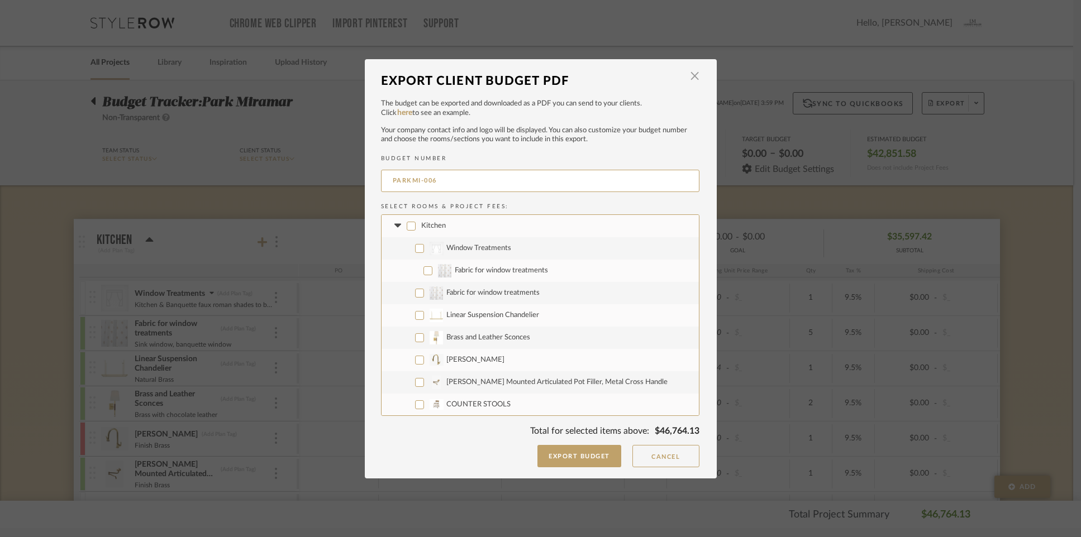
checkbox input "false"
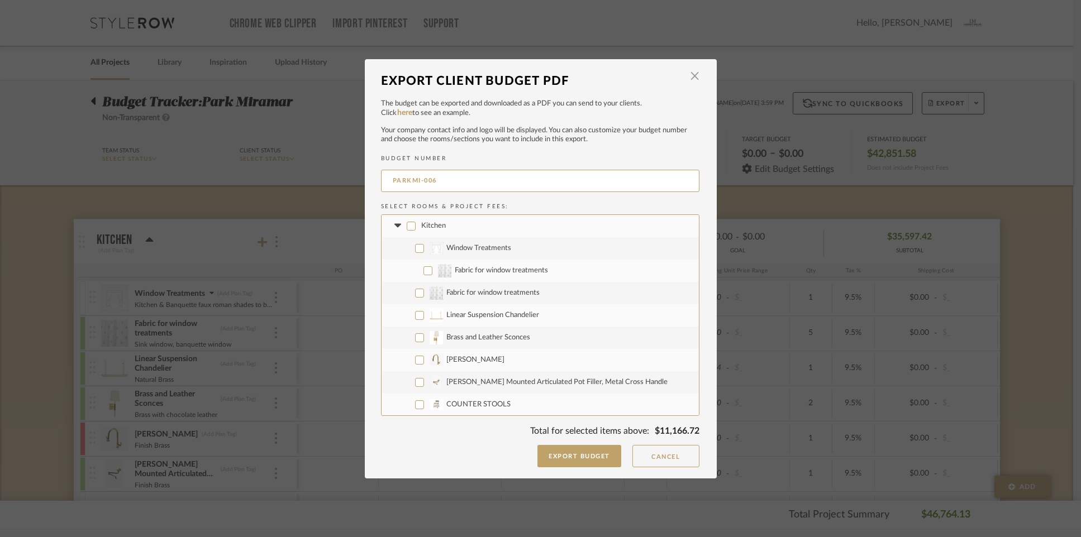
click at [394, 225] on icon at bounding box center [397, 226] width 7 height 4
click at [407, 247] on input "Banquette" at bounding box center [411, 248] width 9 height 9
checkbox input "false"
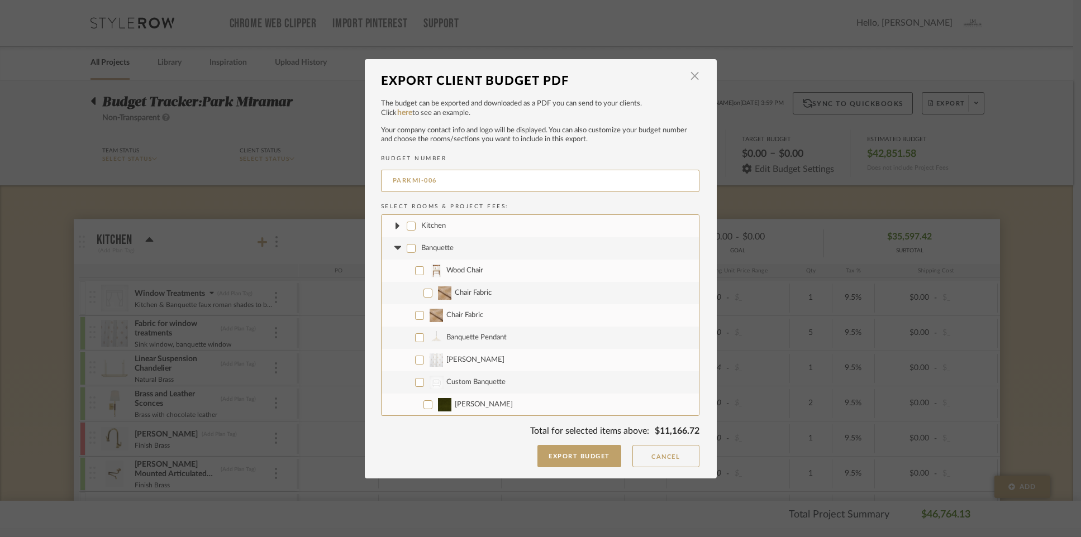
checkbox input "false"
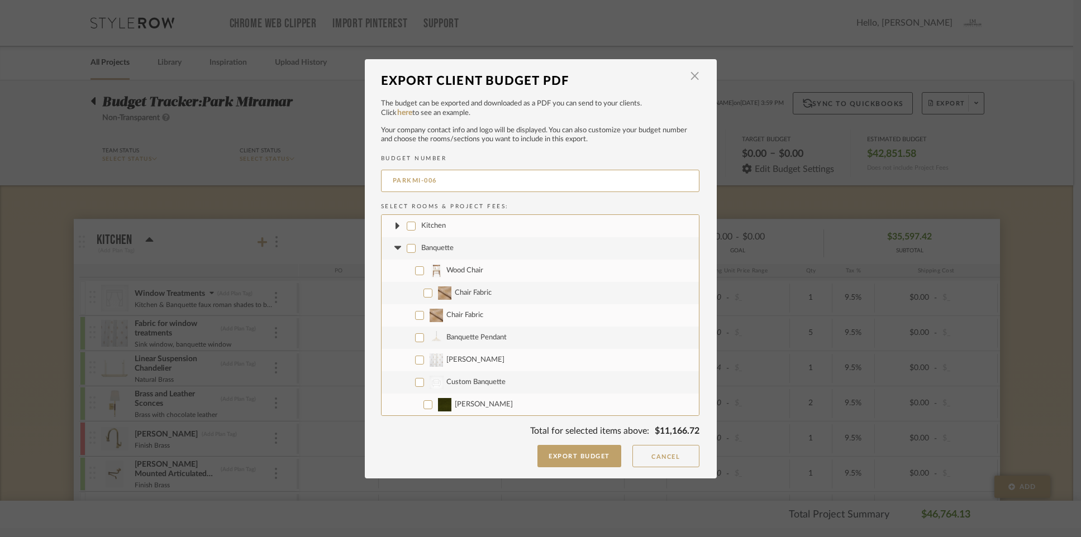
checkbox input "false"
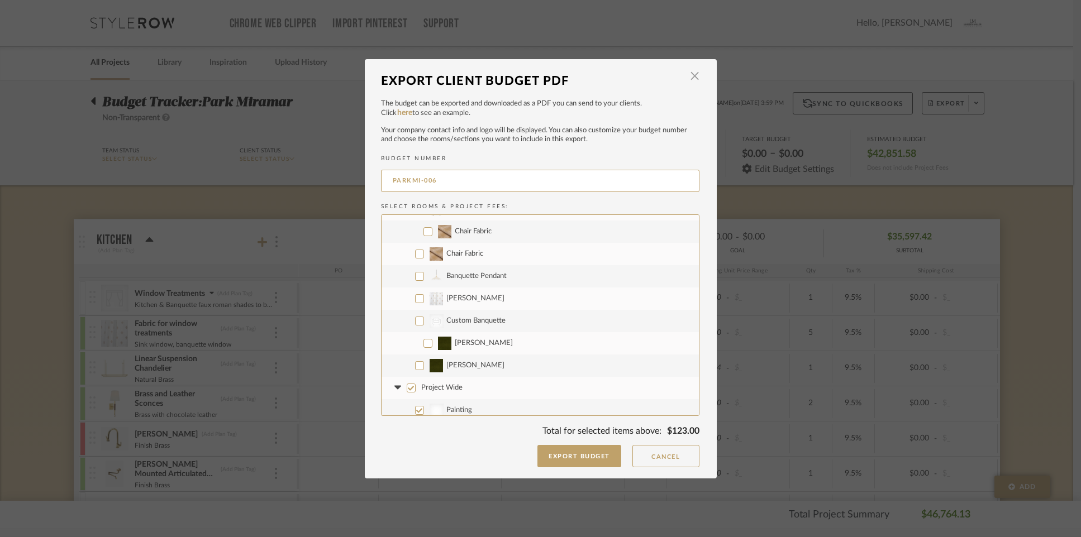
scroll to position [72, 0]
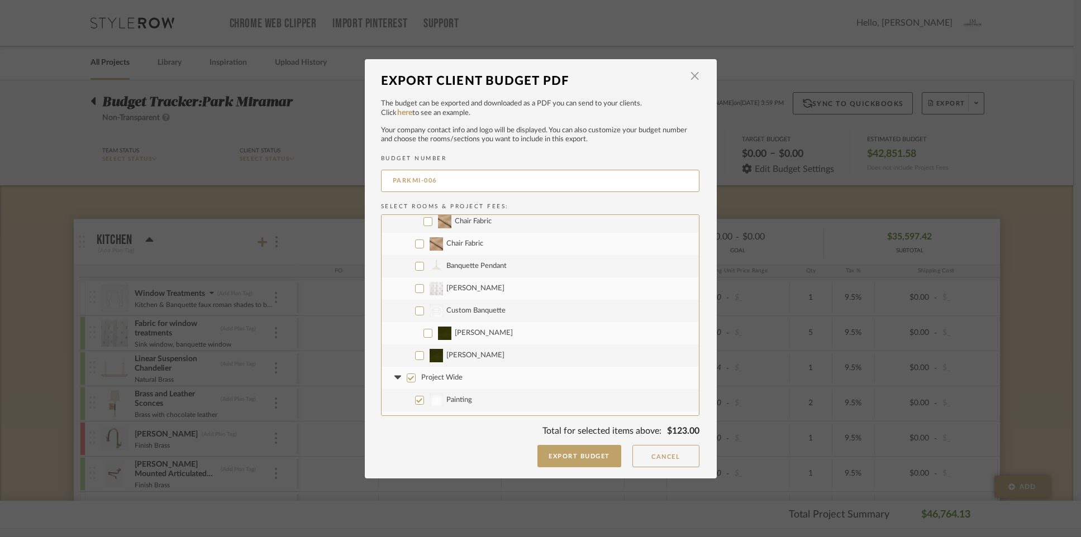
click at [415, 310] on input "CategoryIconSeating Created with Sketch. Custom Banquette" at bounding box center [419, 311] width 9 height 9
checkbox input "true"
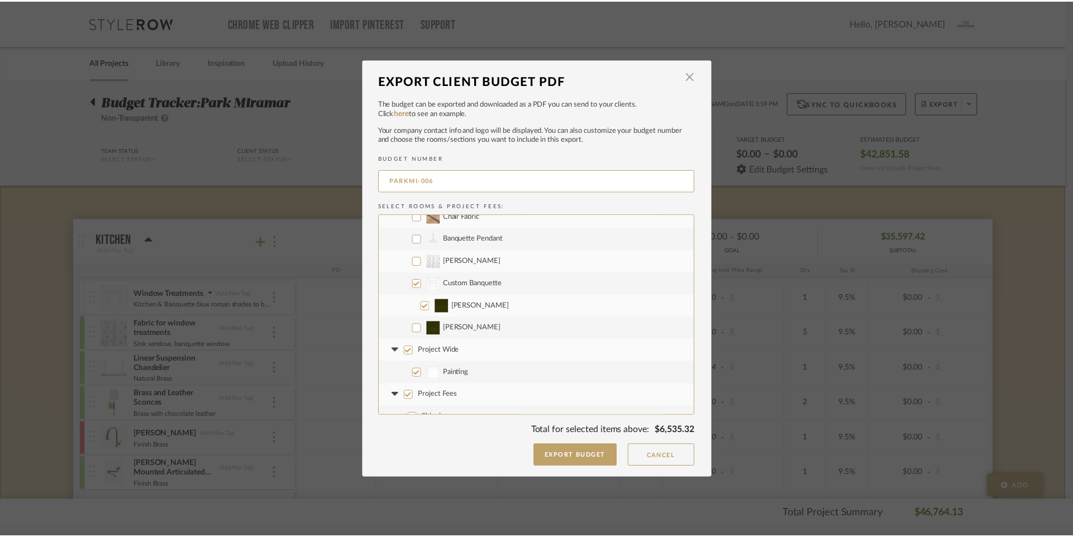
scroll to position [112, 0]
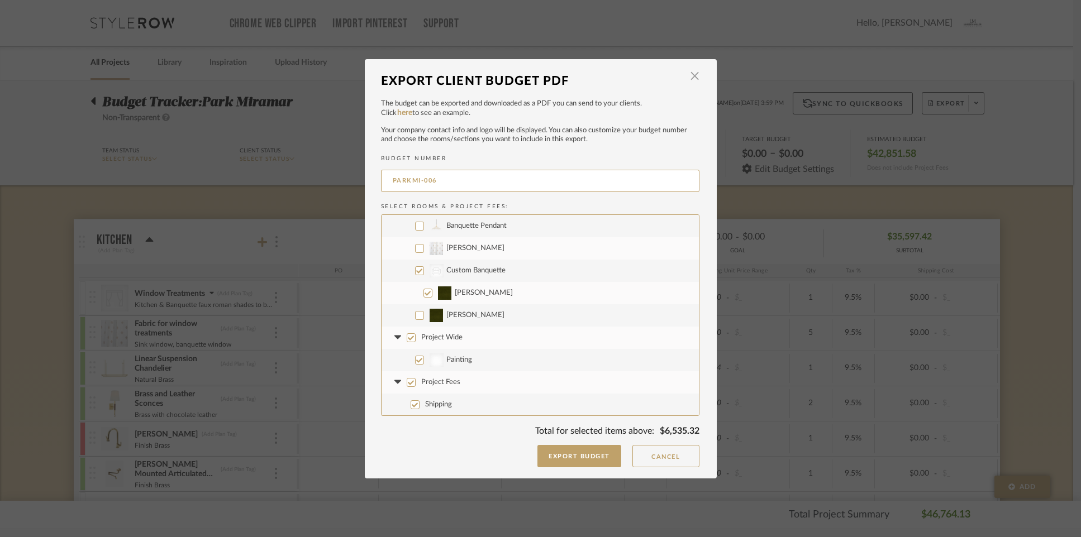
click at [409, 339] on input "Project Wide" at bounding box center [411, 337] width 9 height 9
checkbox input "false"
click at [595, 453] on button "Export Budget" at bounding box center [579, 456] width 84 height 22
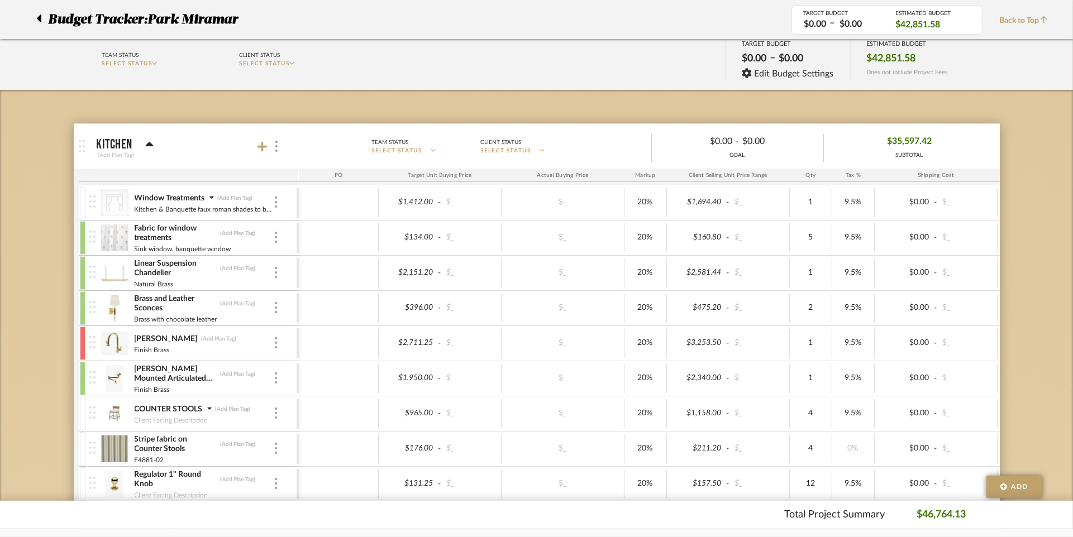
scroll to position [0, 0]
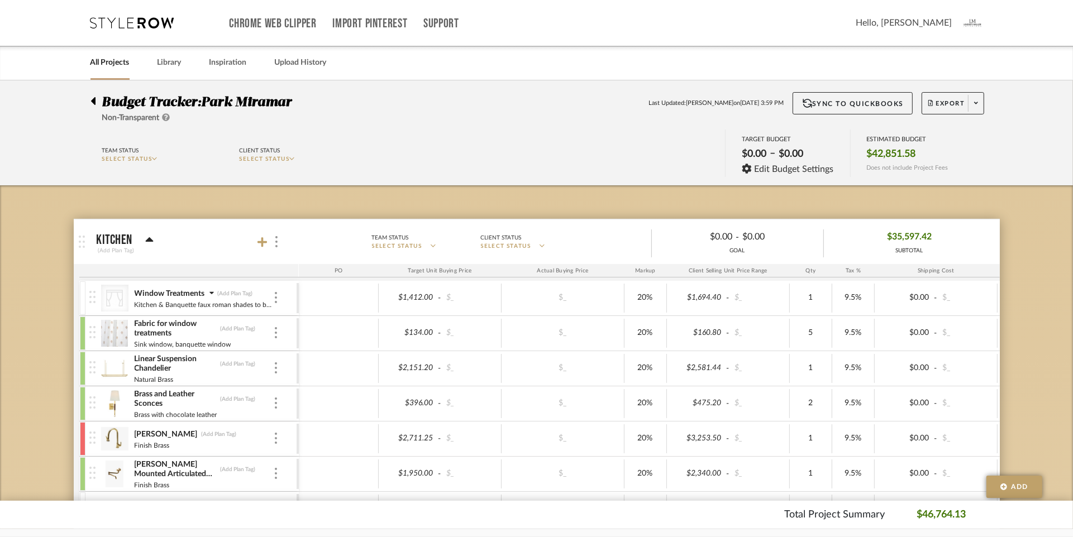
click at [42, 22] on div "Chrome Web Clipper Import Pinterest Support All Projects Library Inspiration Up…" at bounding box center [536, 40] width 1073 height 80
click at [92, 99] on icon at bounding box center [93, 101] width 4 height 8
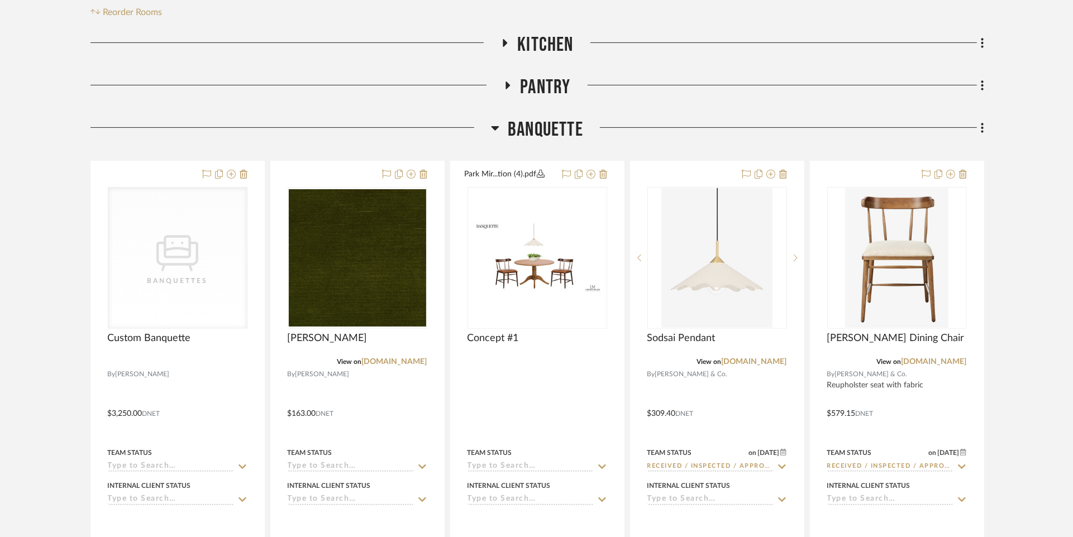
scroll to position [251, 0]
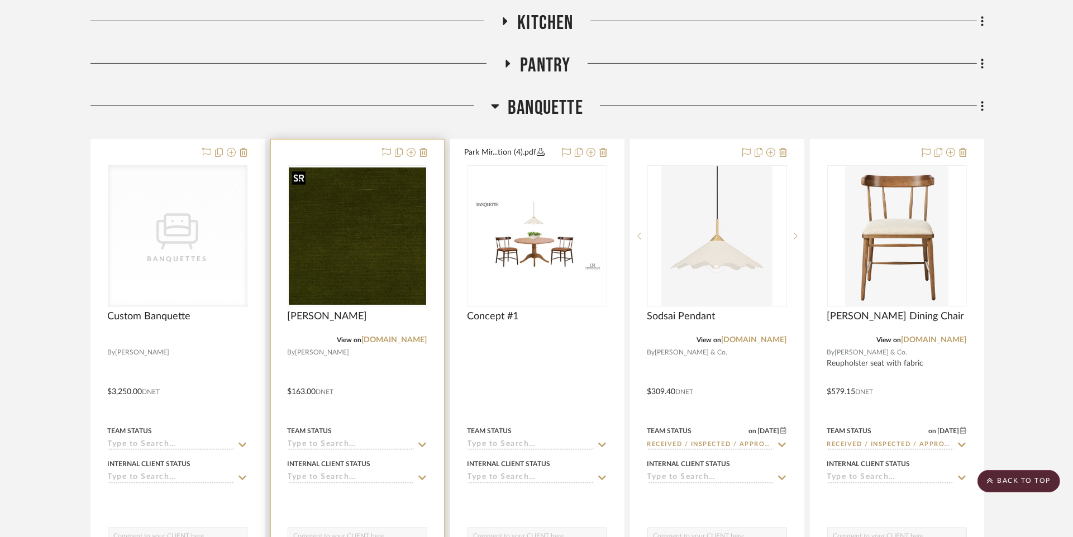
click at [383, 249] on img "0" at bounding box center [357, 236] width 137 height 137
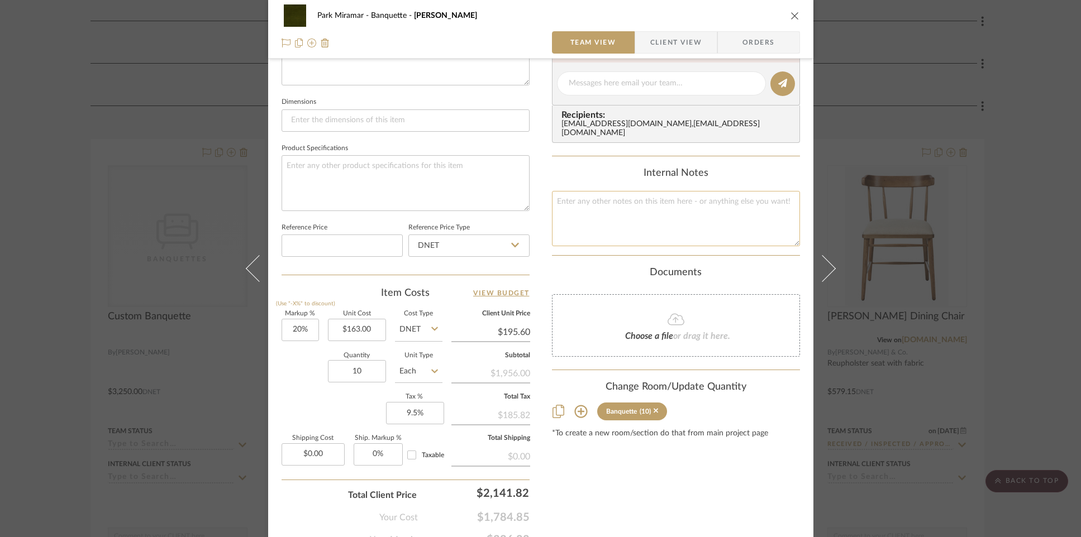
scroll to position [454, 0]
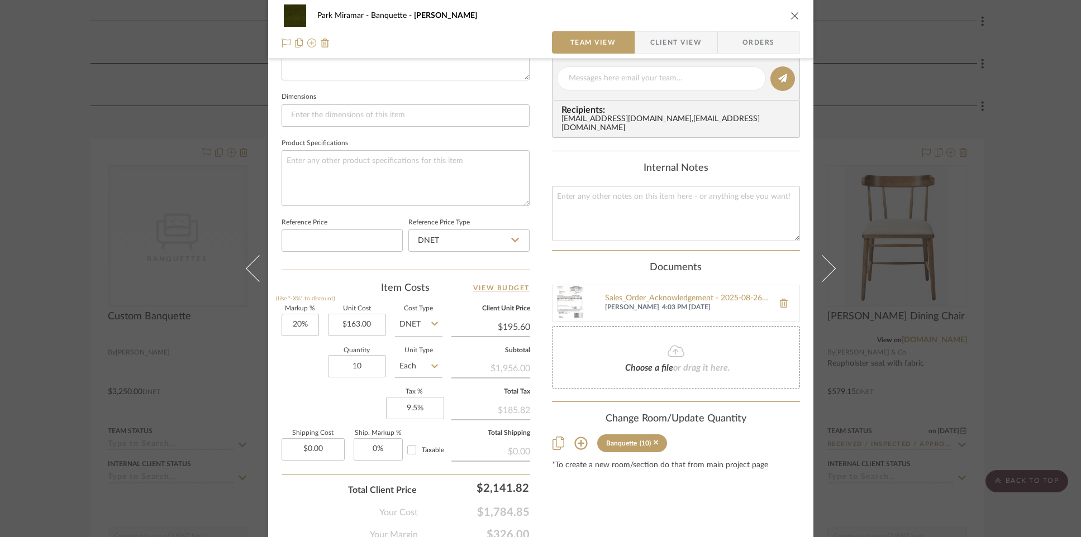
click at [790, 17] on icon "close" at bounding box center [794, 15] width 9 height 9
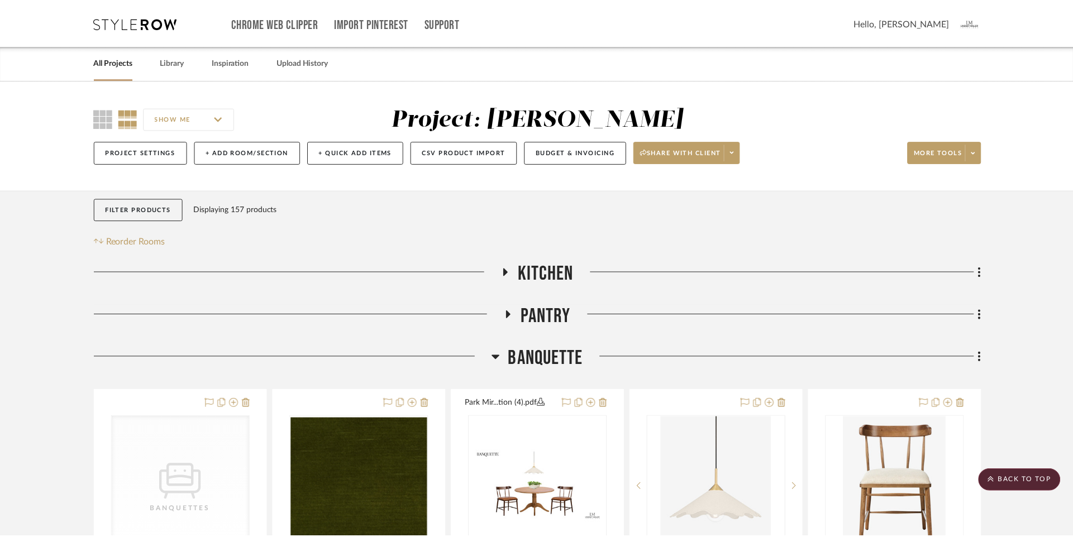
scroll to position [251, 0]
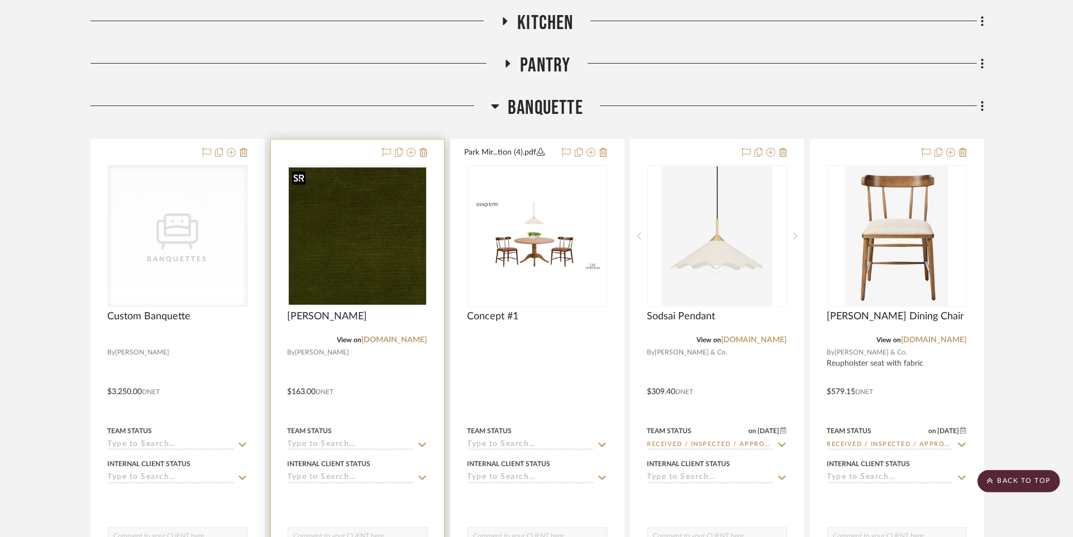
click at [379, 198] on img "0" at bounding box center [357, 236] width 137 height 137
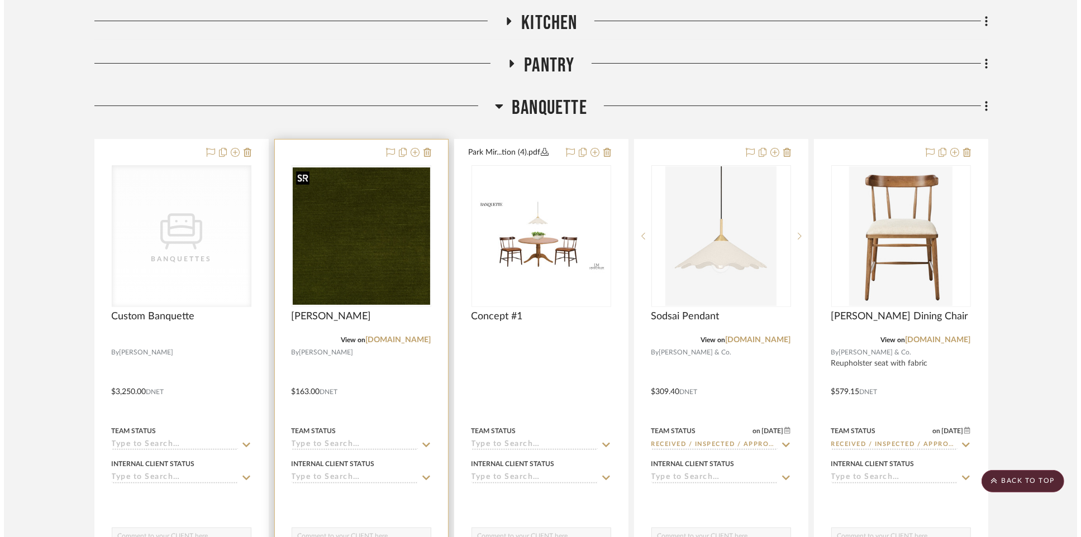
scroll to position [0, 0]
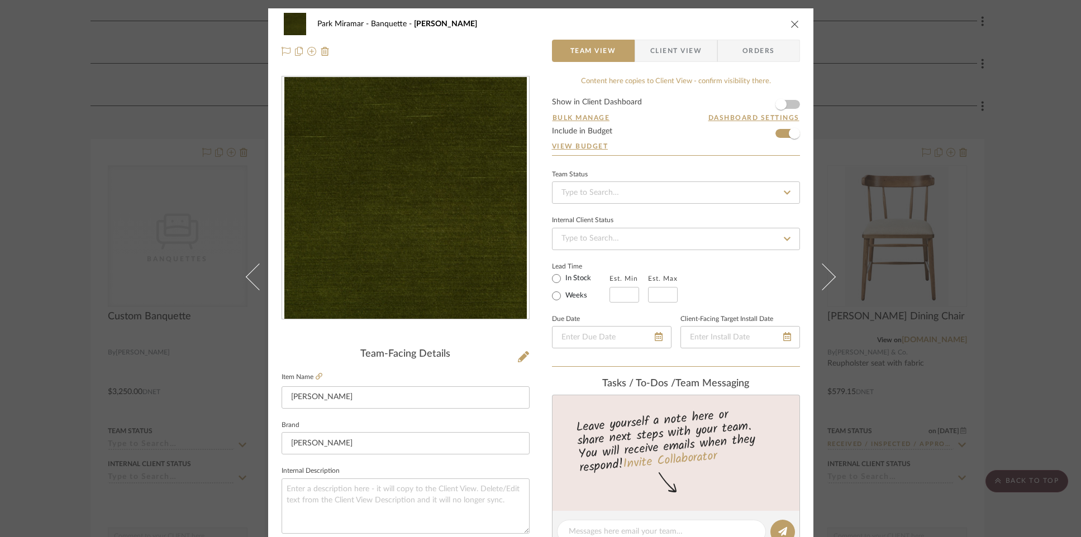
click at [671, 51] on span "Client View" at bounding box center [675, 51] width 51 height 22
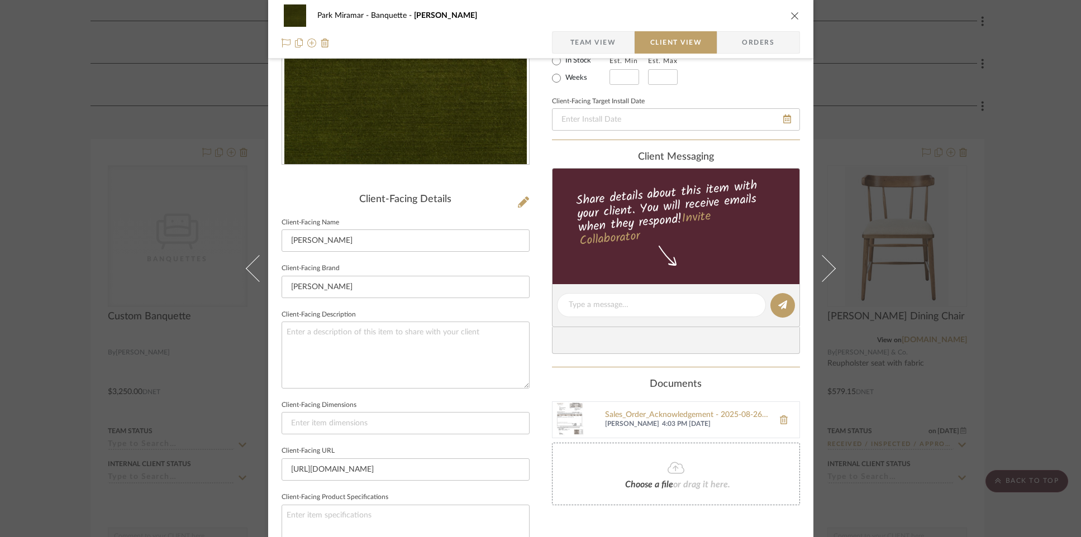
scroll to position [163, 0]
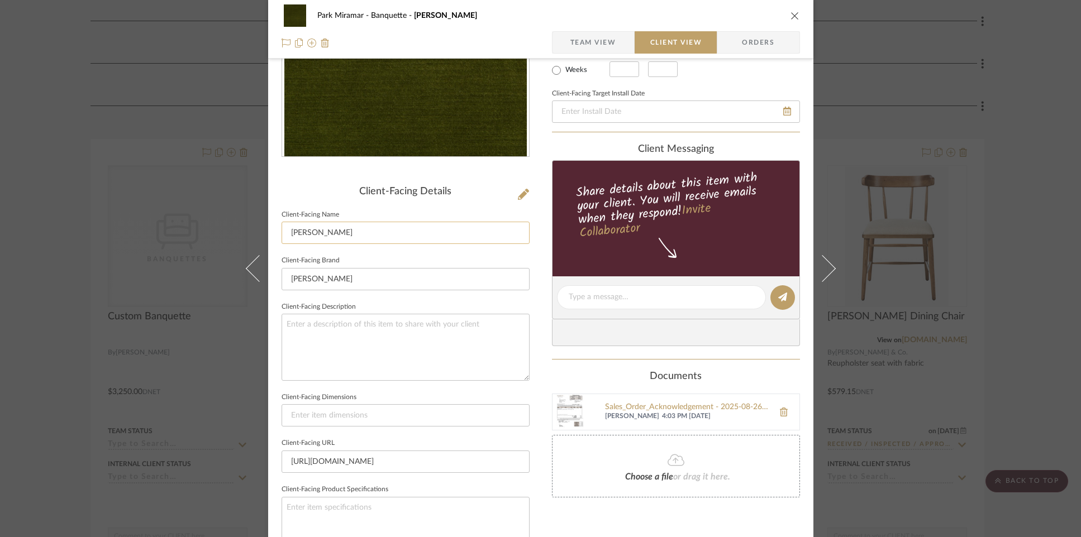
drag, startPoint x: 378, startPoint y: 232, endPoint x: 279, endPoint y: 228, distance: 98.4
click at [282, 228] on input "[PERSON_NAME]" at bounding box center [406, 233] width 248 height 22
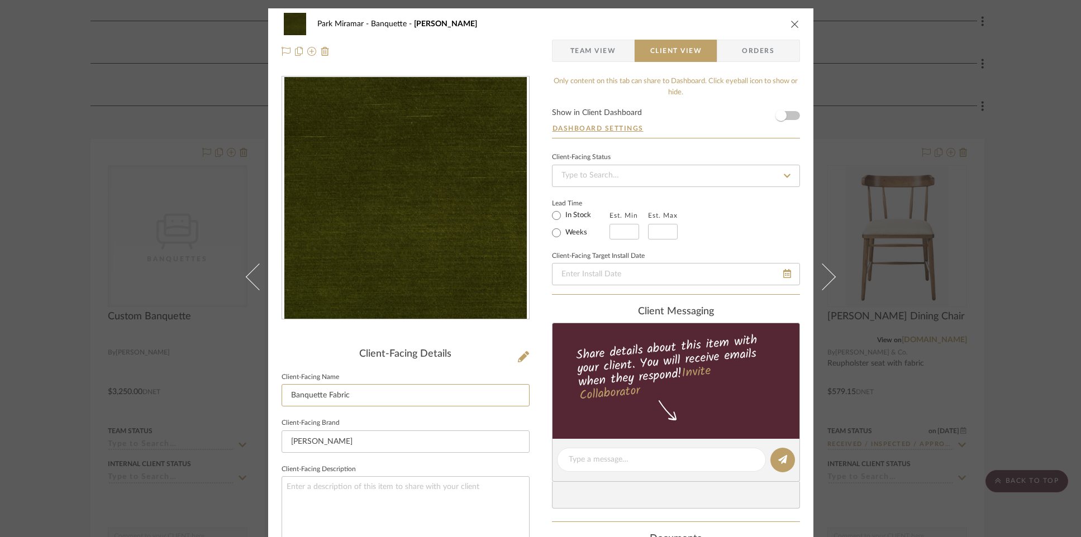
type input "Banquette Fabric"
click at [790, 22] on icon "close" at bounding box center [794, 24] width 9 height 9
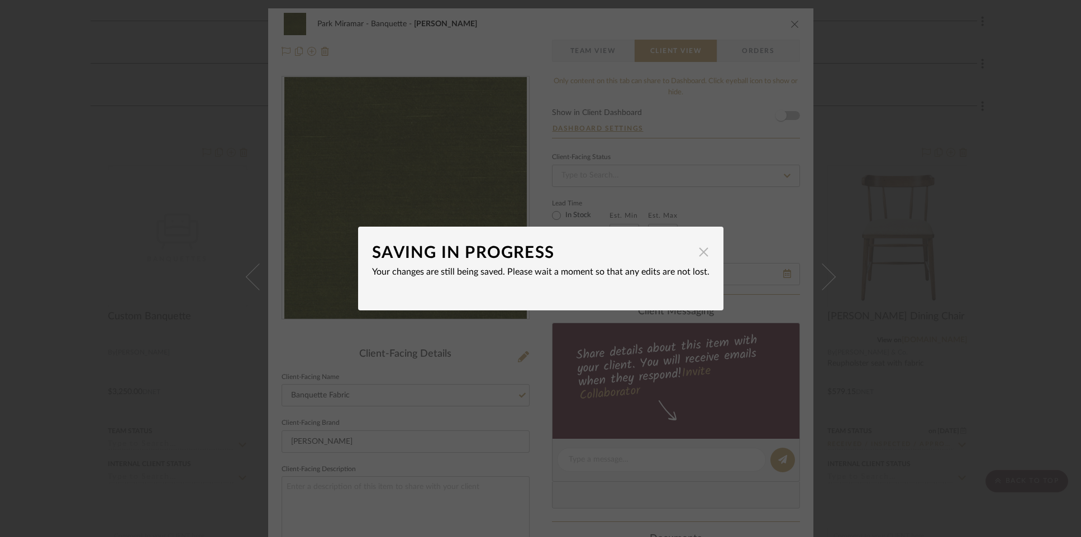
click at [704, 252] on dialog-content "SAVING IN PROGRESS × Your changes are still being saved. Please wait a moment s…" at bounding box center [540, 269] width 365 height 84
click at [702, 253] on span "button" at bounding box center [704, 252] width 22 height 22
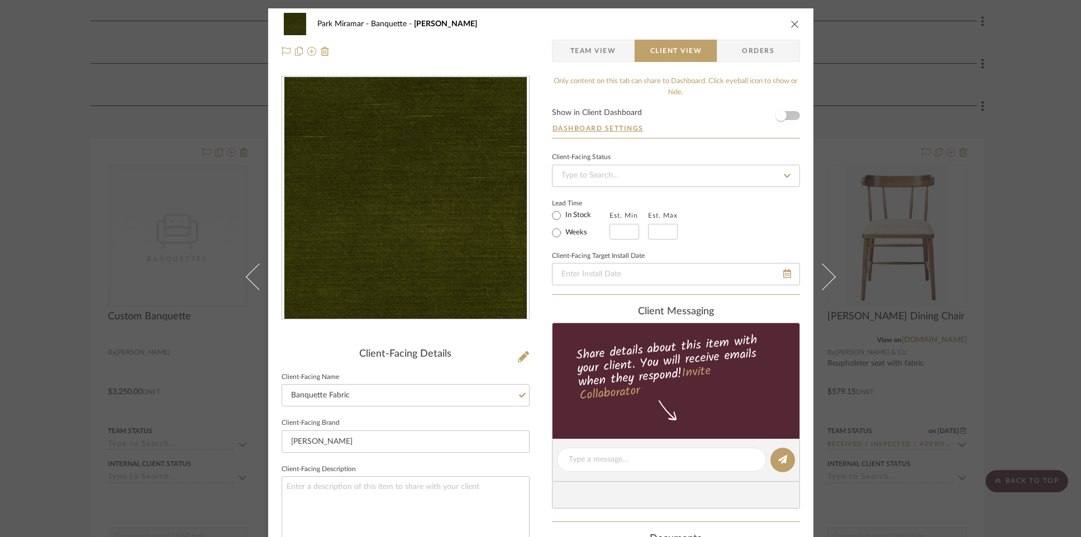
click at [795, 23] on div "Park Miramar Banquette GEMMA VELVET - [PERSON_NAME] Team View Client View Orders" at bounding box center [540, 37] width 545 height 59
drag, startPoint x: 789, startPoint y: 21, endPoint x: 740, endPoint y: 106, distance: 98.9
click at [790, 21] on icon "close" at bounding box center [794, 24] width 9 height 9
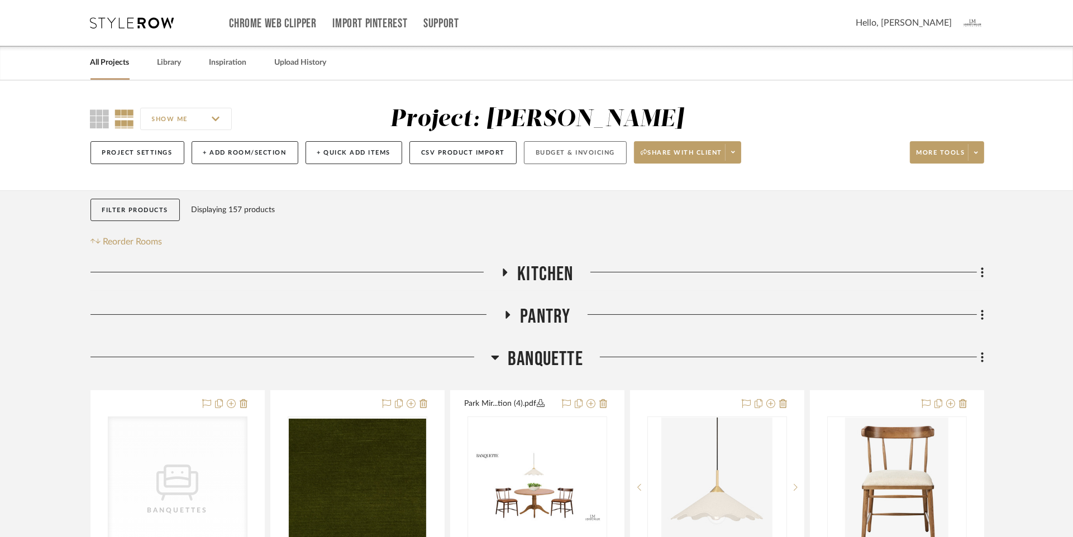
click at [550, 154] on button "Budget & Invoicing" at bounding box center [575, 152] width 103 height 23
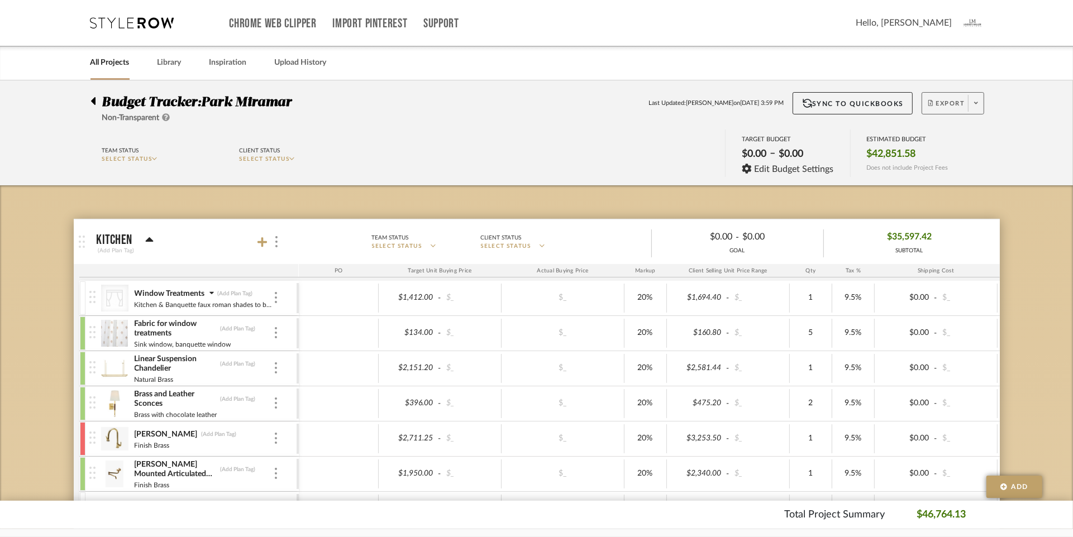
click at [977, 102] on icon at bounding box center [976, 103] width 4 height 6
click at [950, 137] on span "Export PDF" at bounding box center [973, 134] width 84 height 9
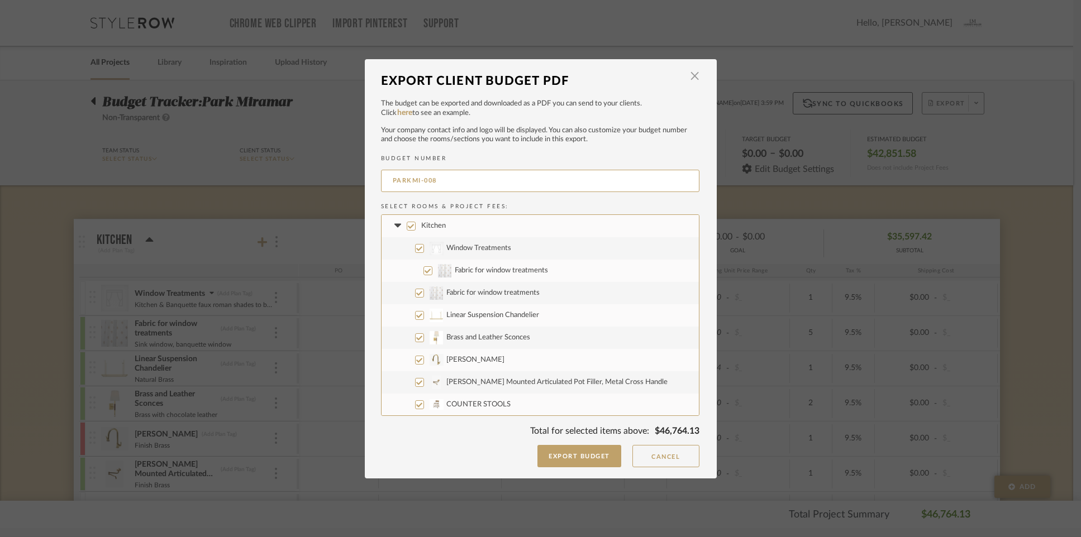
drag, startPoint x: 692, startPoint y: 78, endPoint x: 691, endPoint y: 96, distance: 18.5
click at [692, 78] on span "button" at bounding box center [695, 76] width 22 height 22
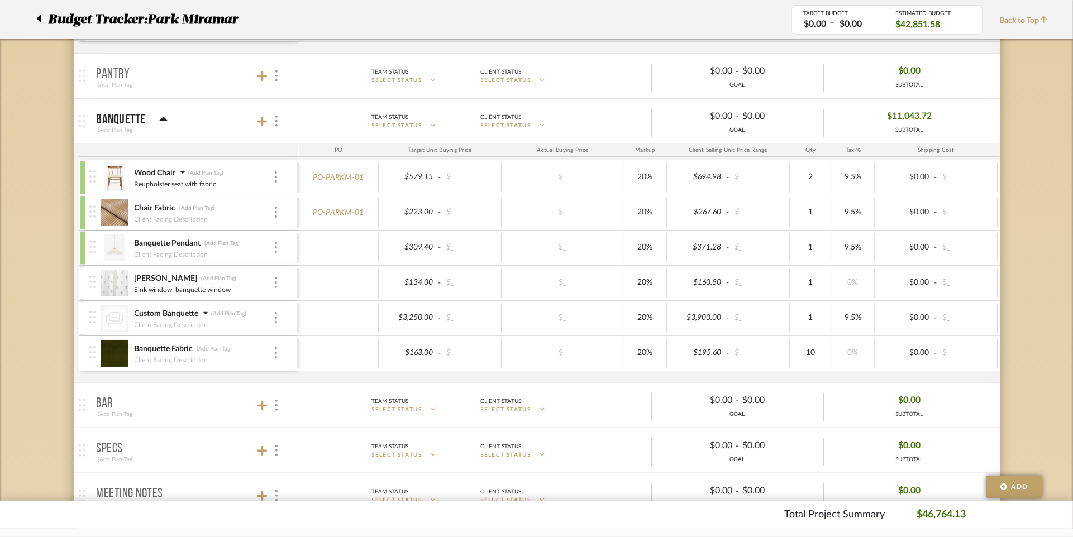
scroll to position [758, 0]
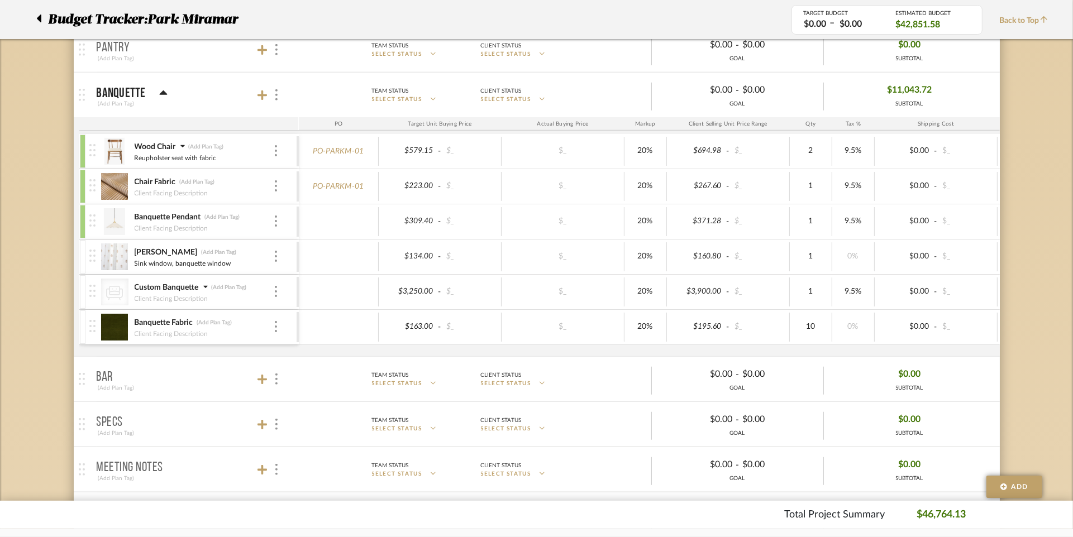
click at [204, 286] on icon at bounding box center [205, 287] width 4 height 3
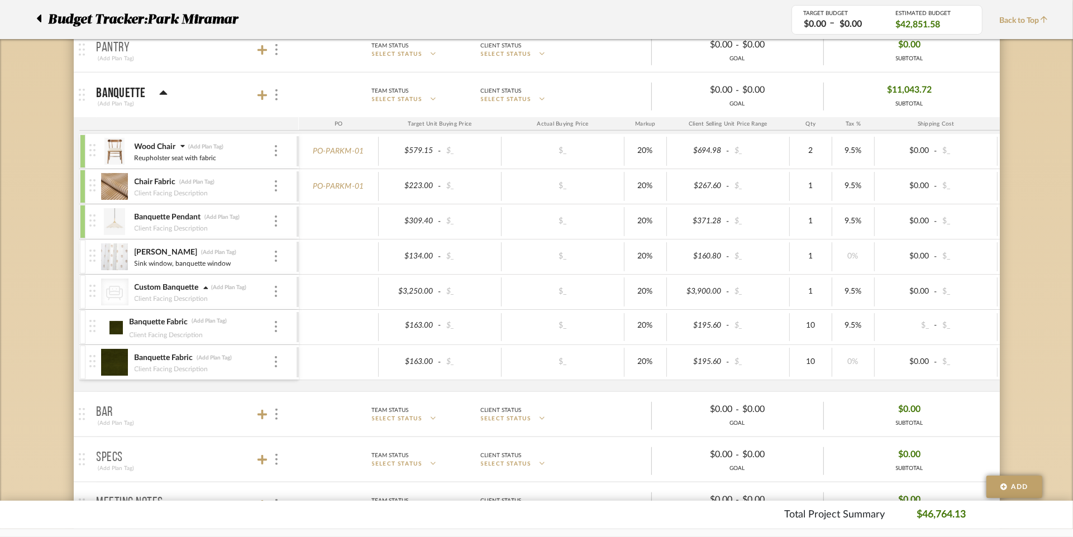
scroll to position [0, 27]
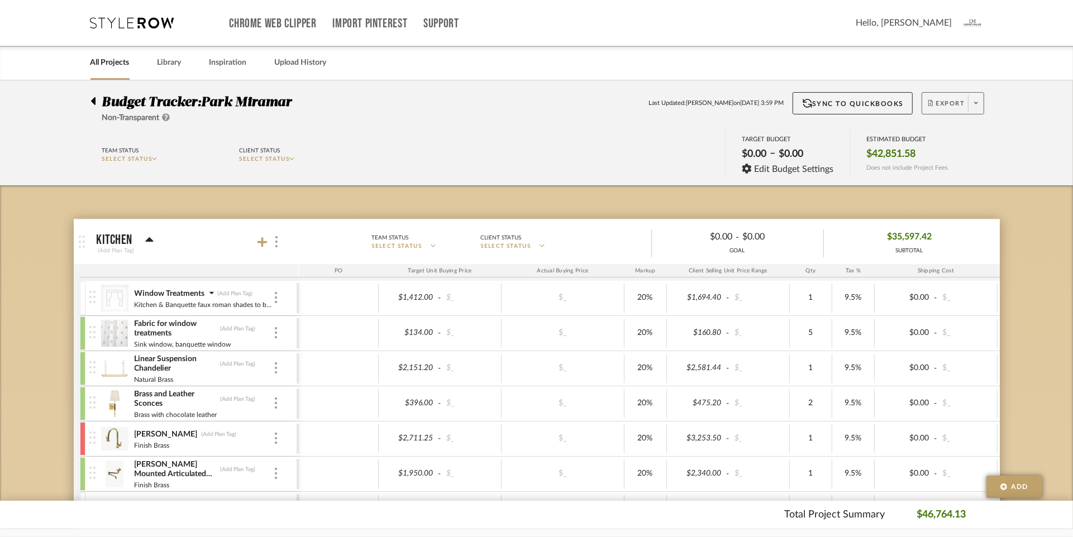
click at [975, 105] on icon at bounding box center [976, 103] width 4 height 6
click at [942, 134] on span "Export PDF" at bounding box center [973, 134] width 84 height 9
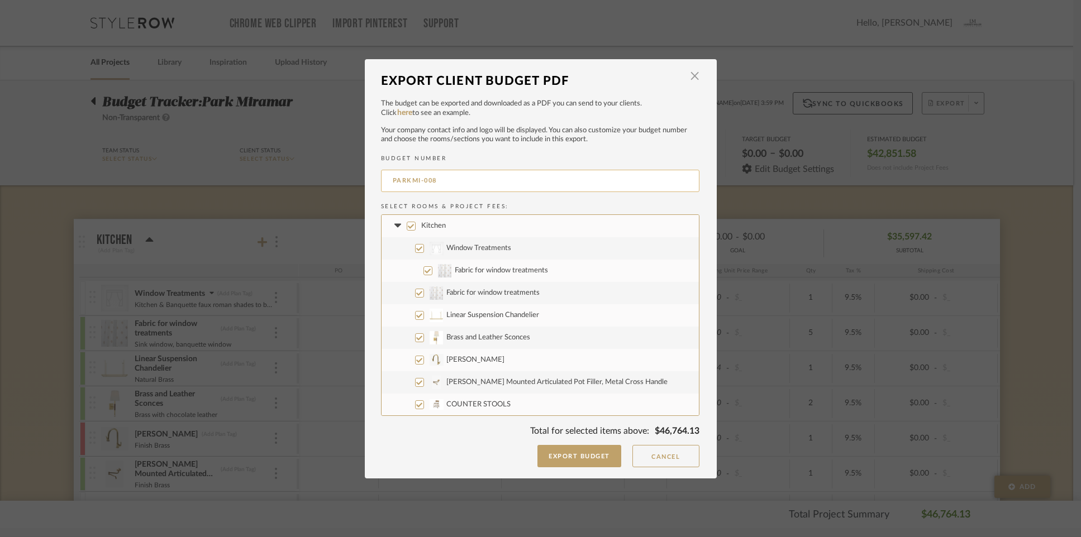
click at [446, 179] on input "PARKMI-008" at bounding box center [540, 181] width 318 height 22
type input "PARKMI-006"
click at [407, 226] on input "Kitchen" at bounding box center [411, 226] width 9 height 9
checkbox input "false"
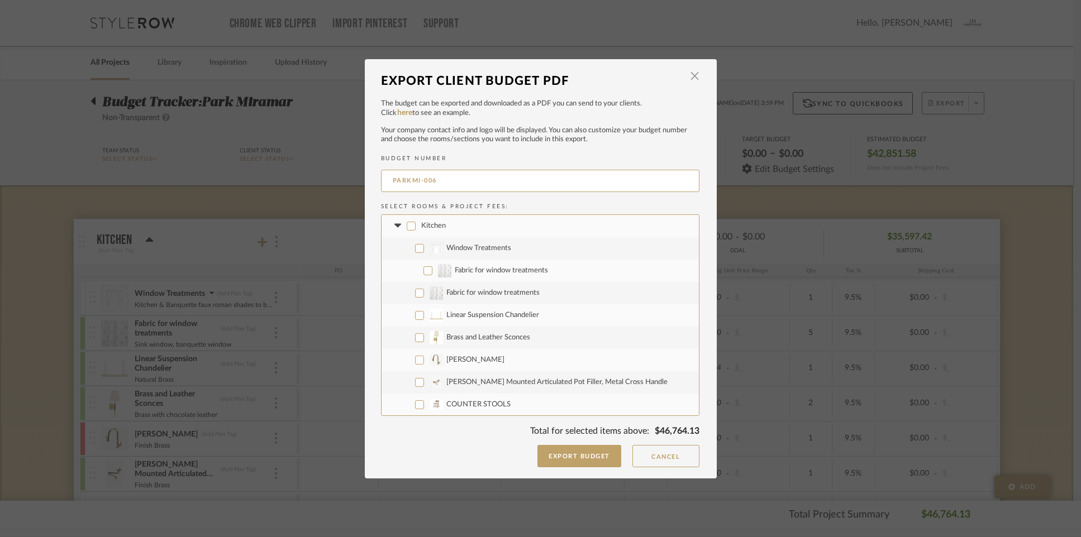
checkbox input "false"
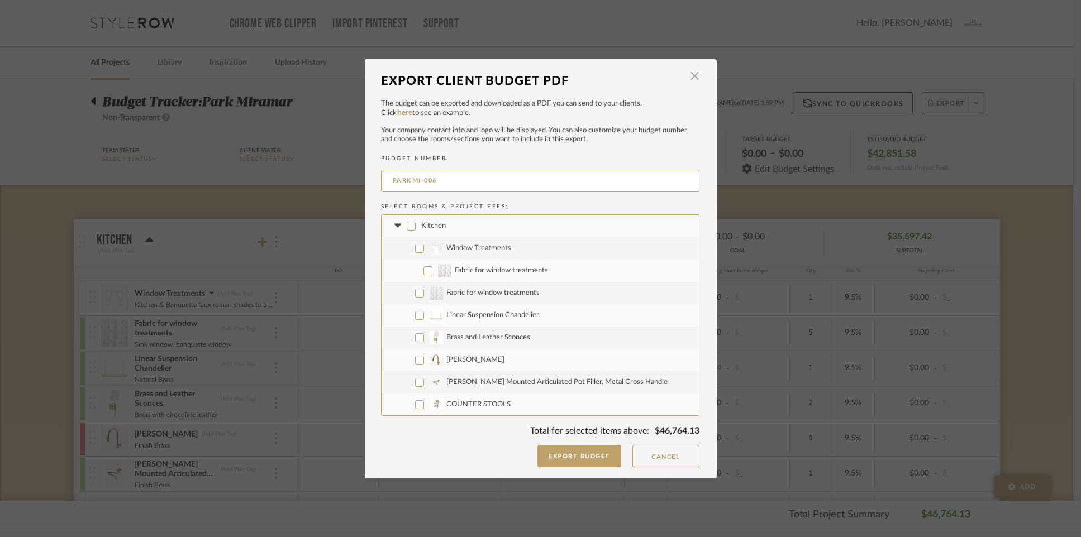
checkbox input "false"
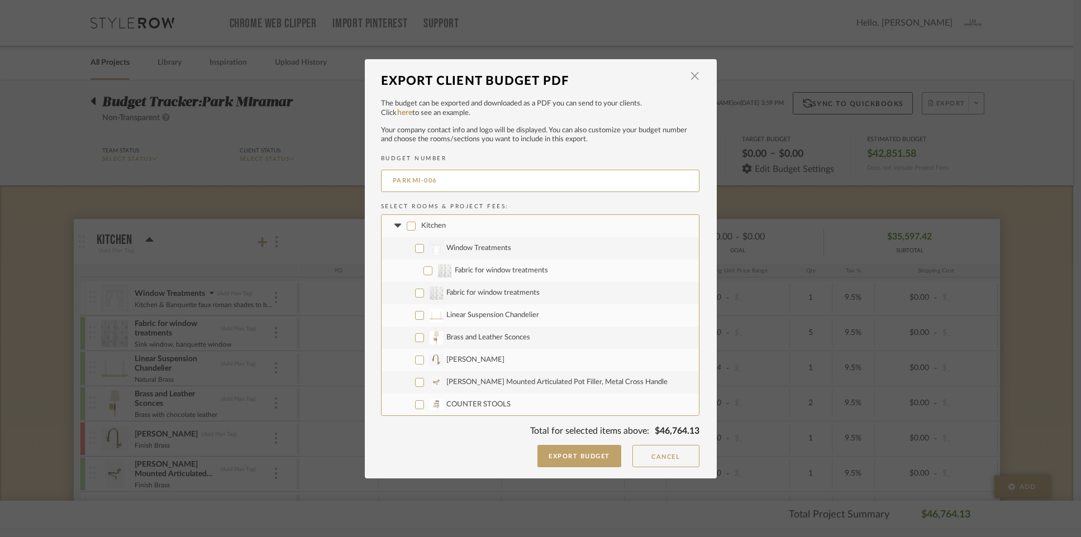
checkbox input "false"
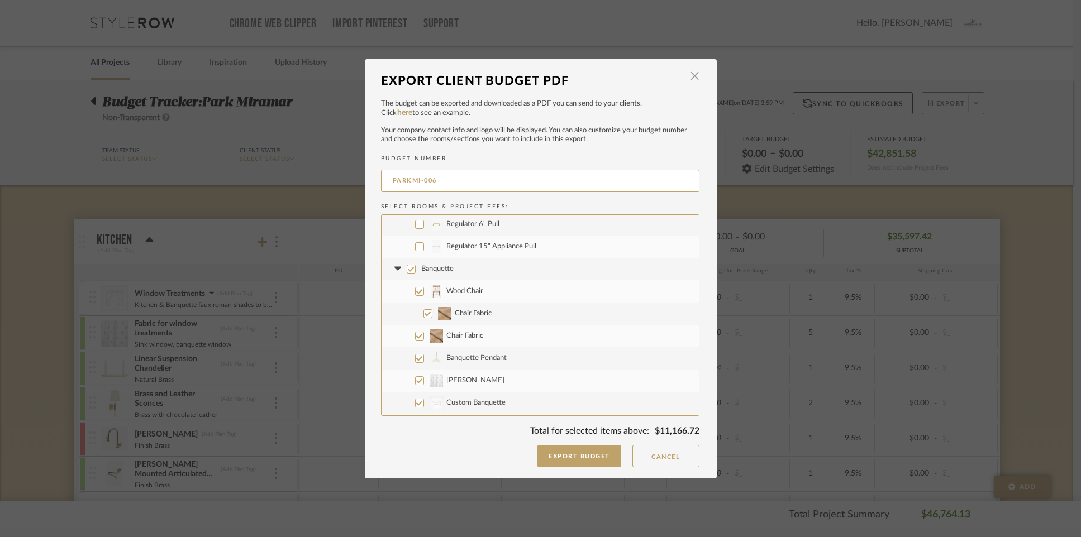
click at [409, 269] on input "Banquette" at bounding box center [411, 269] width 9 height 9
checkbox input "false"
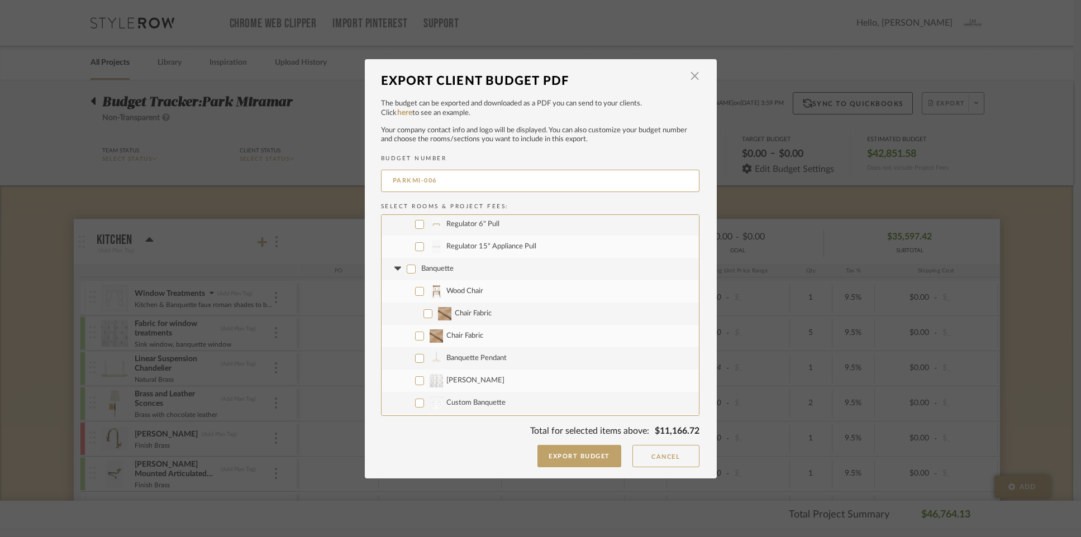
checkbox input "false"
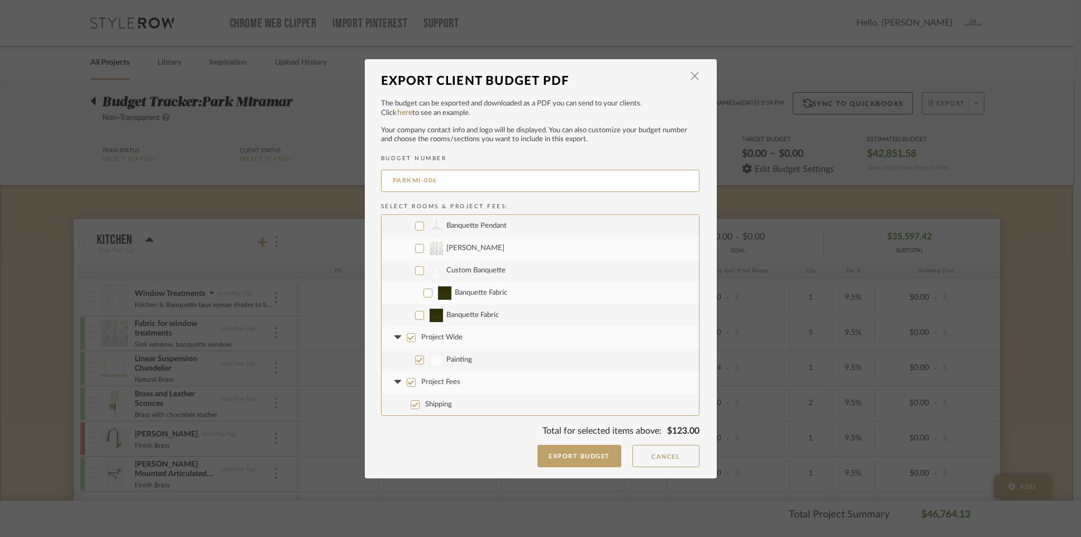
click at [415, 270] on input "CategoryIconSeating Created with Sketch. Custom Banquette" at bounding box center [419, 270] width 9 height 9
click at [410, 336] on input "Project Wide" at bounding box center [411, 337] width 9 height 9
click at [579, 455] on button "Export Budget" at bounding box center [579, 456] width 84 height 22
